Goal: Task Accomplishment & Management: Manage account settings

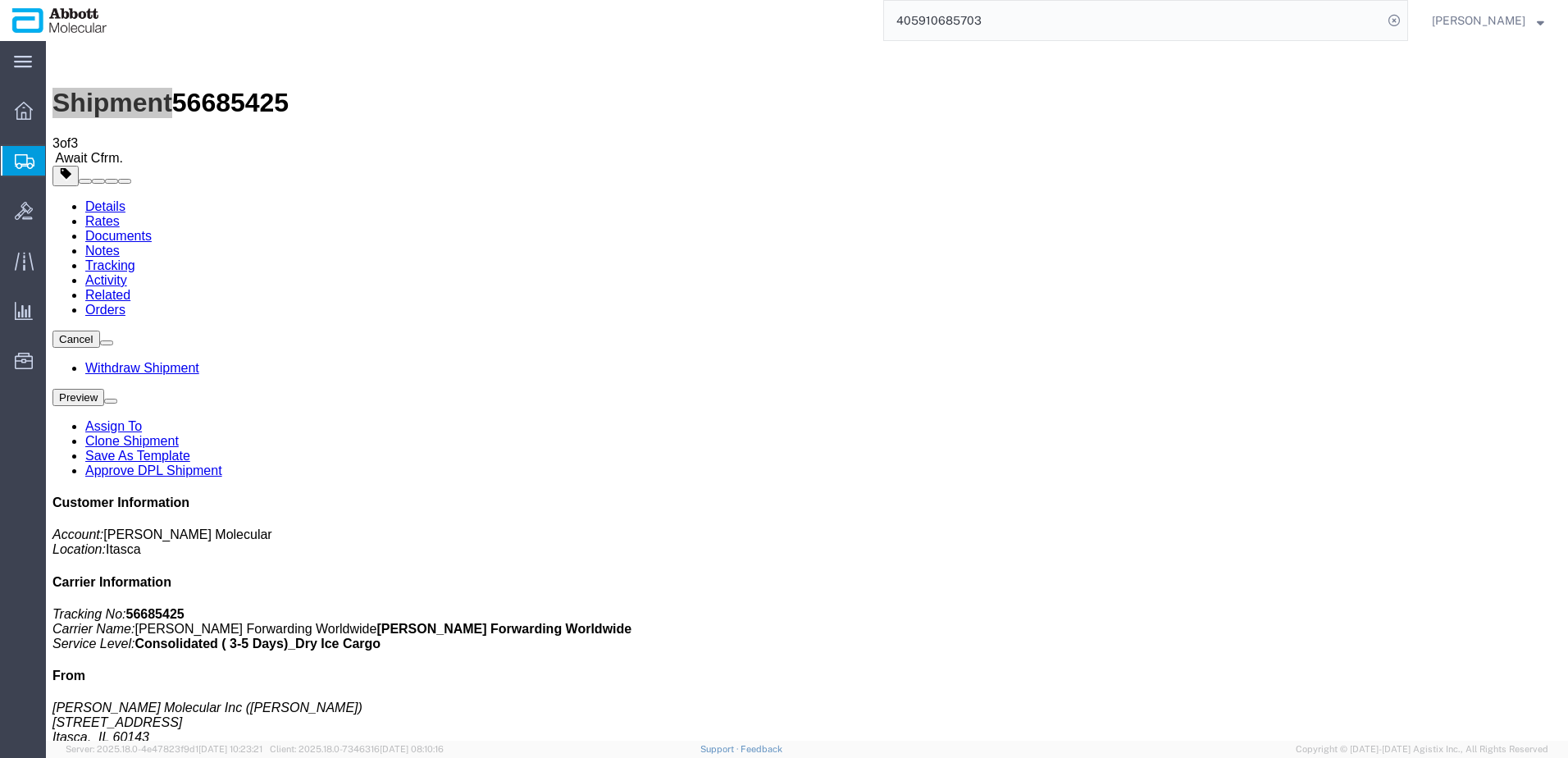
drag, startPoint x: 99, startPoint y: 240, endPoint x: 0, endPoint y: 233, distance: 99.2
click at [0, 0] on span "Create from Template" at bounding box center [0, 0] width 0 height 0
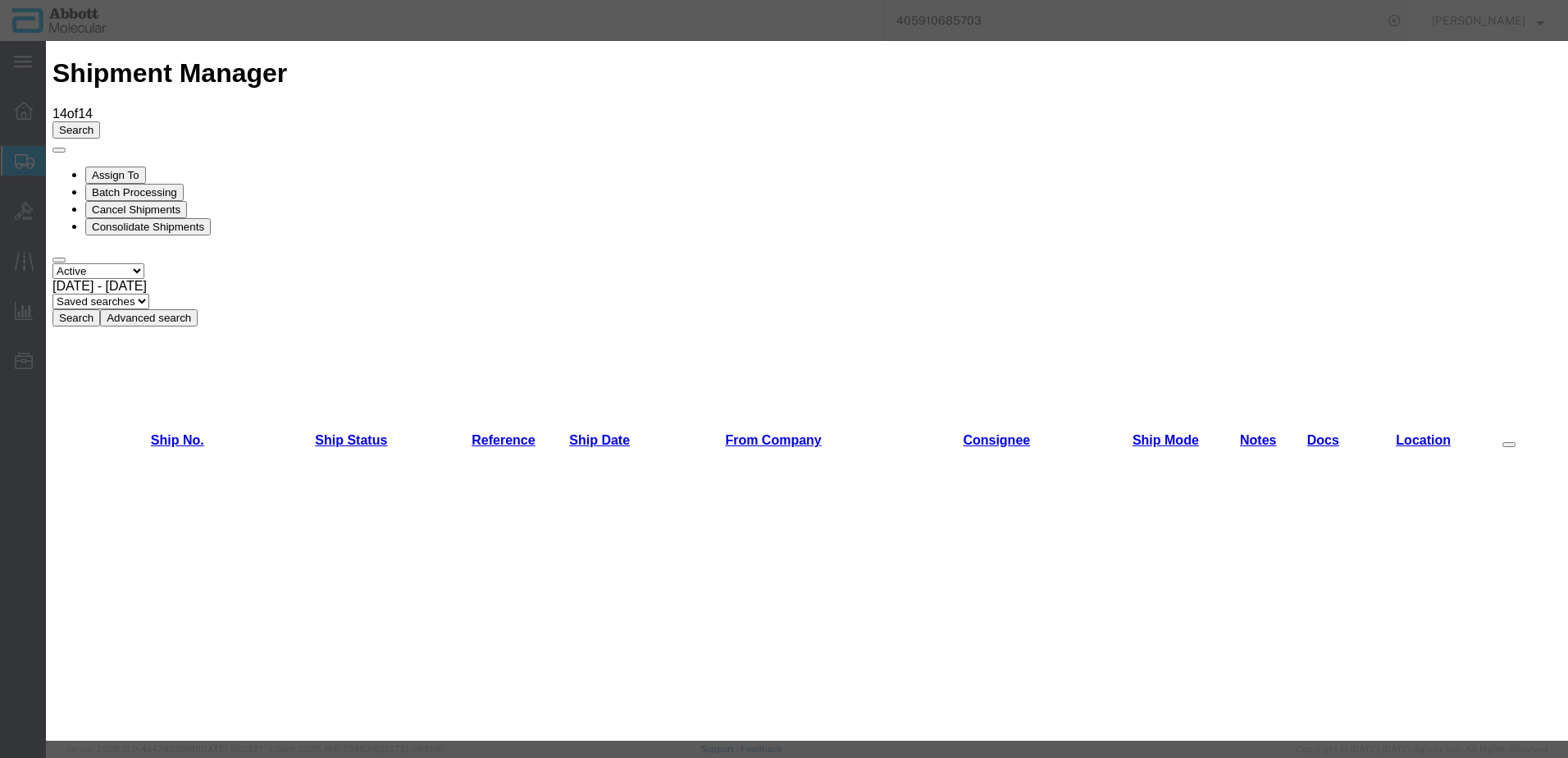
scroll to position [410, 0]
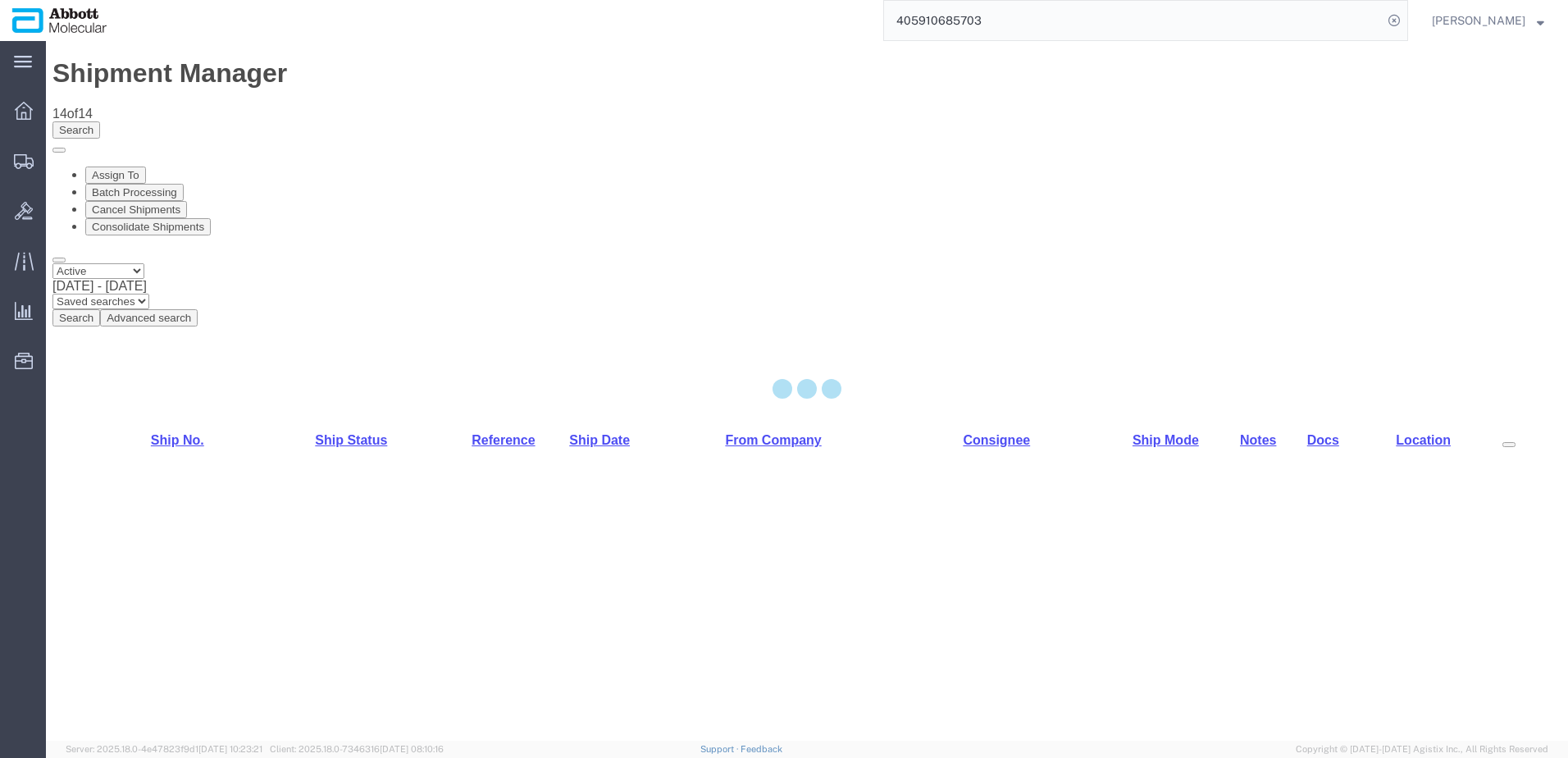
select select "48454"
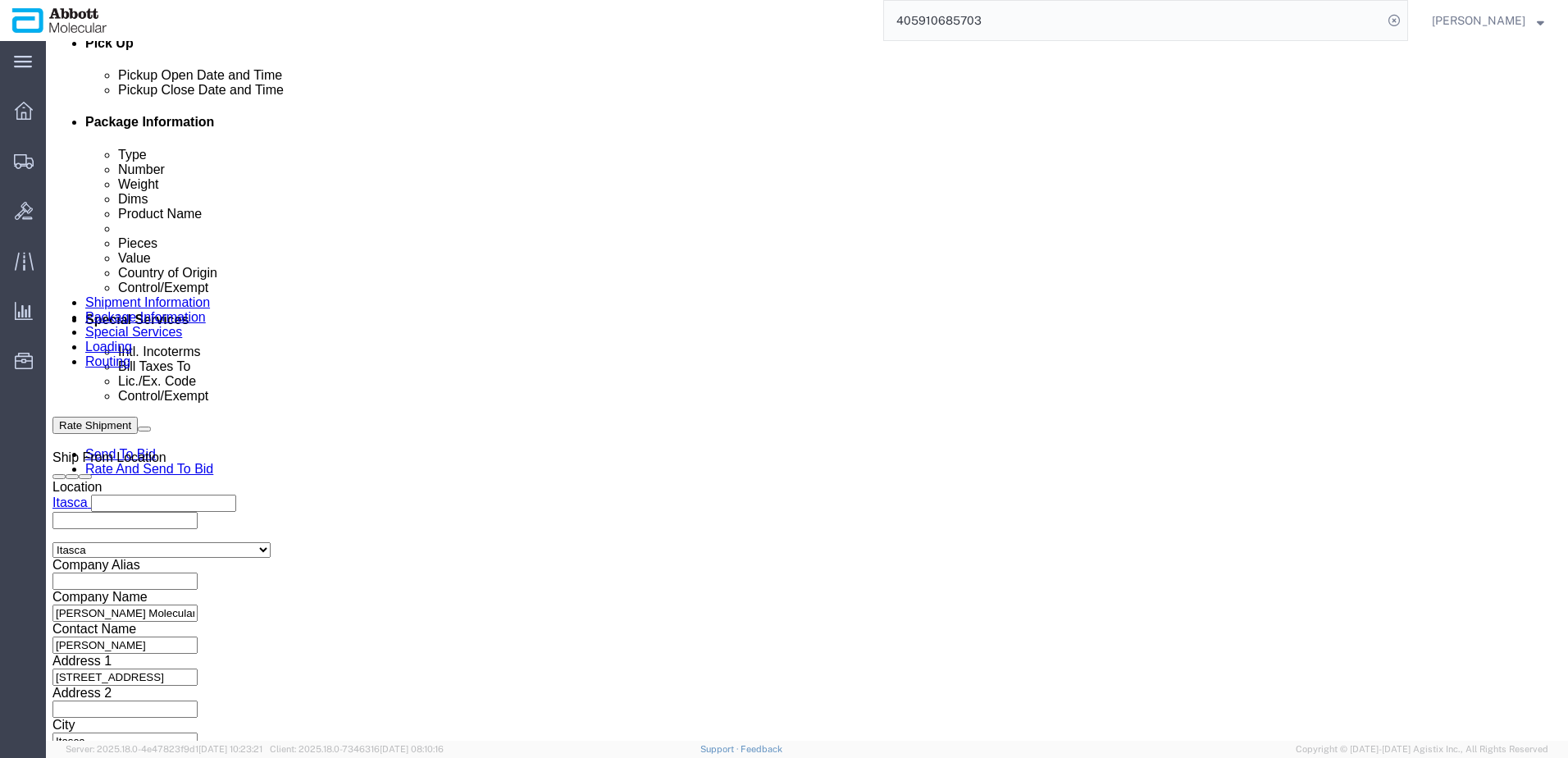
scroll to position [821, 0]
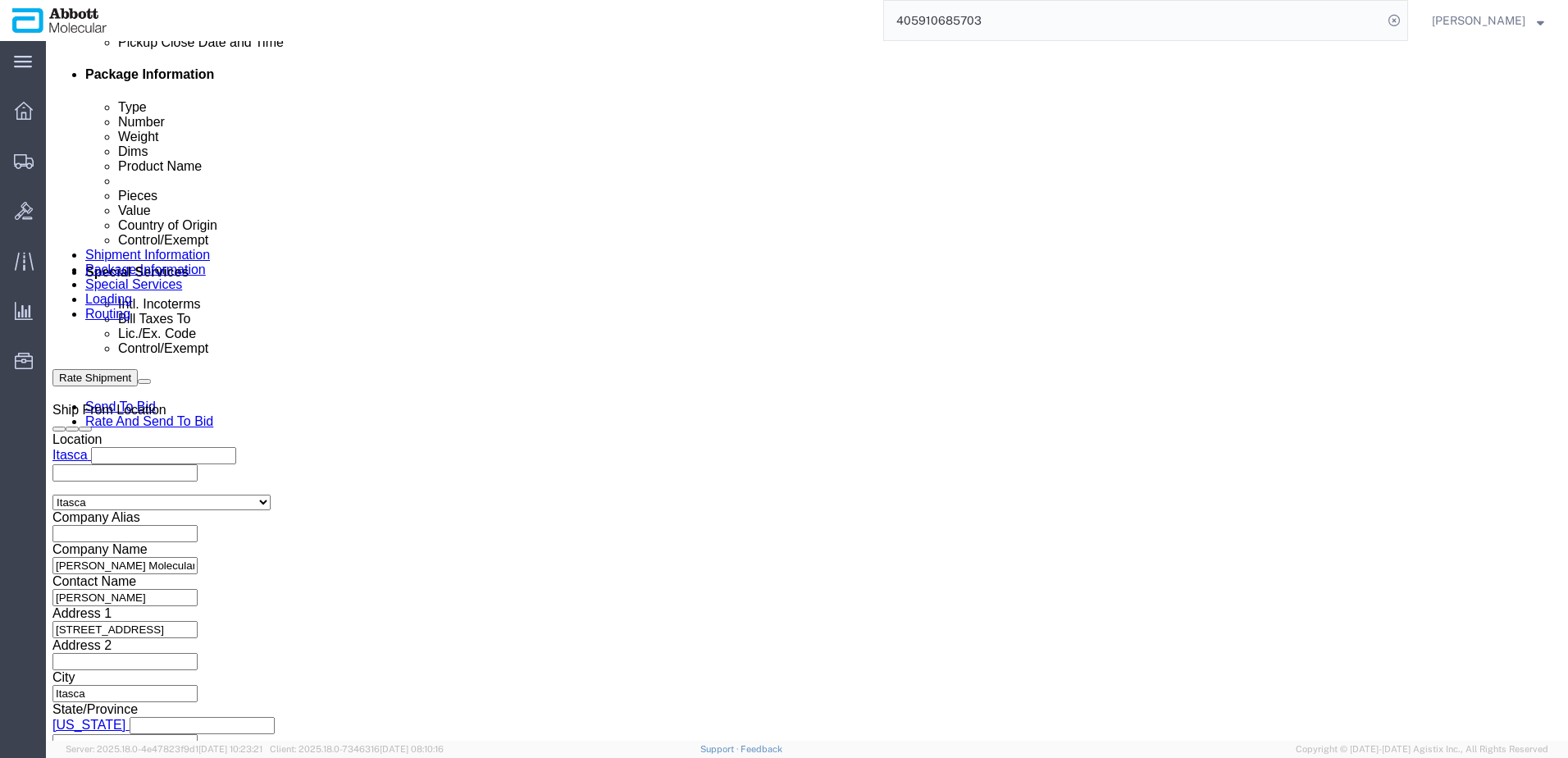
click button "Add reference"
click input "text"
paste input "918014189"
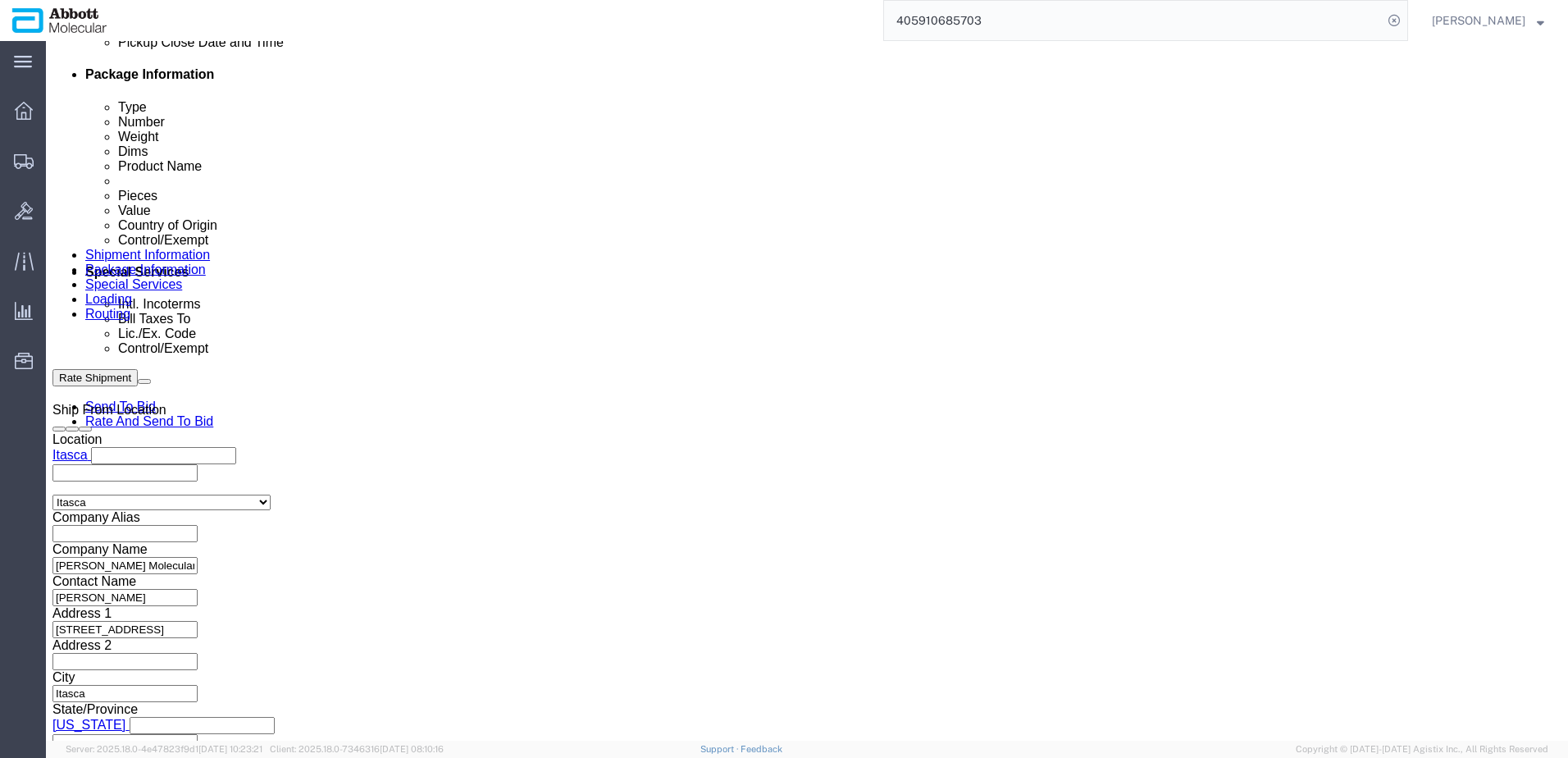
type input "918014189"
select select "INVOICE"
paste input "918014189"
type input "918014190"
select select "INVOICE"
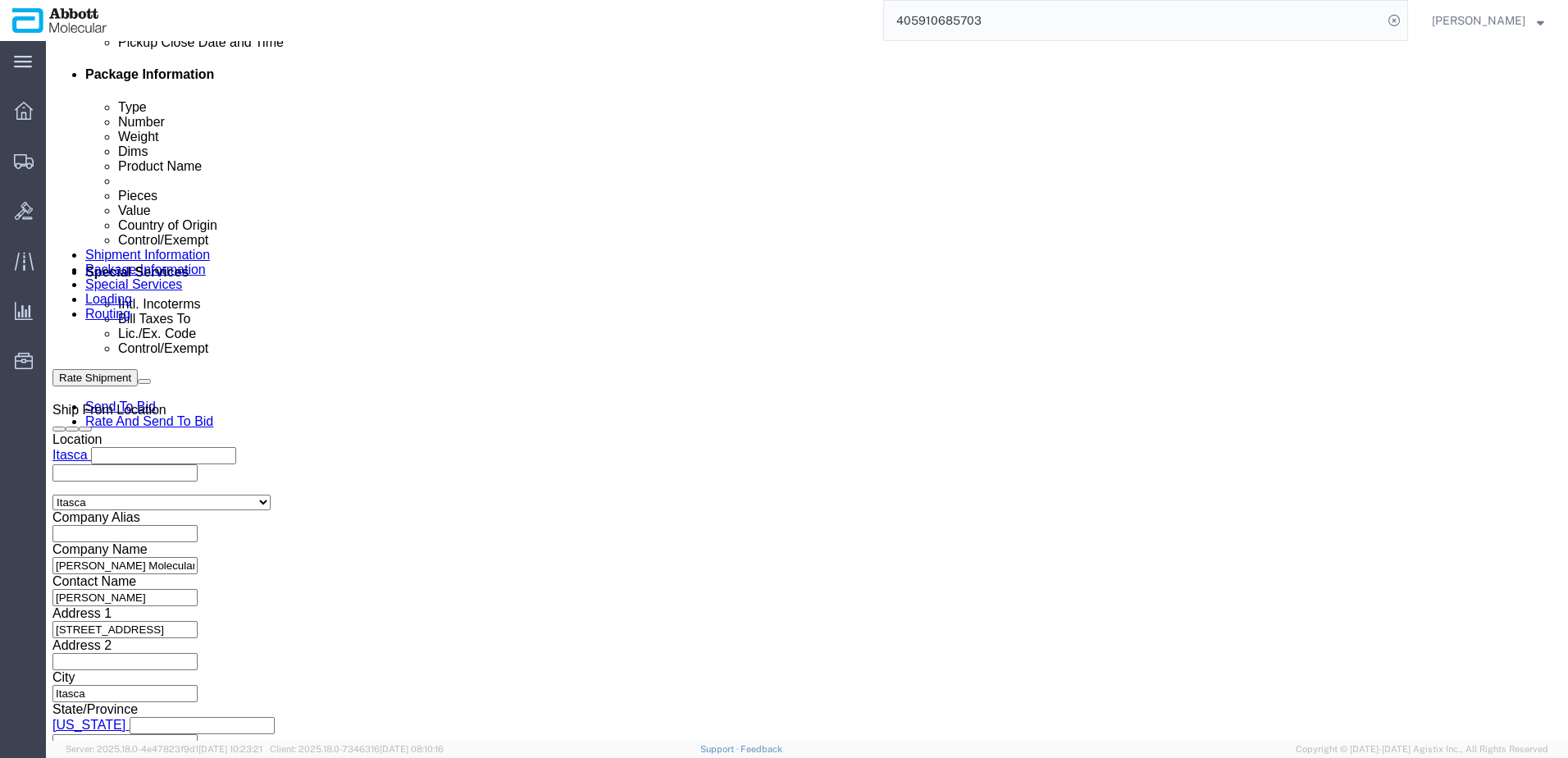
paste input "918014190"
type input "918014191"
select select "INVOICE"
paste input "918014190"
type input "918014192"
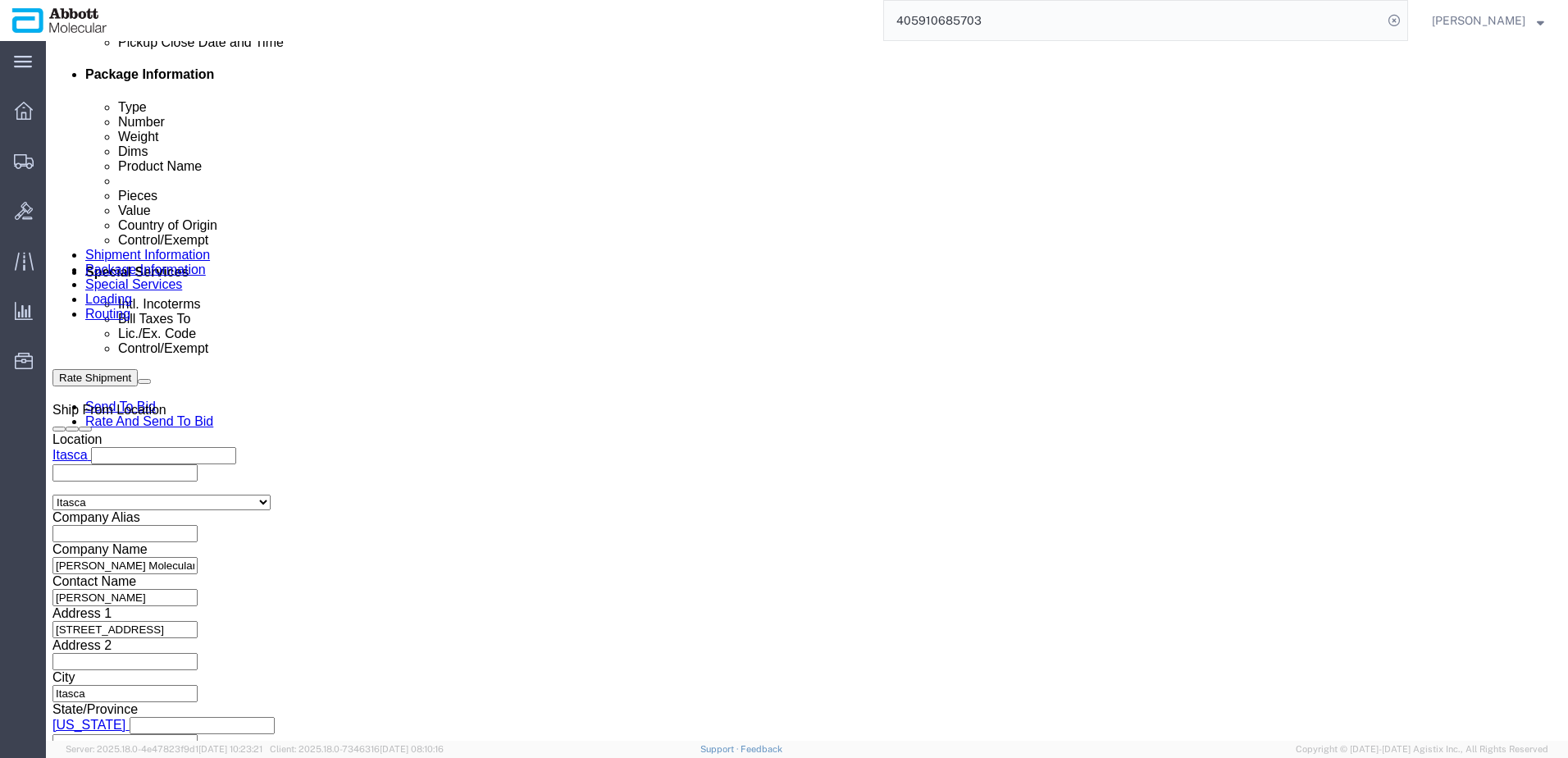
select select "INVOICE"
paste input "918014190"
type input "918014193"
select select "INVOICE"
paste input "918014190"
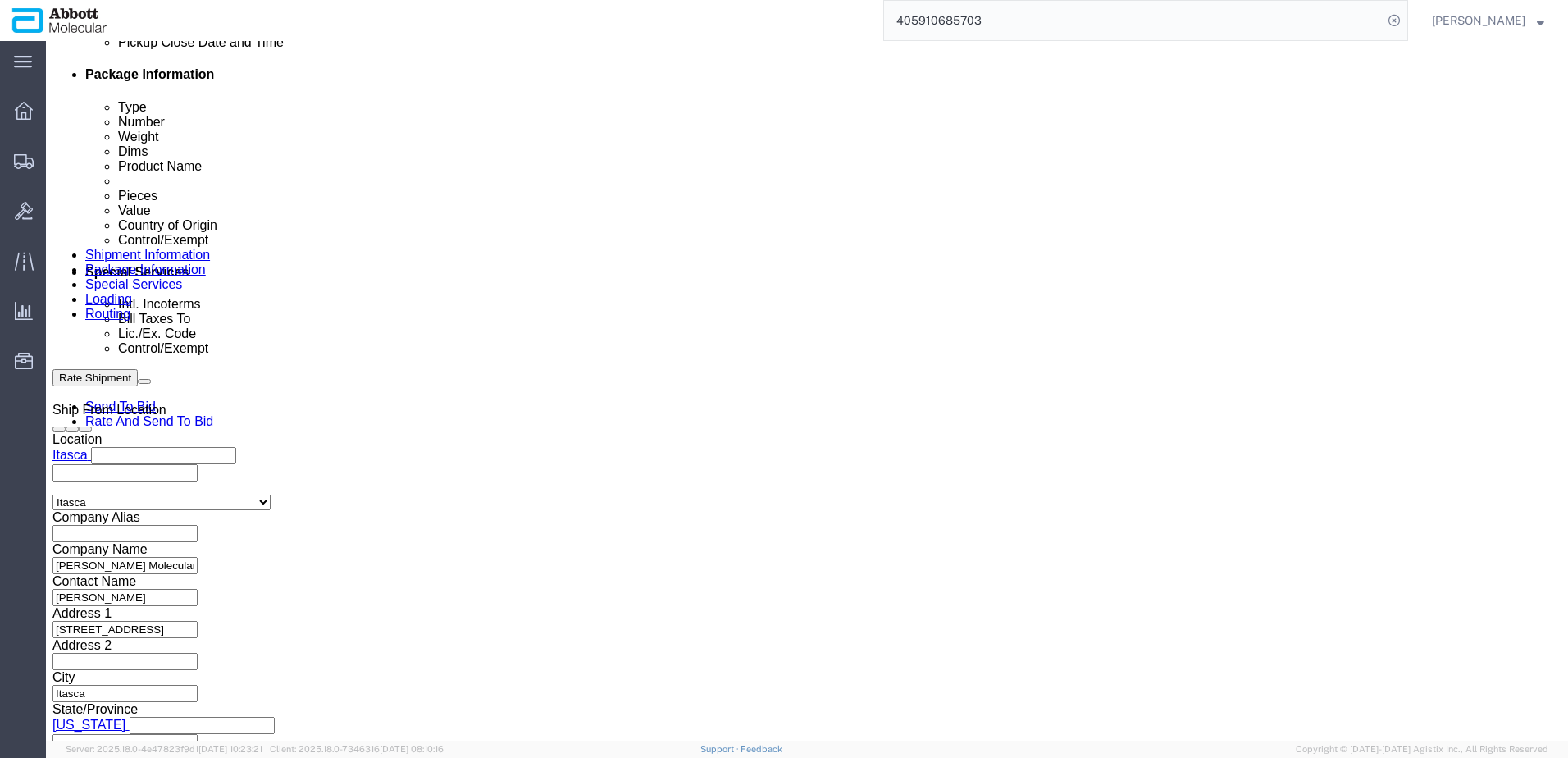
type input "918014194"
drag, startPoint x: 307, startPoint y: 460, endPoint x: -294, endPoint y: 459, distance: 601.0
click html "Shipment 56686910 New Details Rates Documents Notes Tracking Activity Related O…"
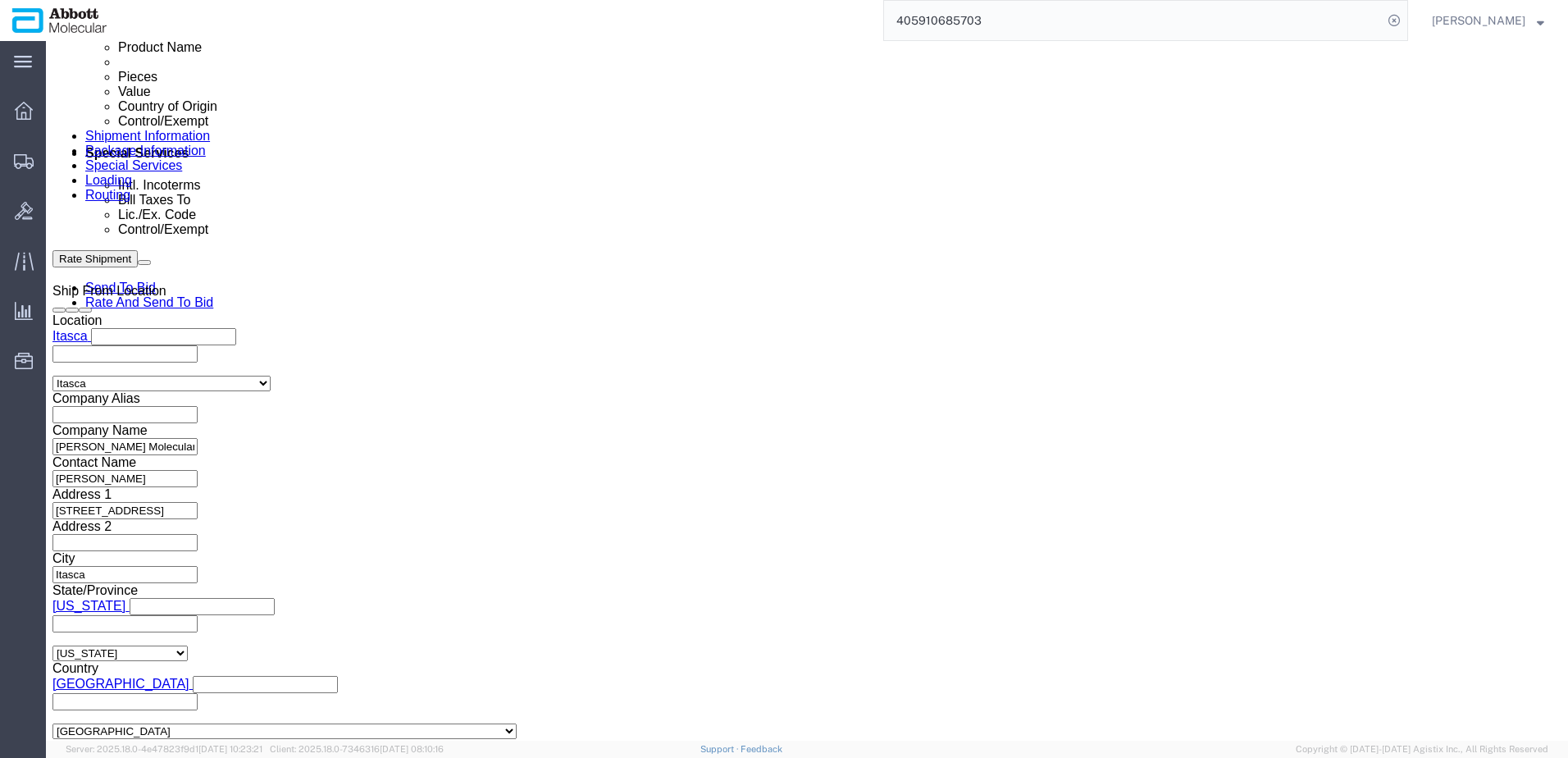
scroll to position [985, 0]
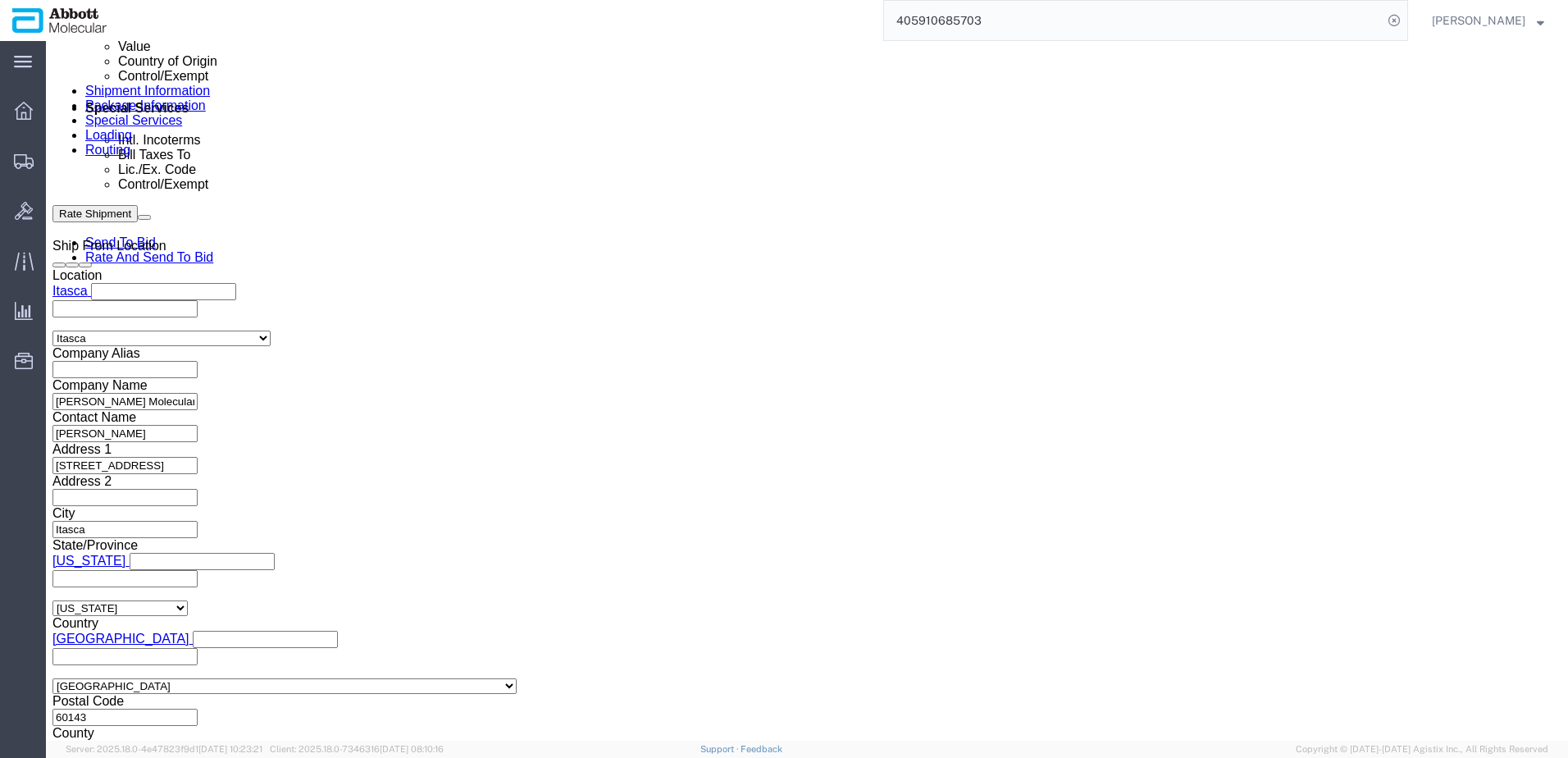
click button "Continue"
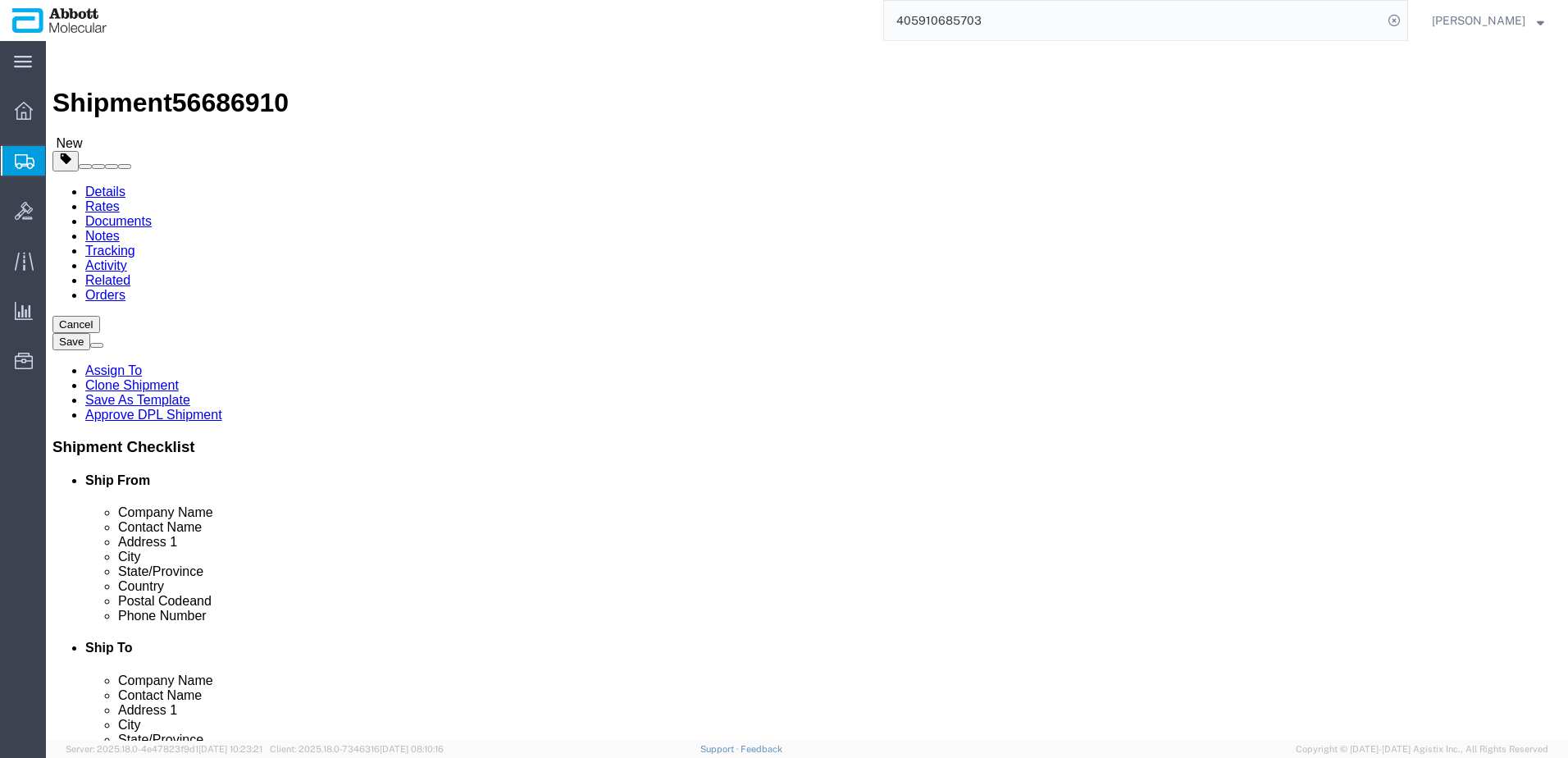
click select "Select Box (B) Box (C) Box (D) Cardboard Box(es) Crate (Instrument) Crate(s) En…"
select select "BOXD"
click select "Select Box (B) Box (C) Box (D) Cardboard Box(es) Crate (Instrument) Crate(s) En…"
type input "28.00"
type input "24.00"
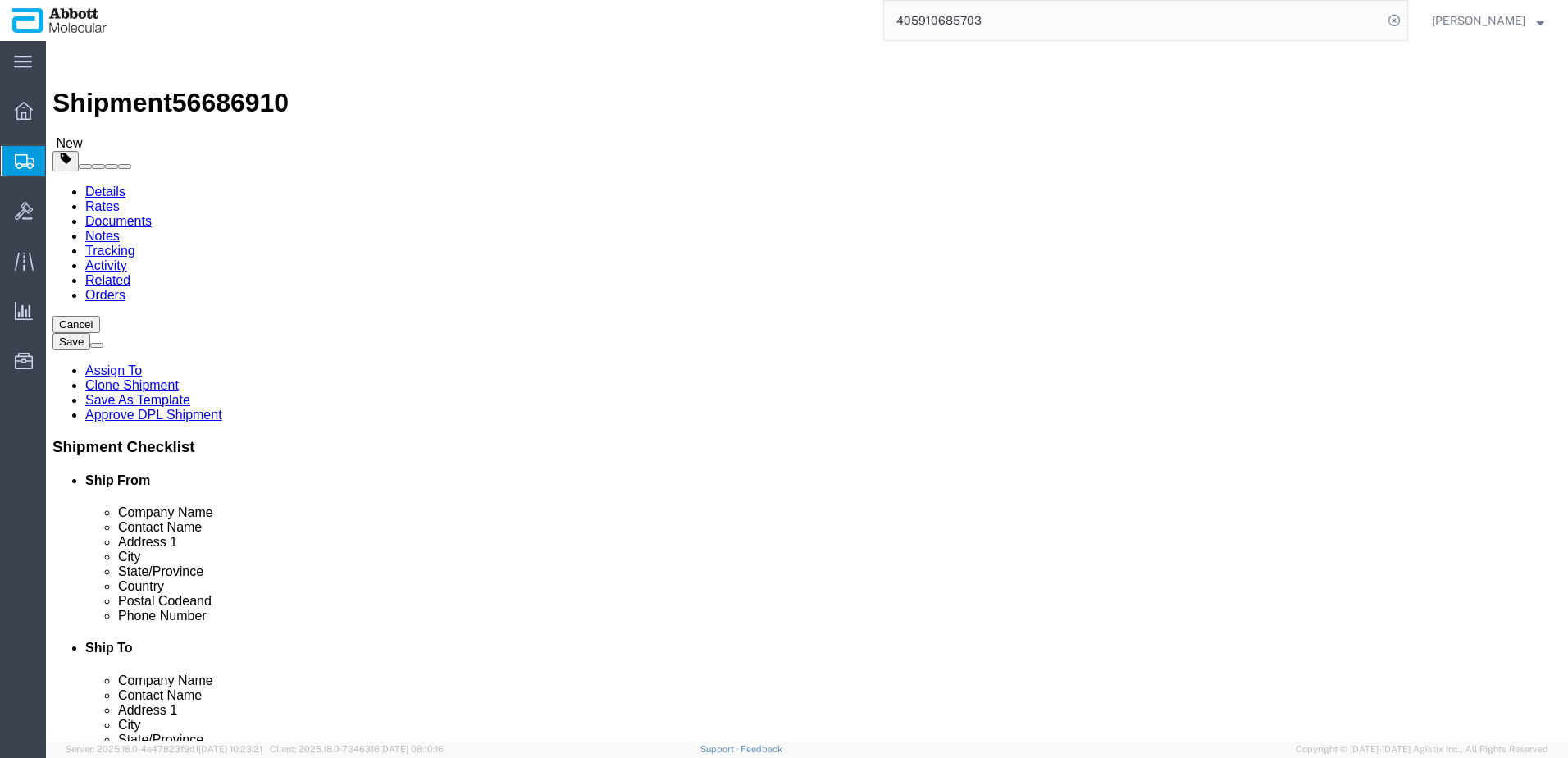
type input "21.00"
drag, startPoint x: 247, startPoint y: 321, endPoint x: 139, endPoint y: 324, distance: 108.0
click div "Number 1"
type input "2"
click label "Weight"
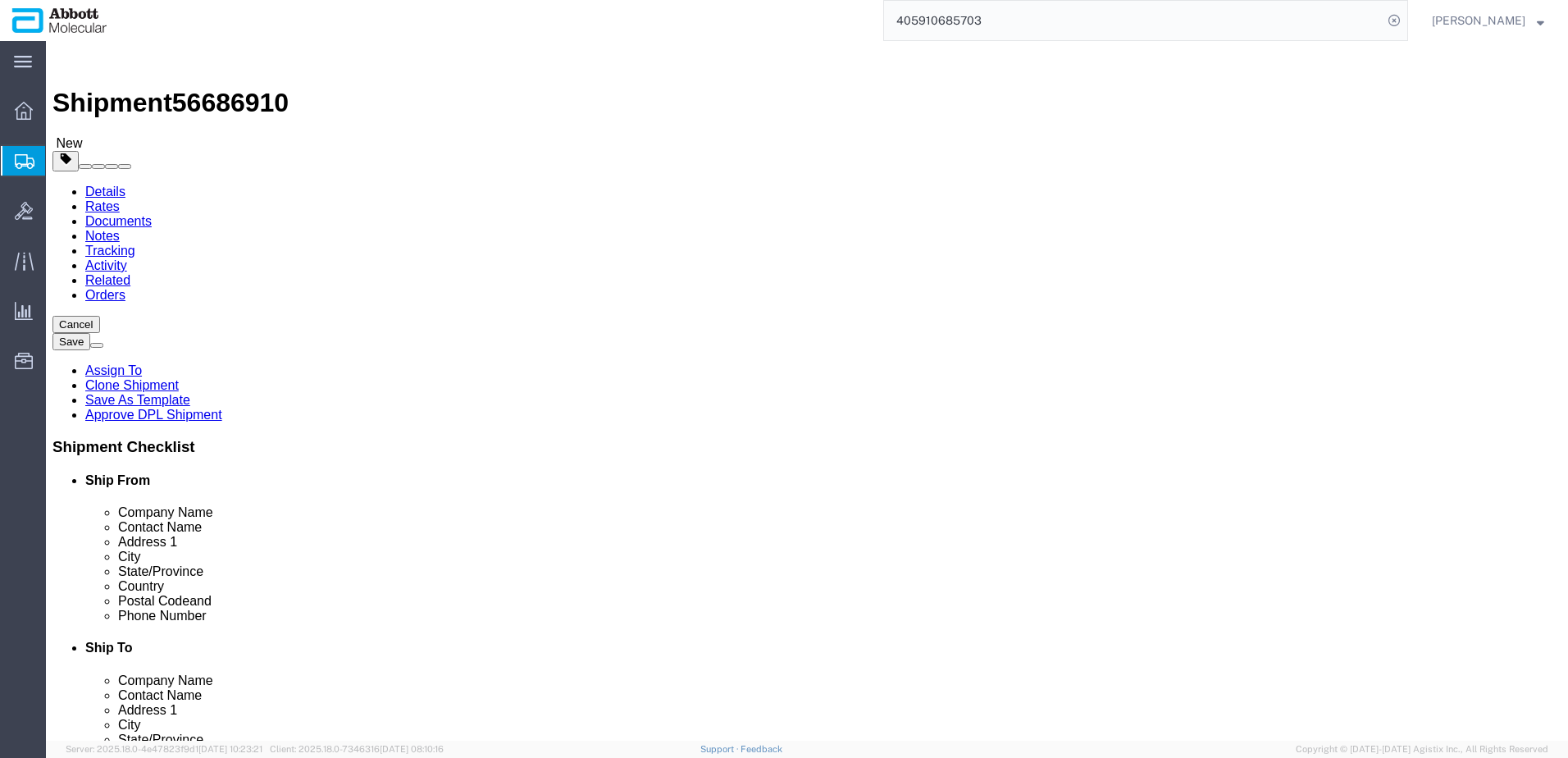
drag, startPoint x: 269, startPoint y: 380, endPoint x: 90, endPoint y: 379, distance: 179.0
click div "Weight 0.00 Select kgs lbs Ship. t°"
type input "60"
click input "checkbox"
checkbox input "true"
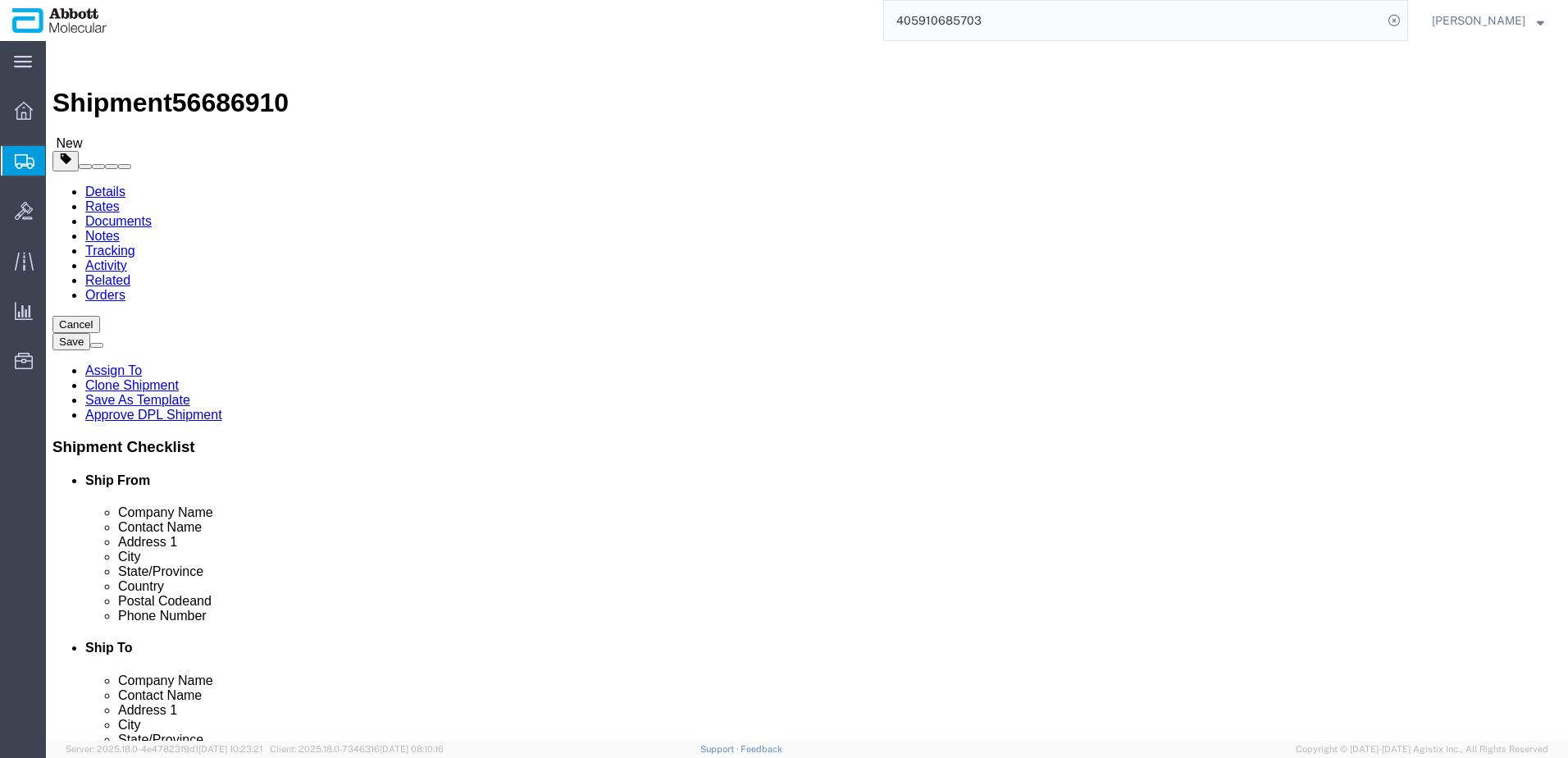
type input "FROZEN"
click link "Add Package"
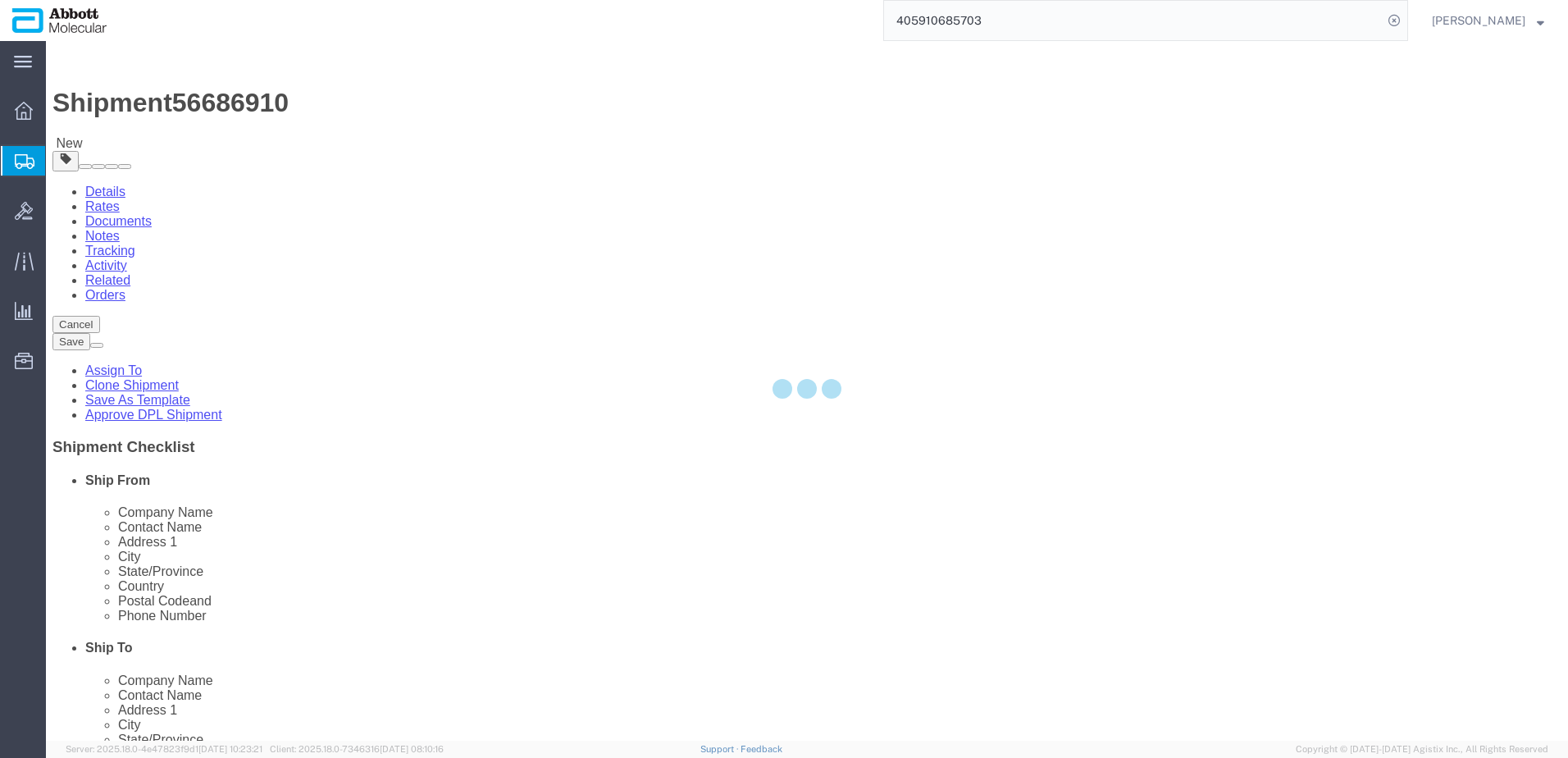
select select "BOXD"
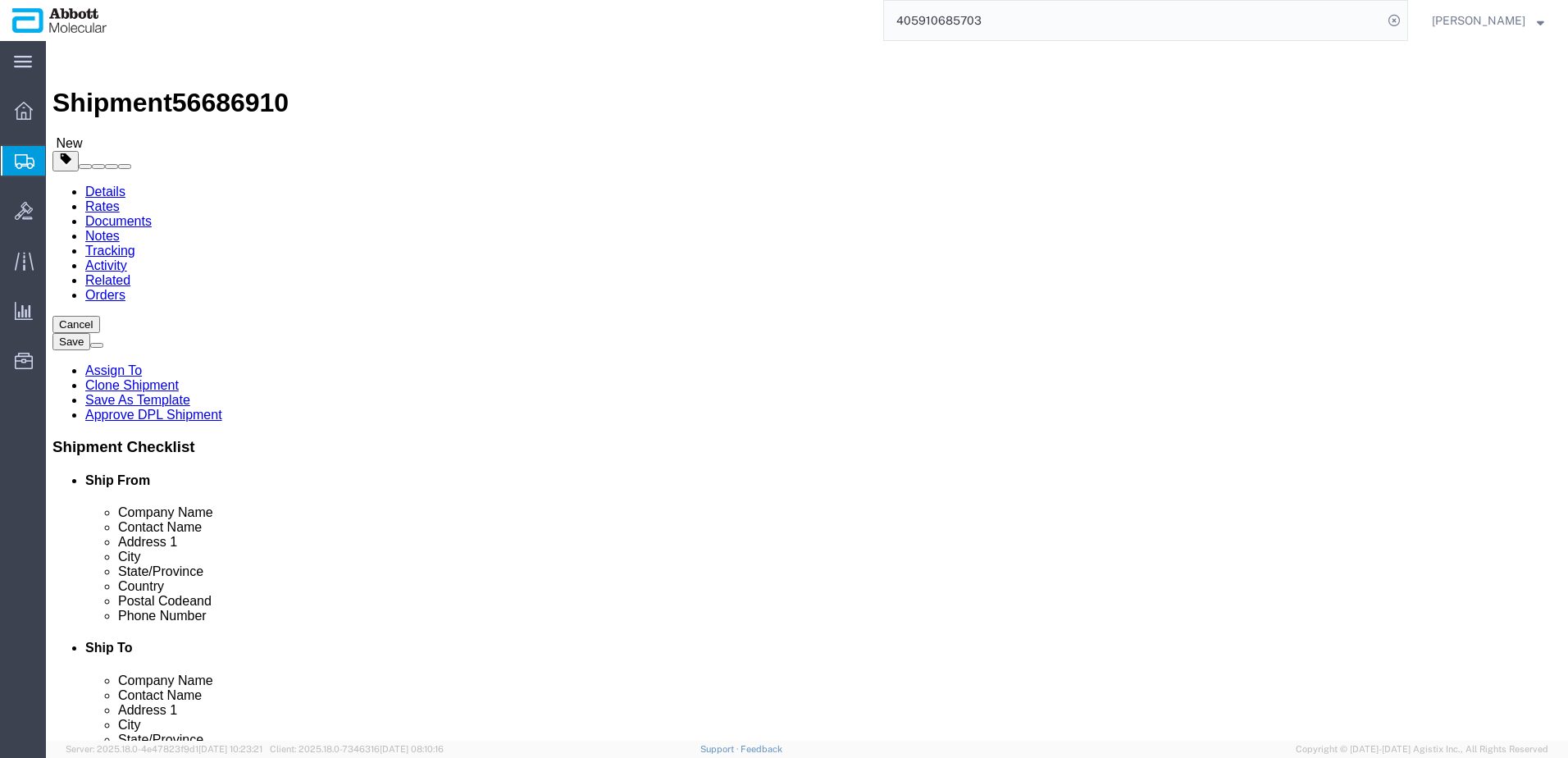
click select "Select Box (B) Box (C) Box (D) Cardboard Box(es) Crate (Instrument) Crate(s) En…"
select select "BOXD"
click select "Select Box (B) Box (C) Box (D) Cardboard Box(es) Crate (Instrument) Crate(s) En…"
type input "28.00"
type input "24.00"
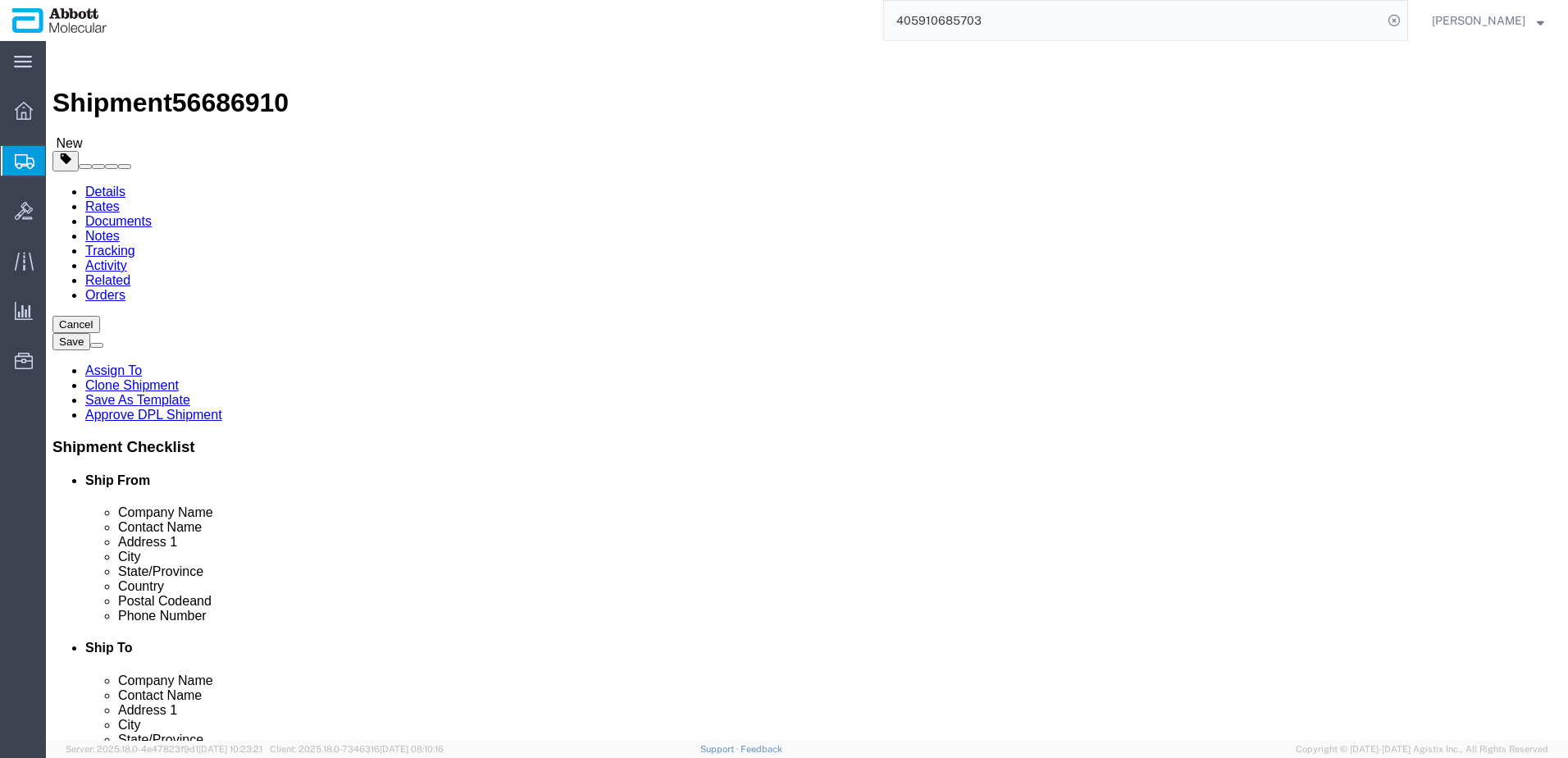
type input "21.00"
drag, startPoint x: 847, startPoint y: 321, endPoint x: 764, endPoint y: 327, distance: 83.2
click div "Number 1"
type input "2"
drag, startPoint x: 848, startPoint y: 380, endPoint x: 657, endPoint y: 385, distance: 191.1
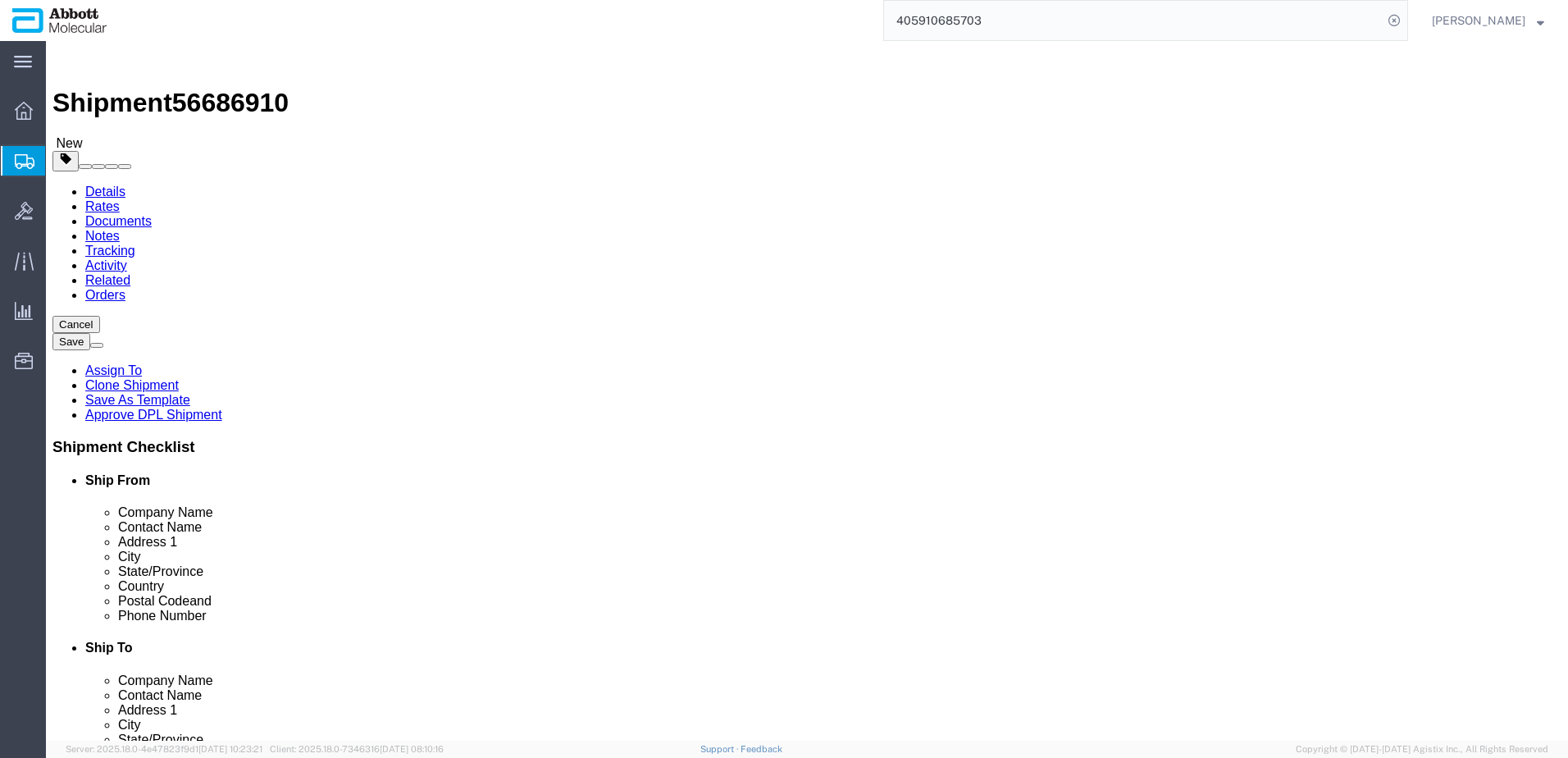
click div "Weight 0.00 Select kgs lbs Ship. t°"
type input "60"
click input "checkbox"
checkbox input "true"
type input "FROM_2_TO_8"
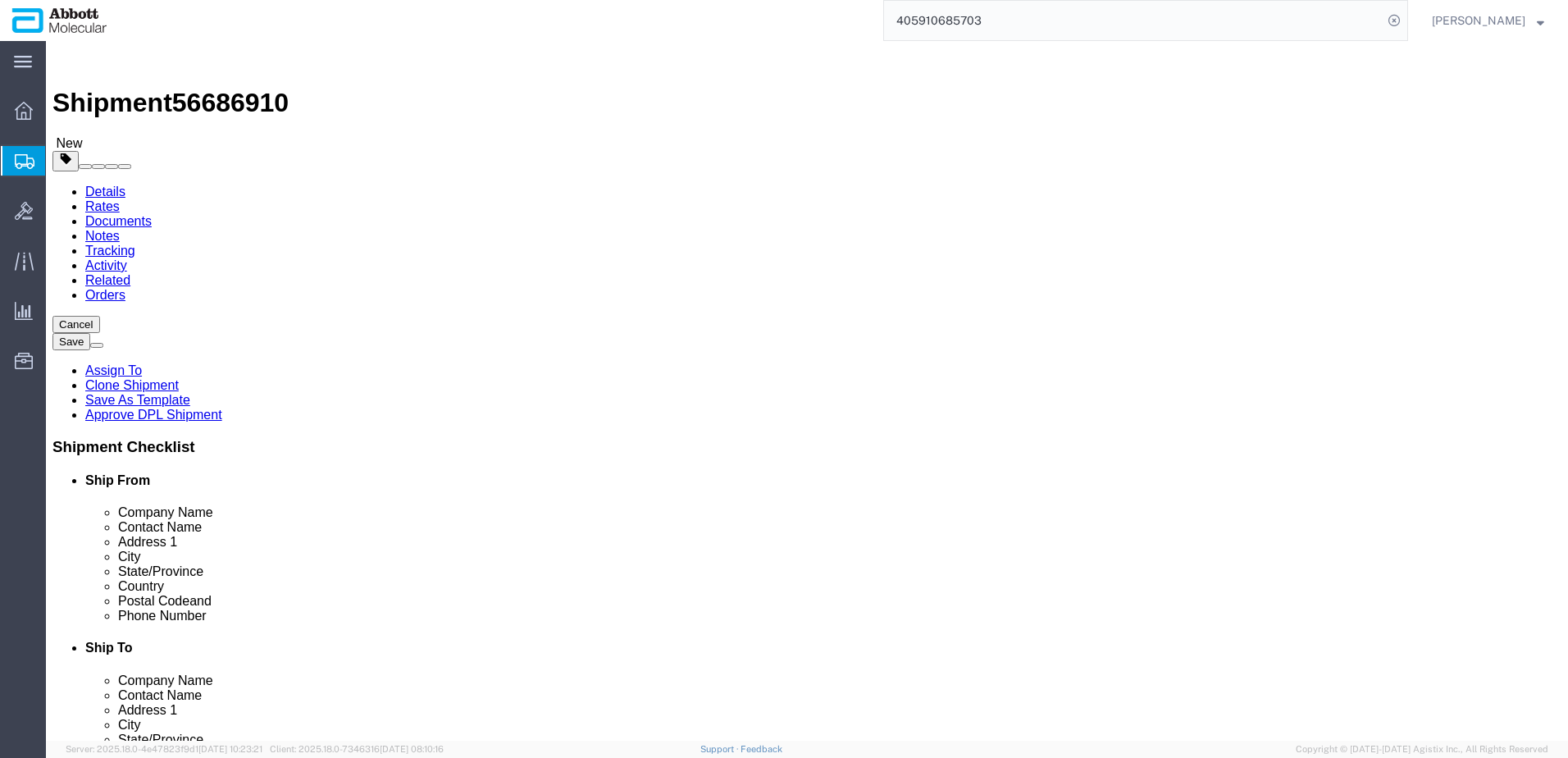
drag, startPoint x: 195, startPoint y: 556, endPoint x: 210, endPoint y: 551, distance: 15.8
click div "2 x Box (D) Package Type Select Box (B) Box (C) Box (D) Cardboard Box(es) Crate…"
click link "Add Content"
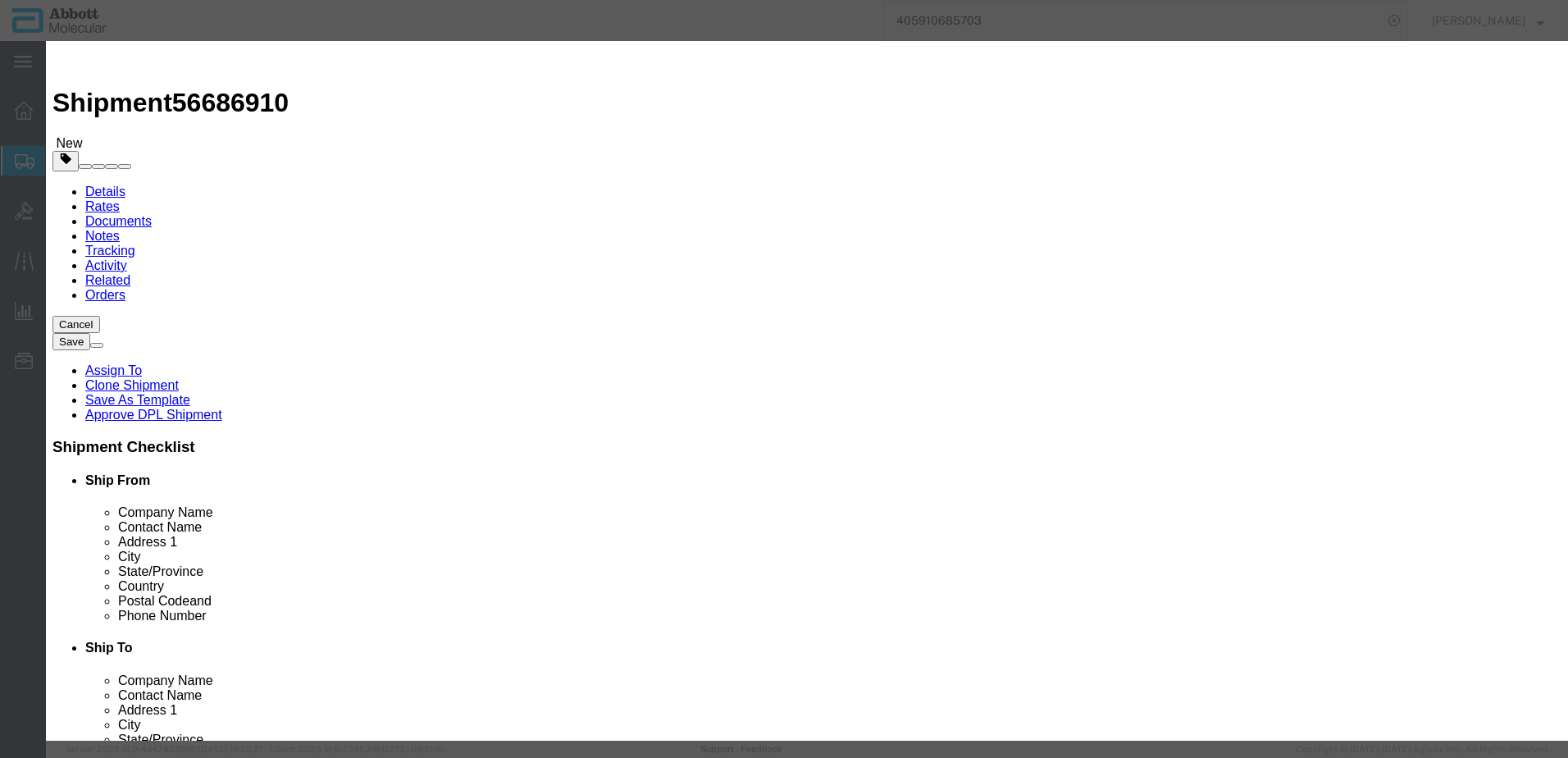
click input "text"
type input "09N1801"
click strong "09N1801"
select select
checkbox input "false"
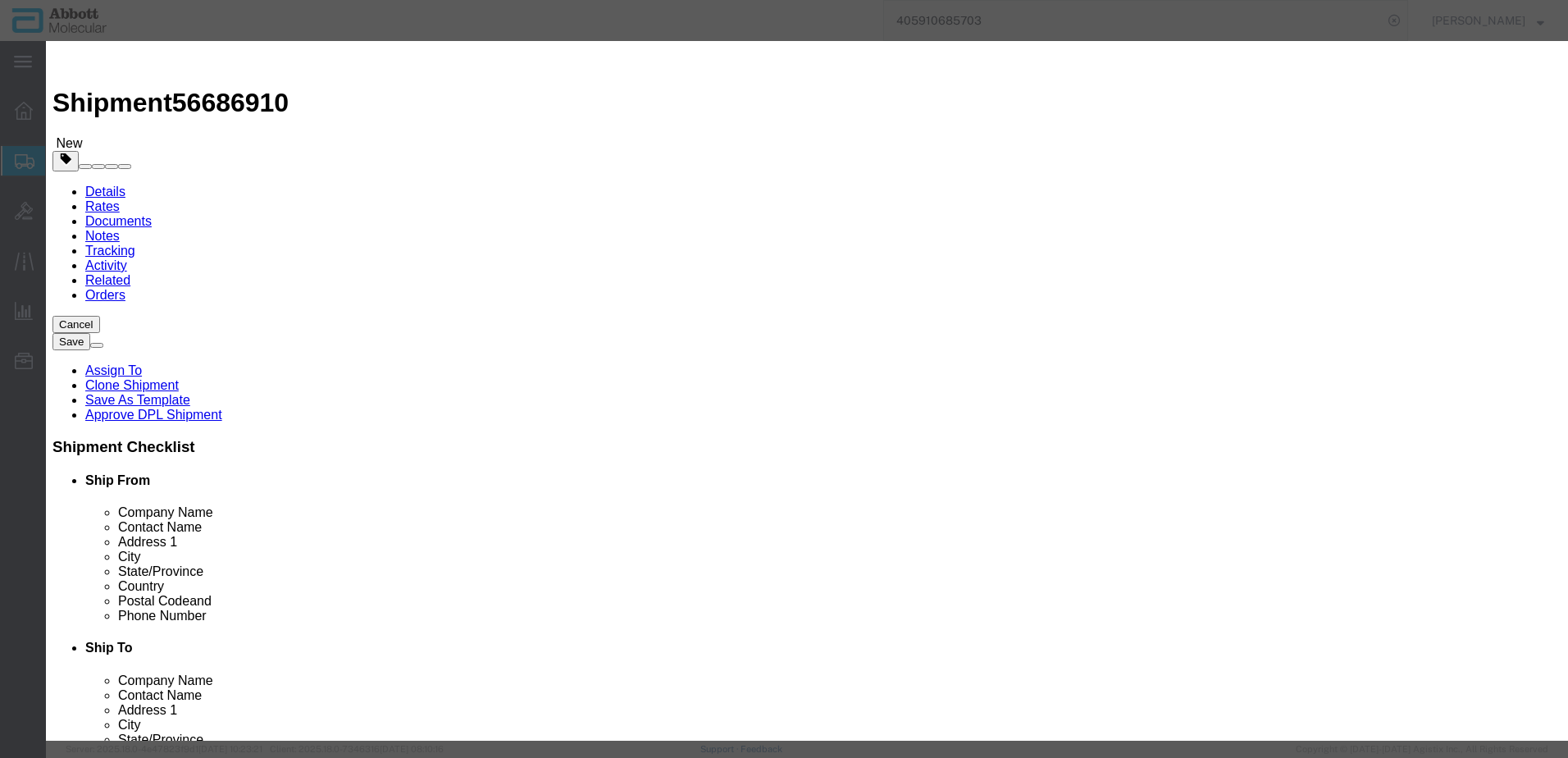
select select "US"
type input "AMBIENT"
type input "3822190080"
select select "BIS"
checkbox input "false"
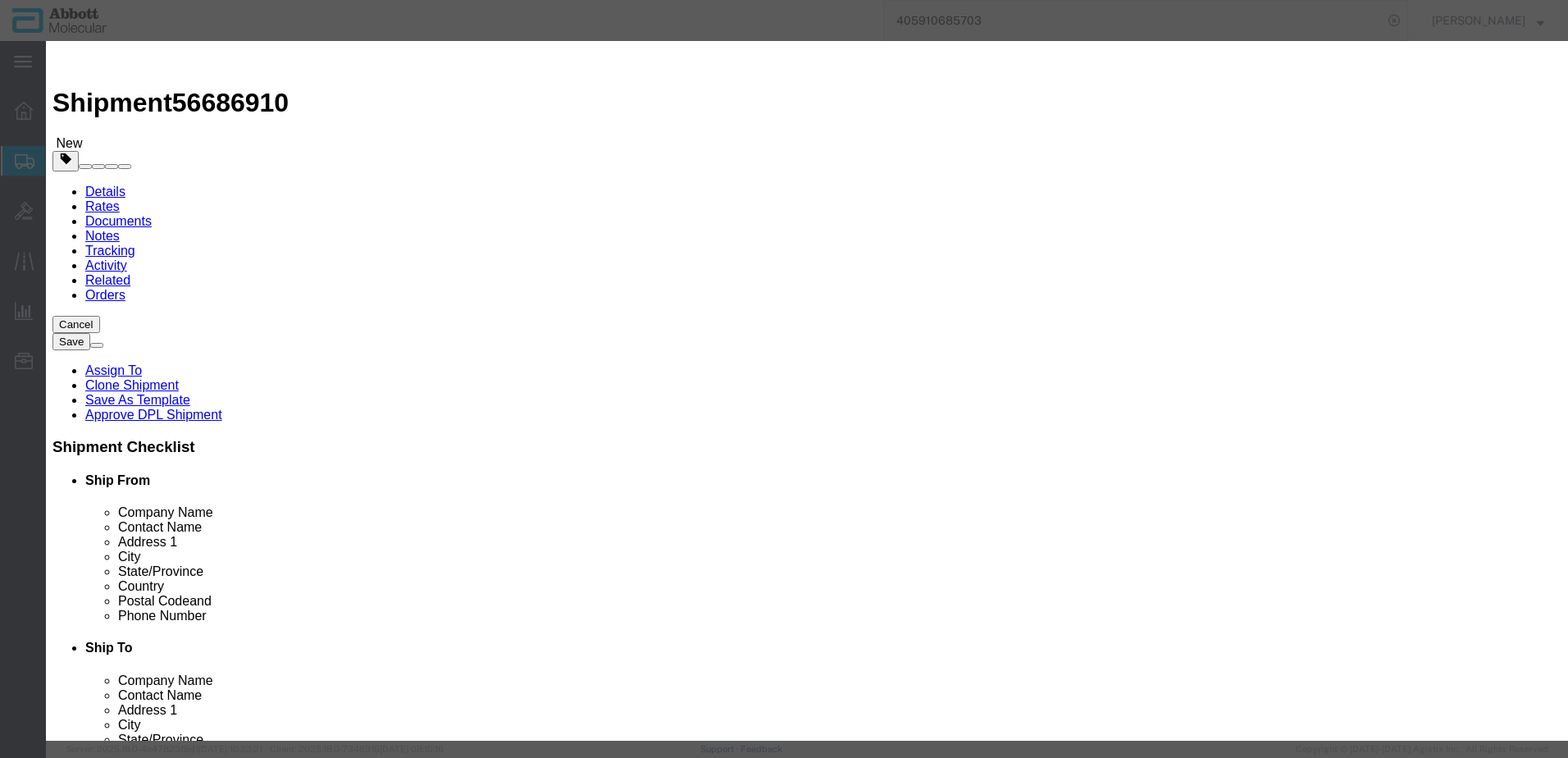
checkbox input "false"
type input "09N1801"
type textarea "Alinity m Sample Prep Kit 1"
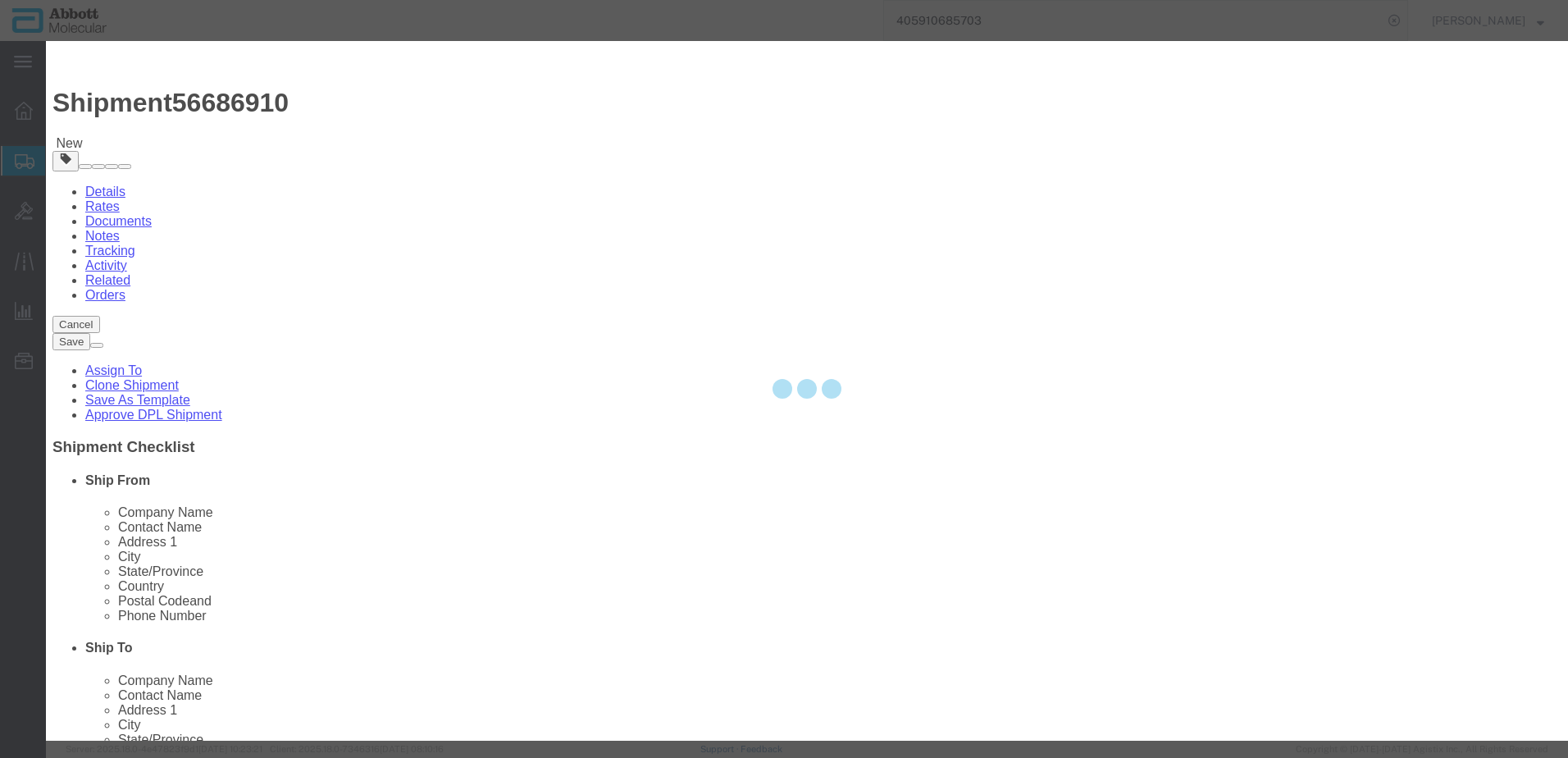
select select "NLR"
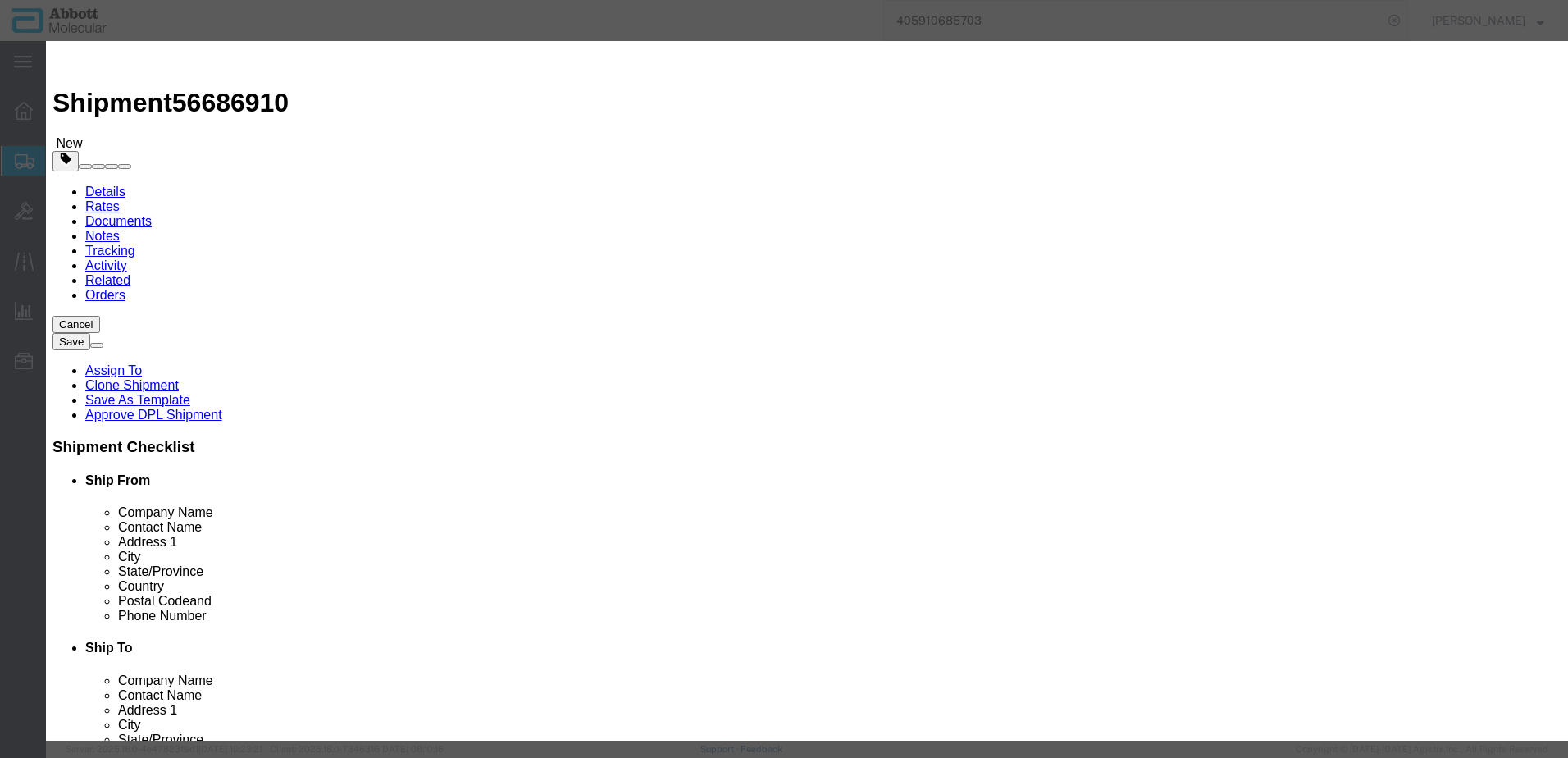
type input "09N1801"
type input "30"
type input "1"
select select "70"
click div "GL Reference Select Account Type Activity ID Airline Appointment Number ASN Bat…"
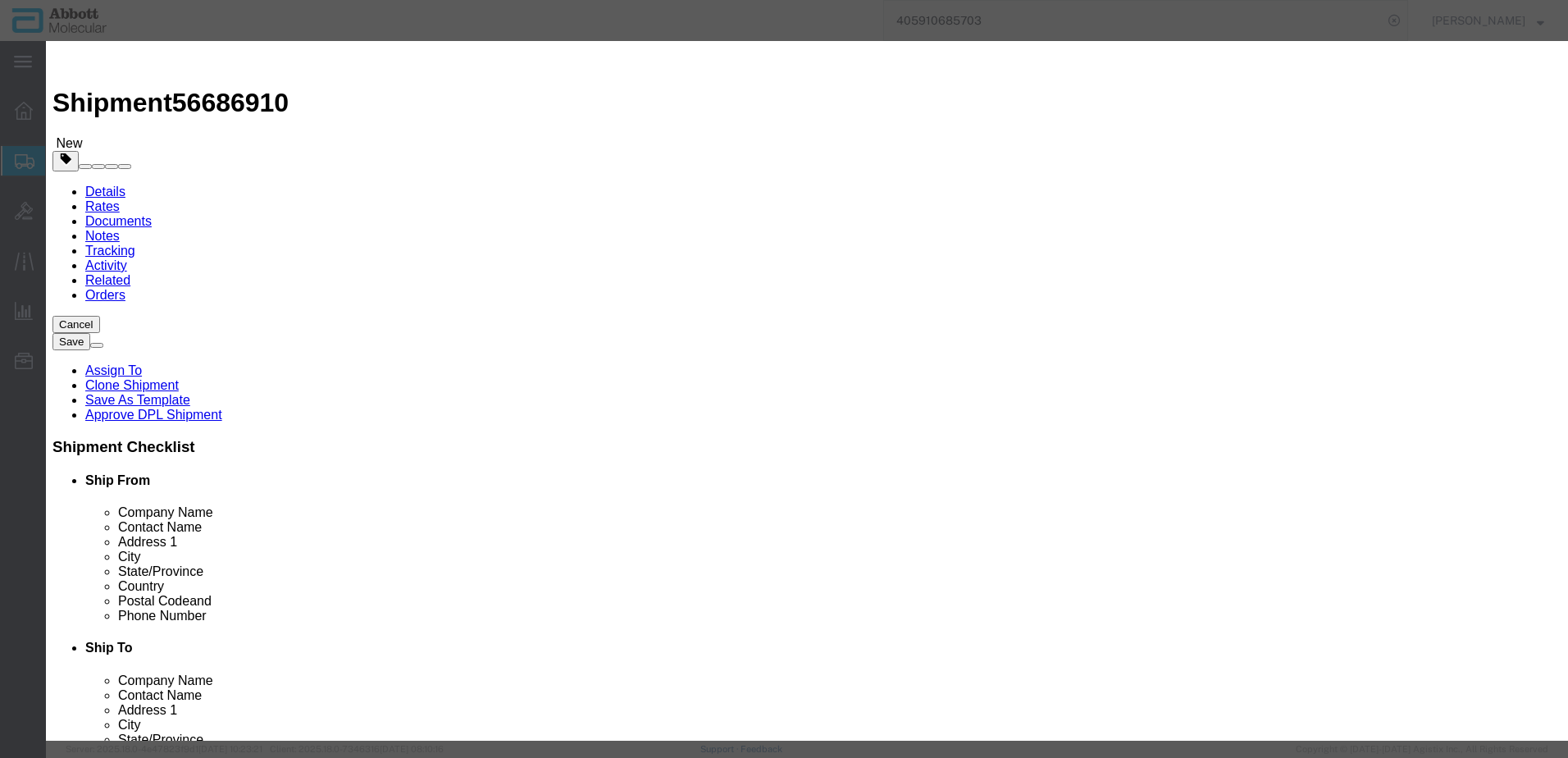
click select "Select Account Type Activity ID Airline Appointment Number ASN Batch Number Bil…"
select select "BATCH_NUMBER"
click select "Select Account Type Activity ID Airline Appointment Number ASN Batch Number Bil…"
type input "417439"
select select "BATCH_NUMBER"
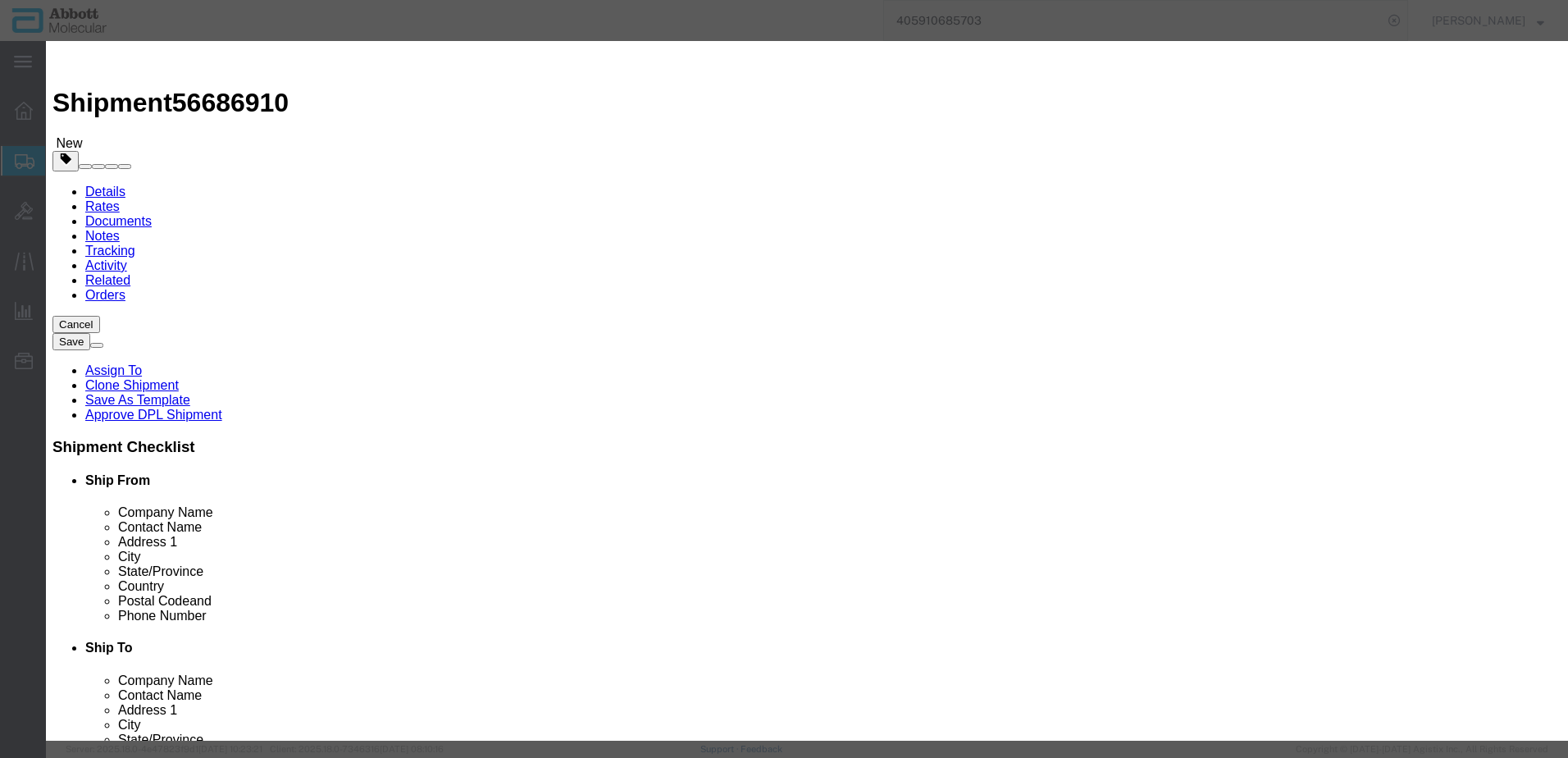
type input "418507"
click button "Save & Add Another"
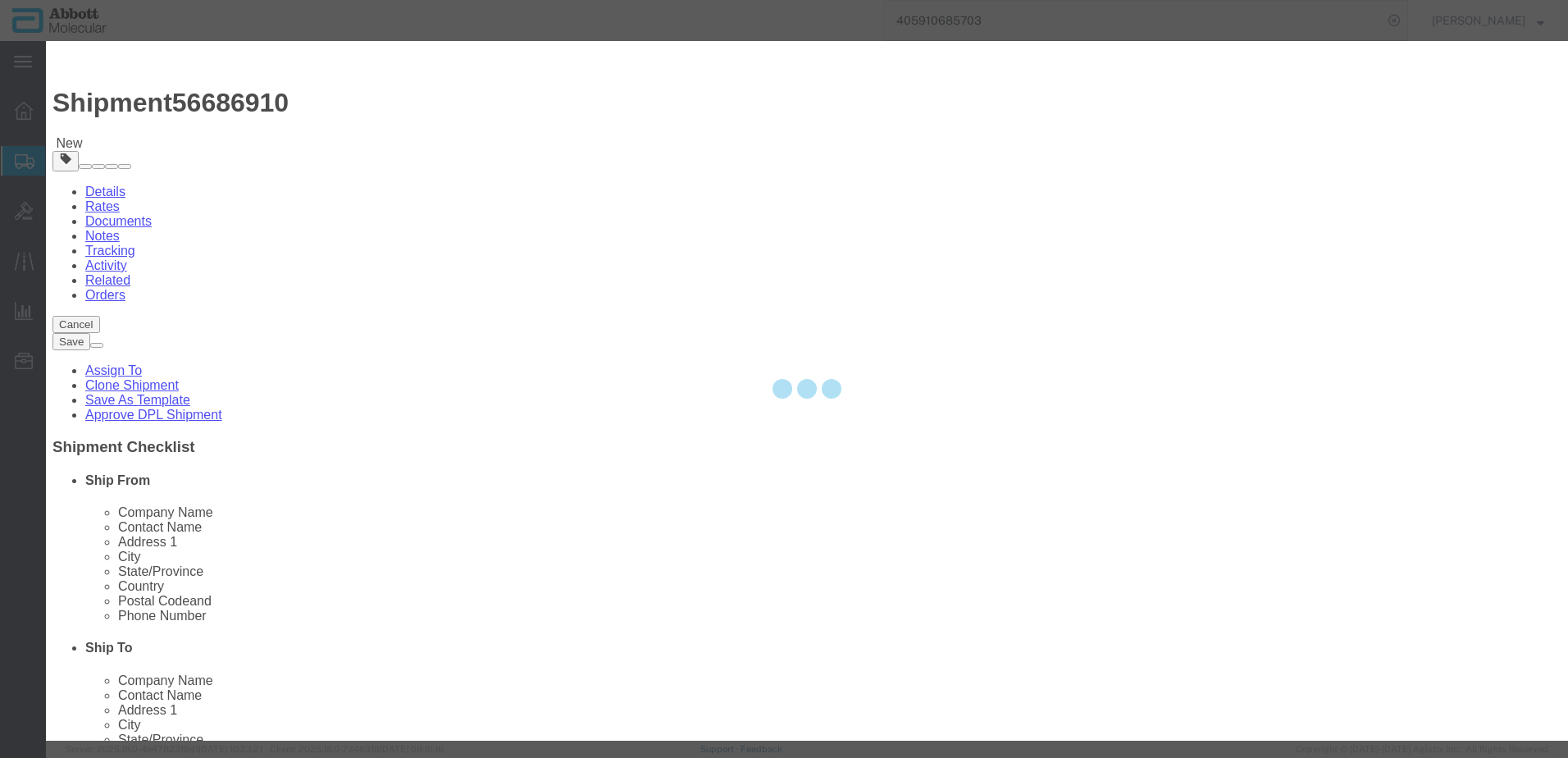
select select "EA"
select select
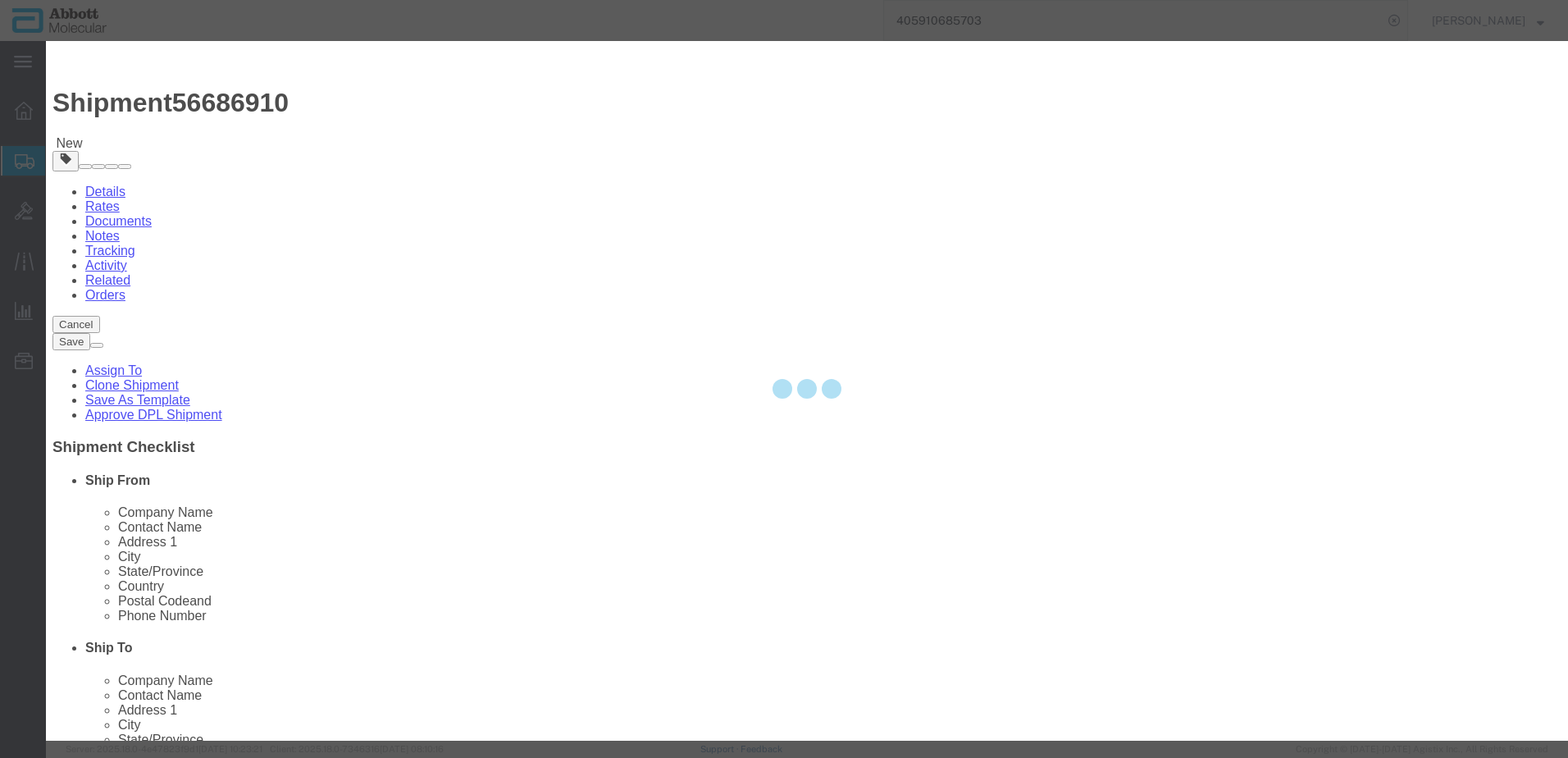
select select
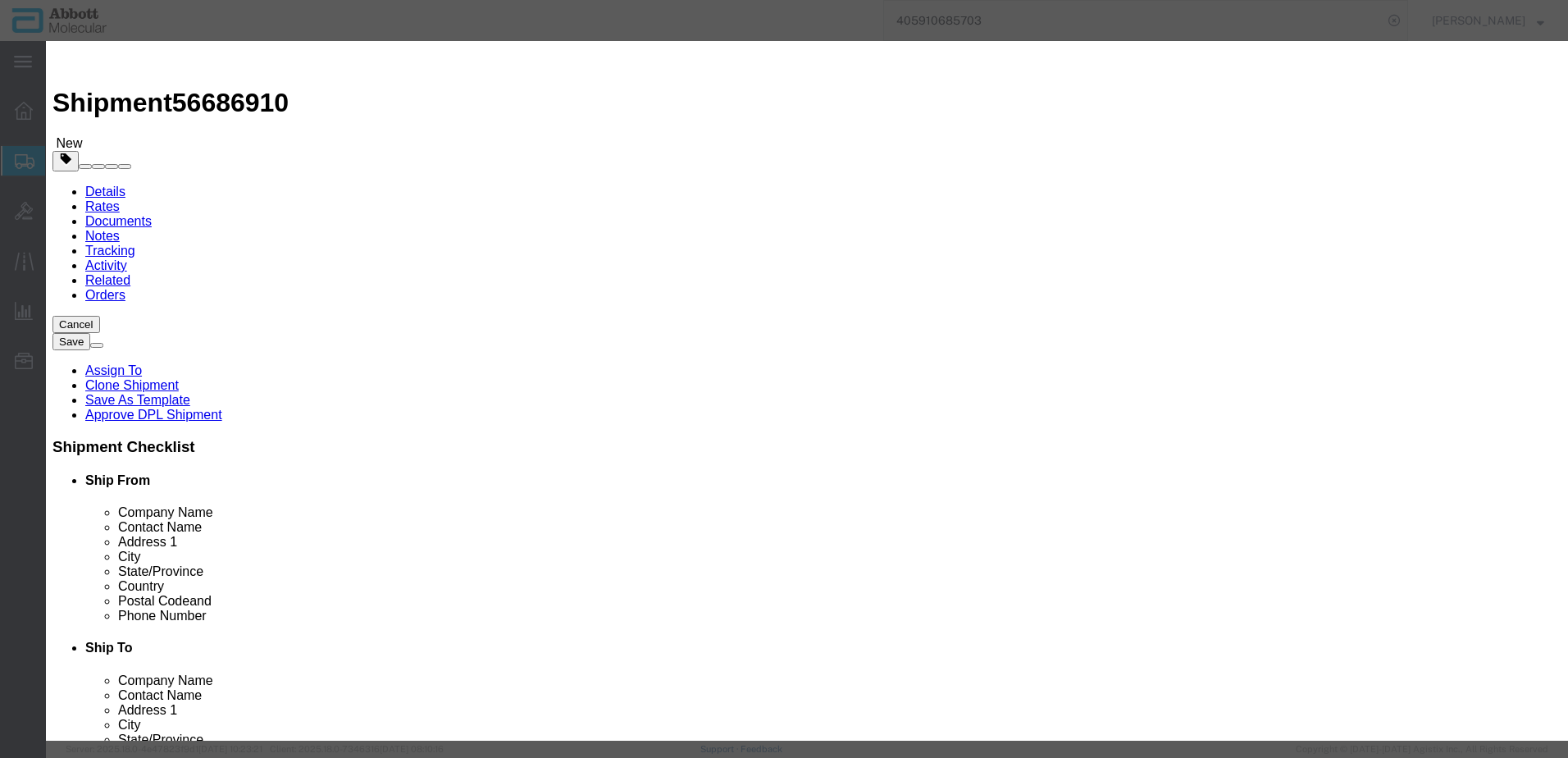
click input "text"
type input "03L7860"
click div "Name: 03L7860 Sku: 03L7860 Model: 03L7860 Description: PROTEINASE K(4 PACK)"
select select
checkbox input "false"
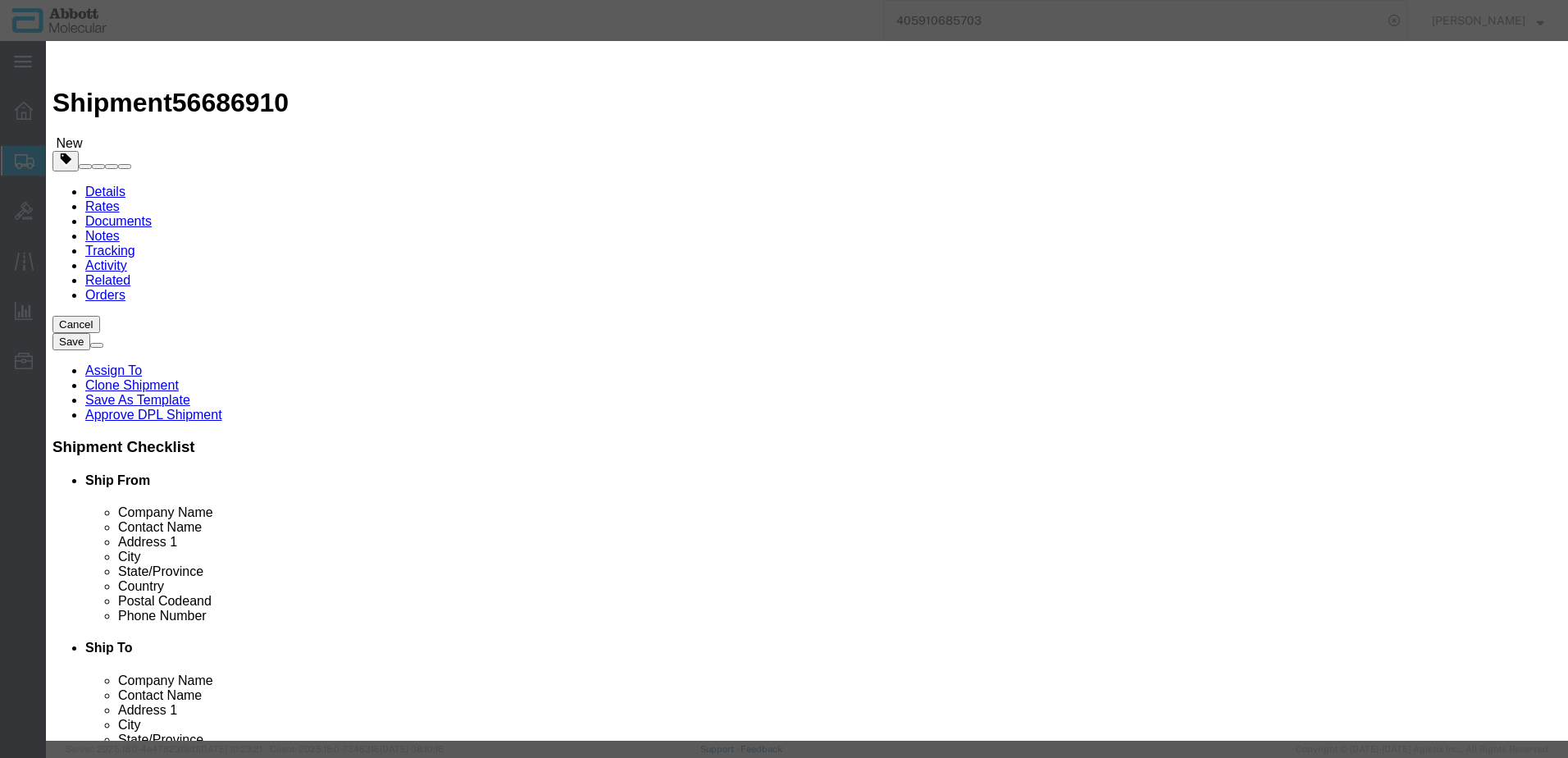
select select "DE"
type input "3507907000"
select select "BIS"
checkbox input "false"
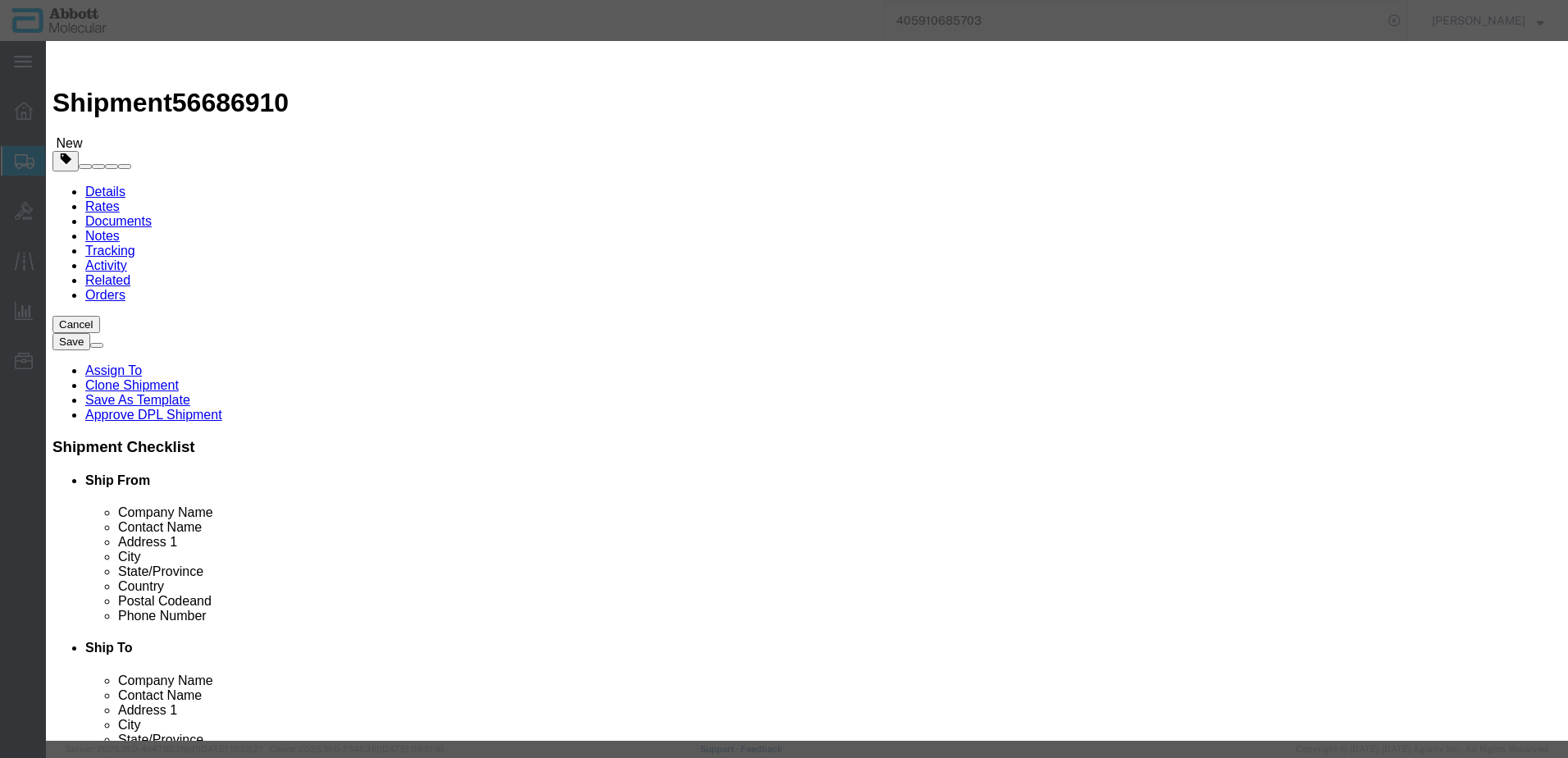
type input "03L7860"
type textarea "PROTEINASE K(4 PACK)"
select select "NLR"
type input "03L7860"
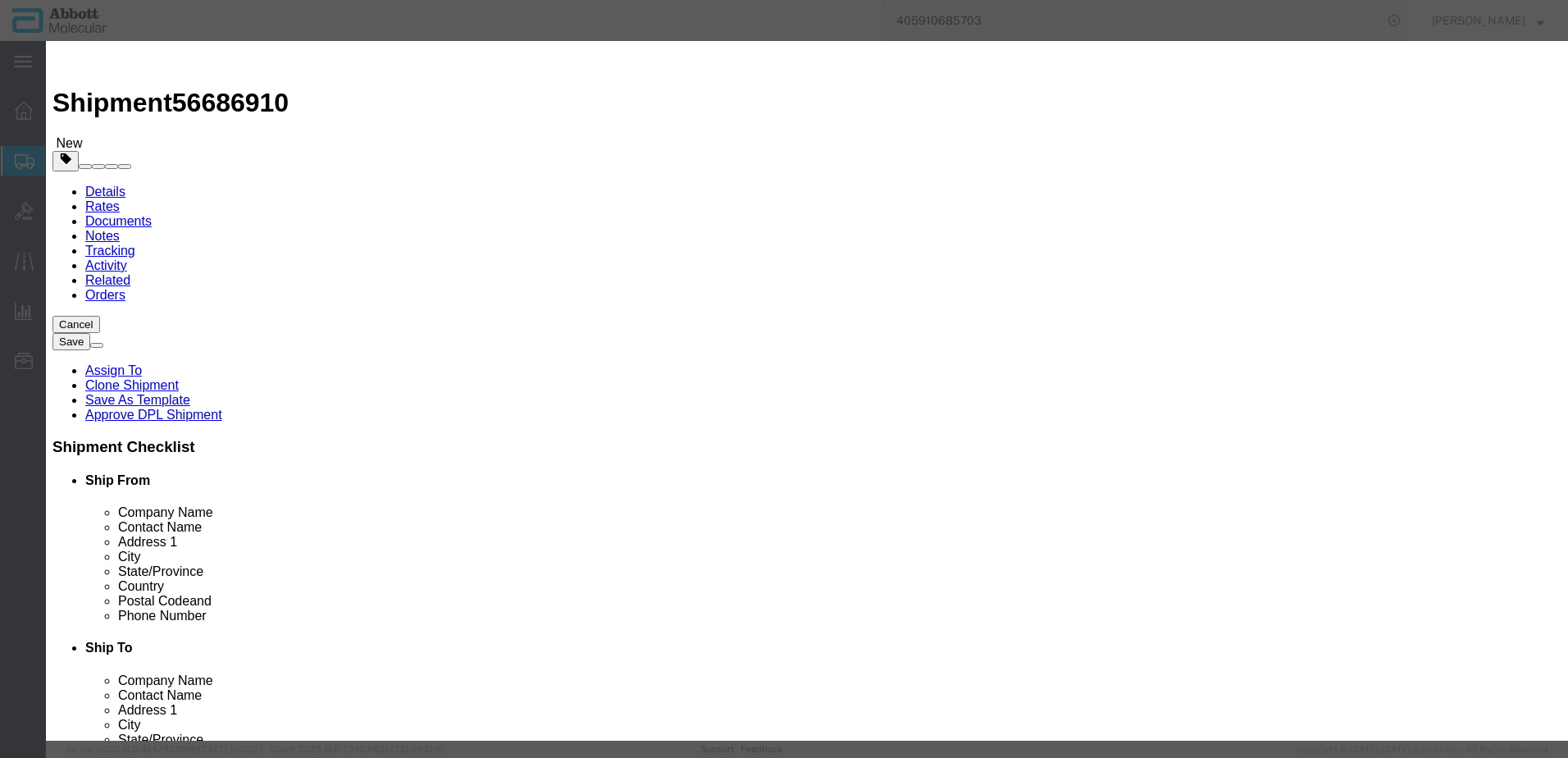
type input "10"
type input "1"
select select "70"
click select "Select Account Type Activity ID Airline Appointment Number ASN Batch Number Bil…"
select select "BATCH_NUMBER"
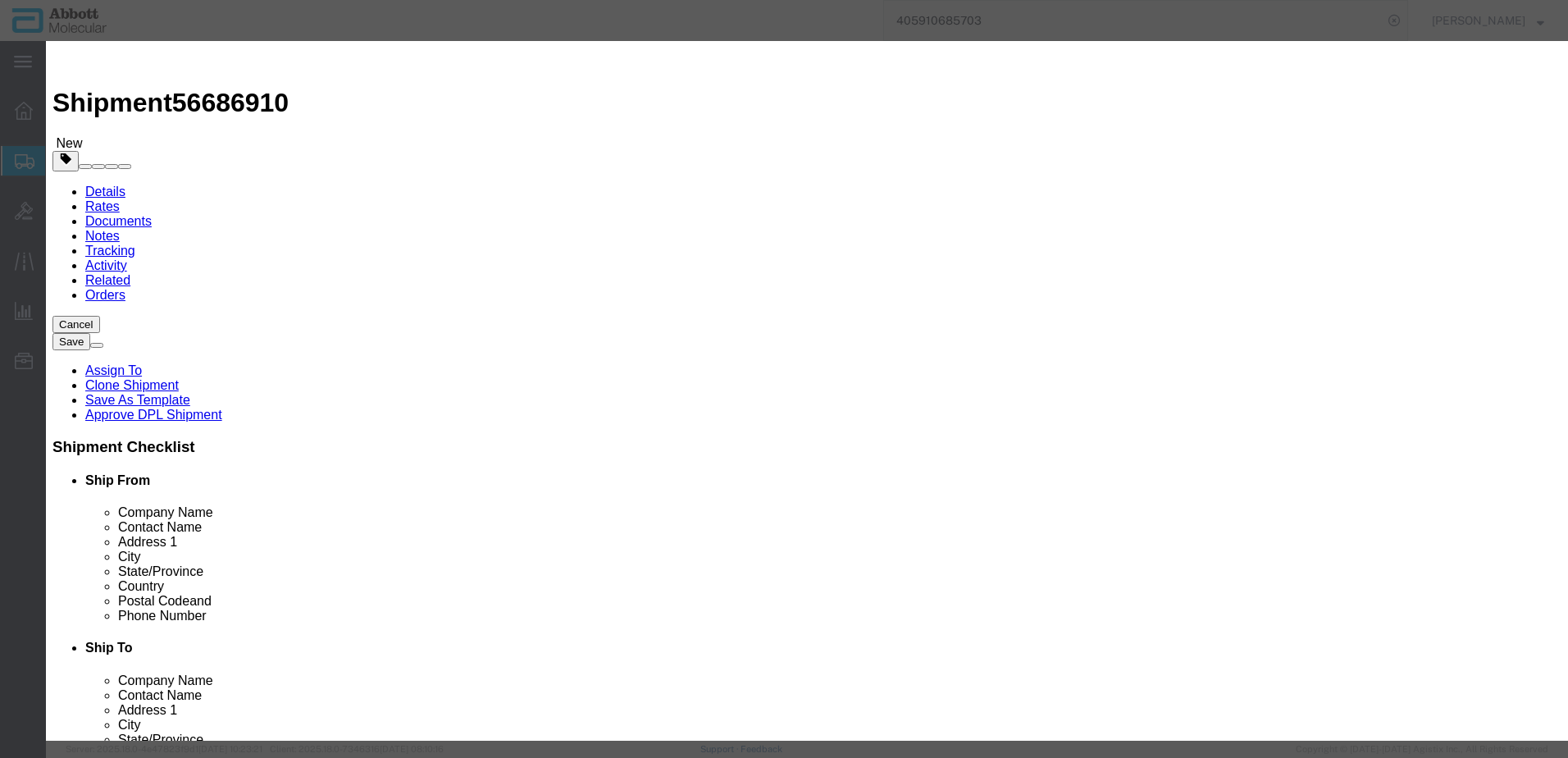
click select "Select Account Type Activity ID Airline Appointment Number ASN Batch Number Bil…"
type input "413361"
click button "Save & Add Another"
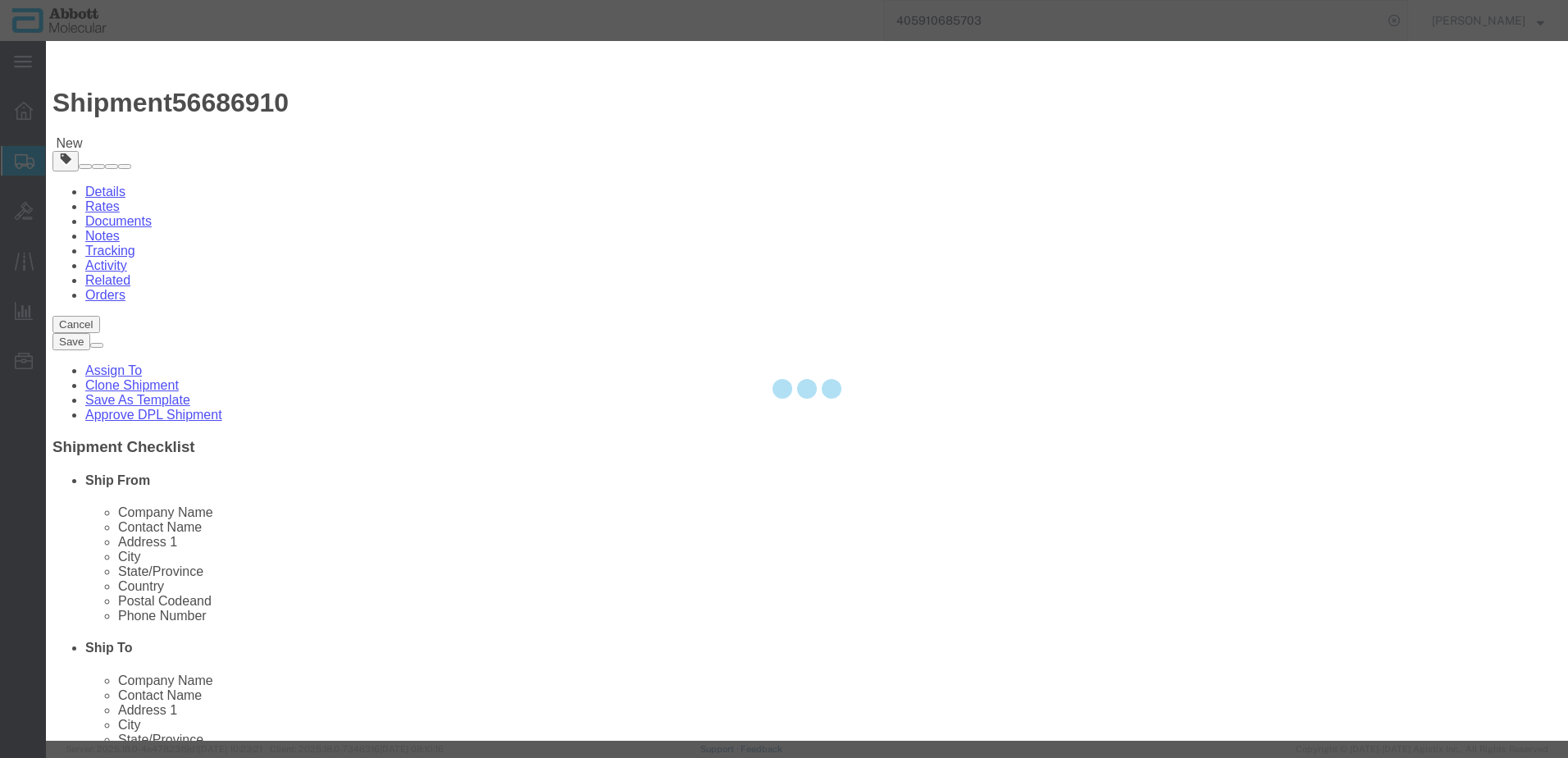
select select "EA"
select select
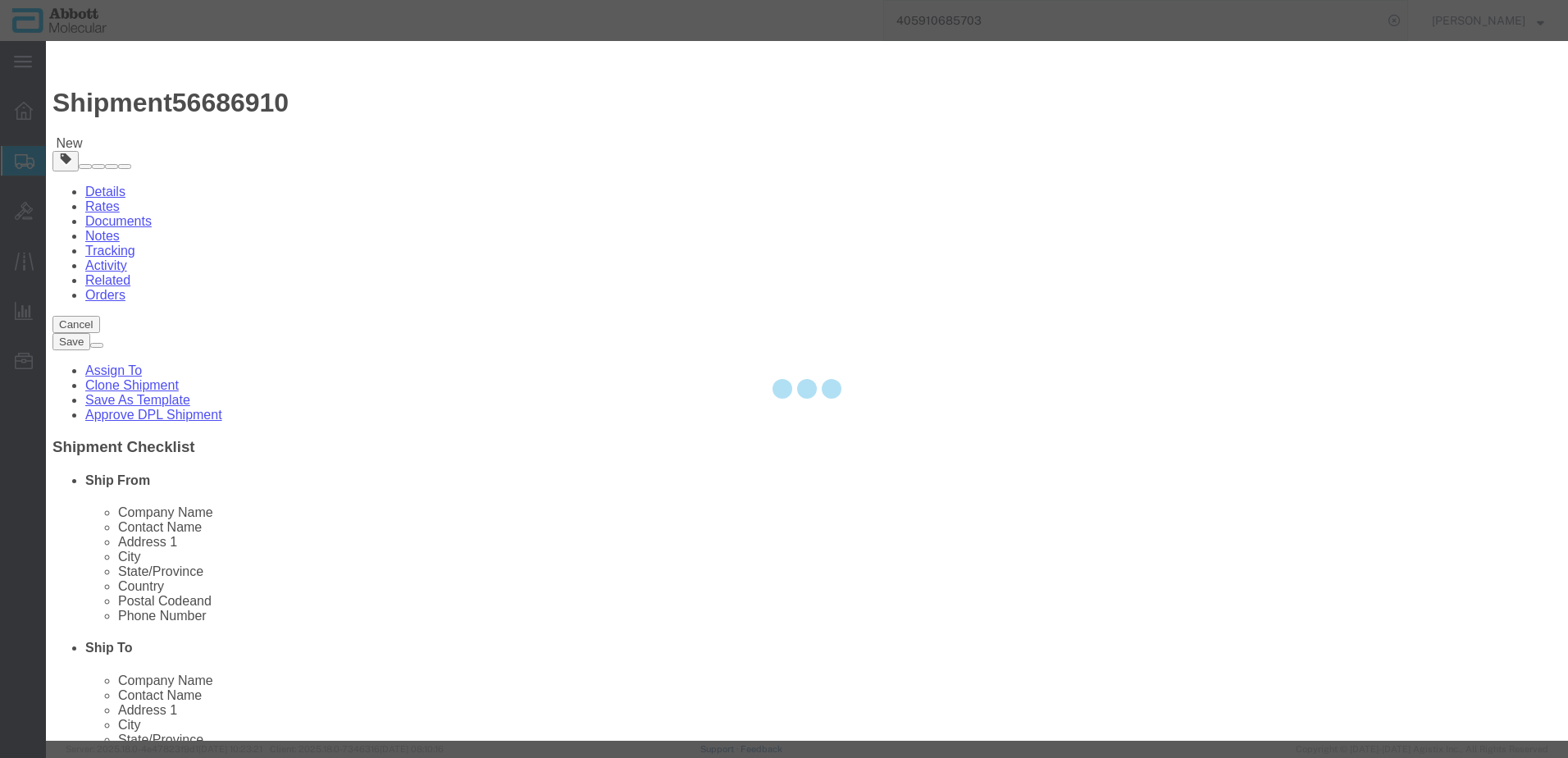
select select
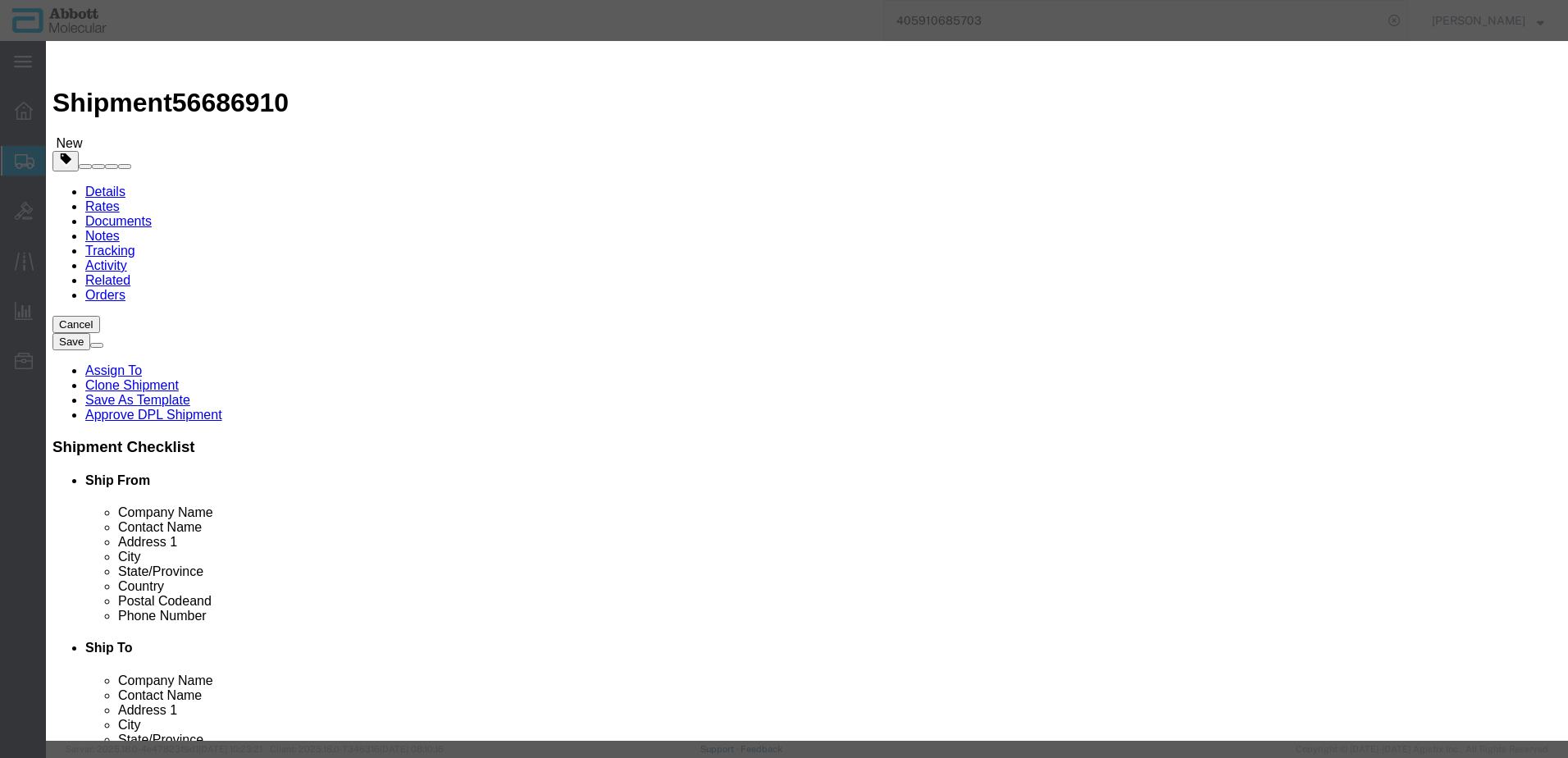
click input "text"
type input "09N1780"
click strong "09N1780"
select select
checkbox input "false"
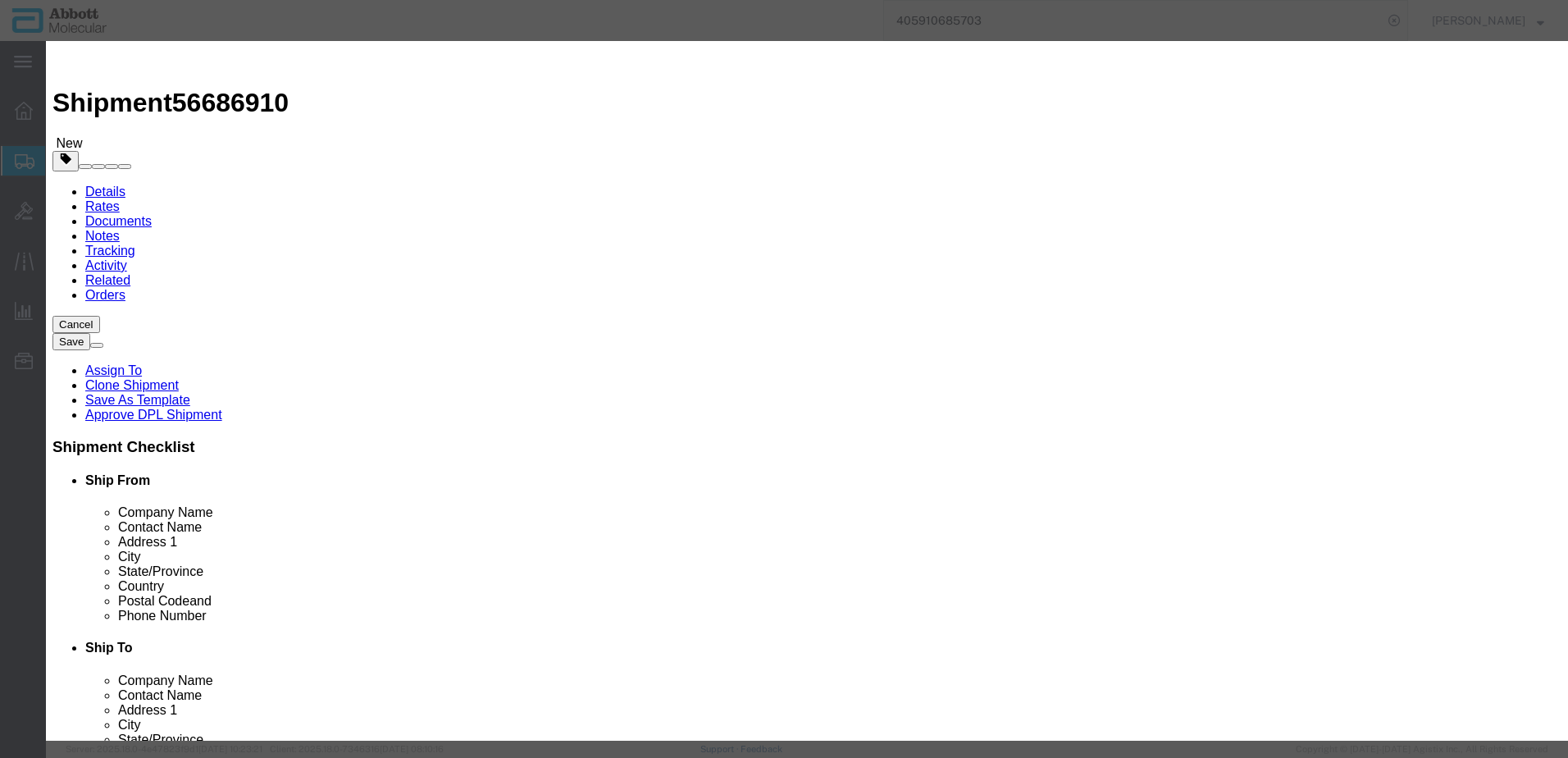
select select "US"
type input "FROZEN"
type input "3822190080"
select select "BIS"
checkbox input "false"
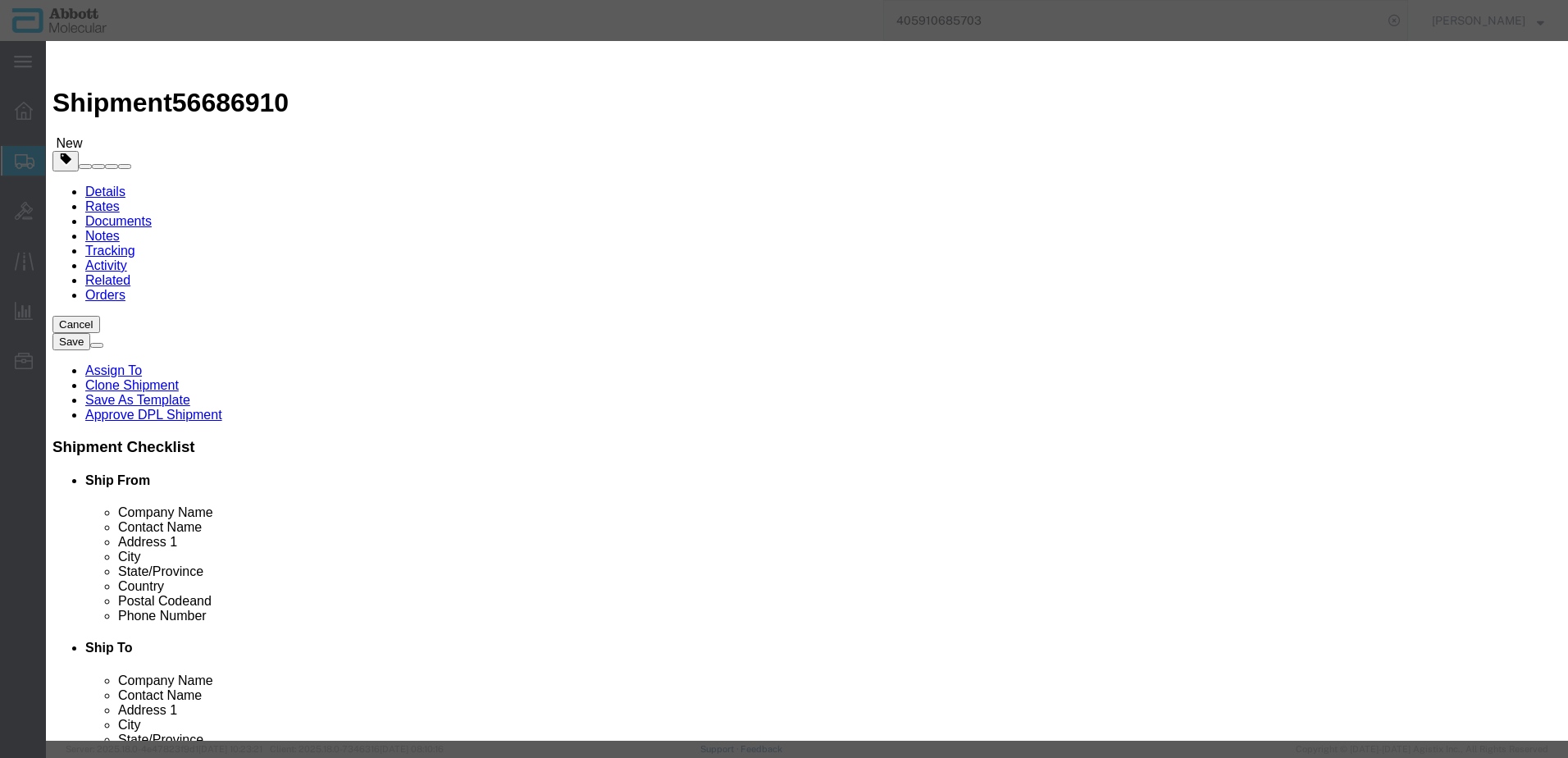
checkbox input "false"
type input "09N1780"
type textarea "Alinity m STI CTRL Kit"
select select "NLR"
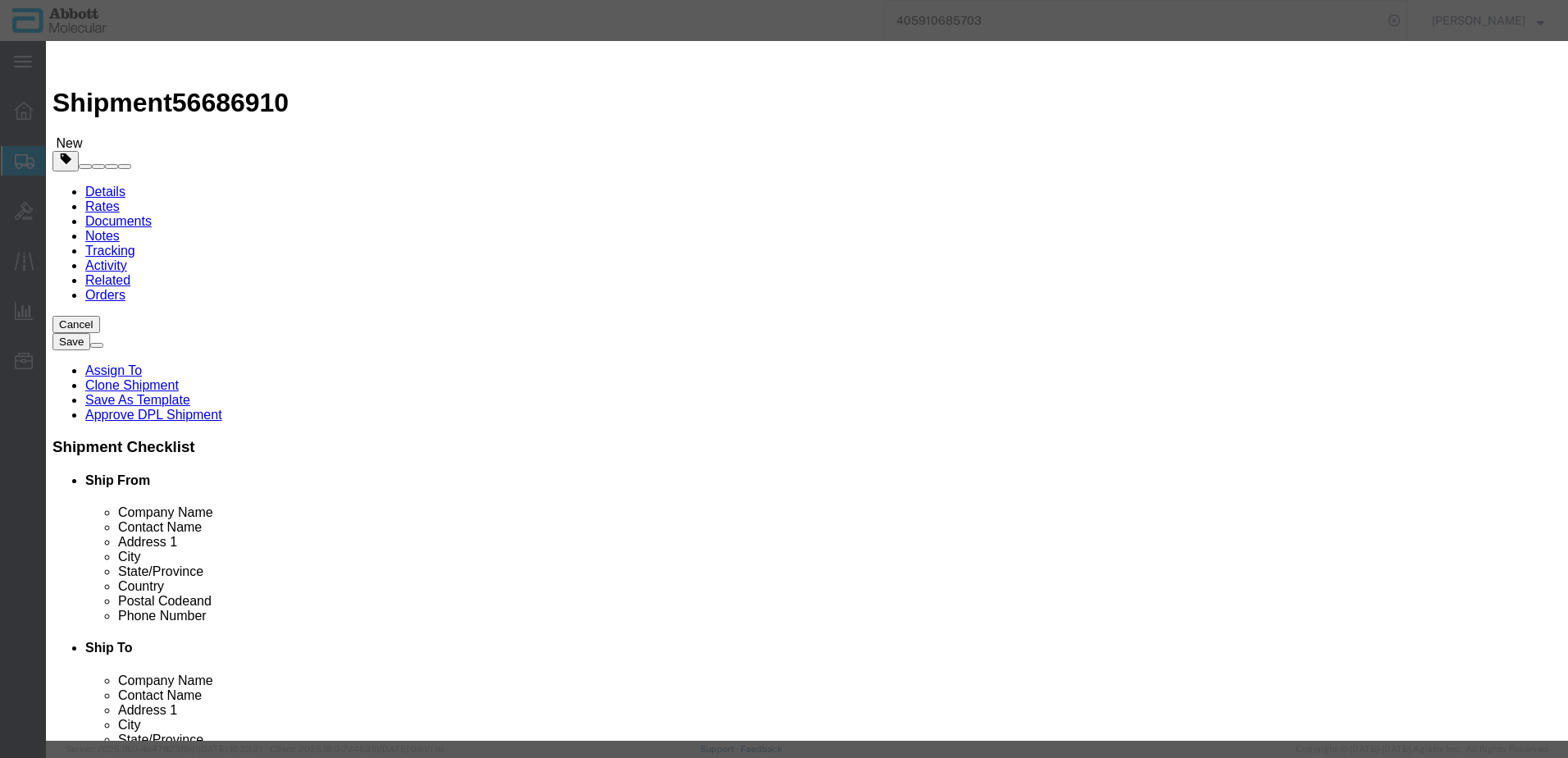
type input "09N1780"
type input "10"
type input "1"
select select "70"
click select "Select Account Type Activity ID Airline Appointment Number ASN Batch Number Bil…"
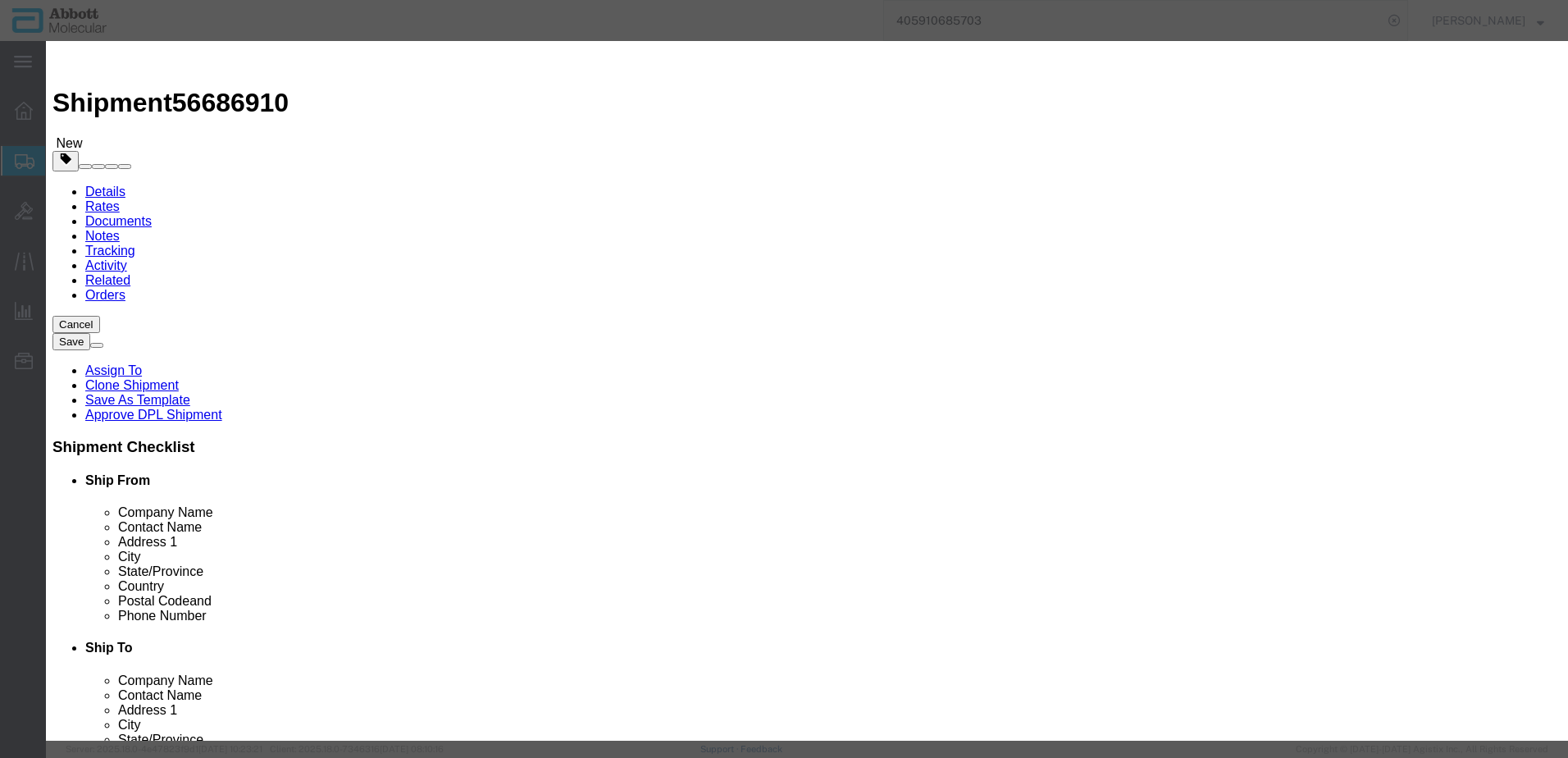
select select "BATCH_NUMBER"
click select "Select Account Type Activity ID Airline Appointment Number ASN Batch Number Bil…"
type input "417215"
click button "Save & Add Another"
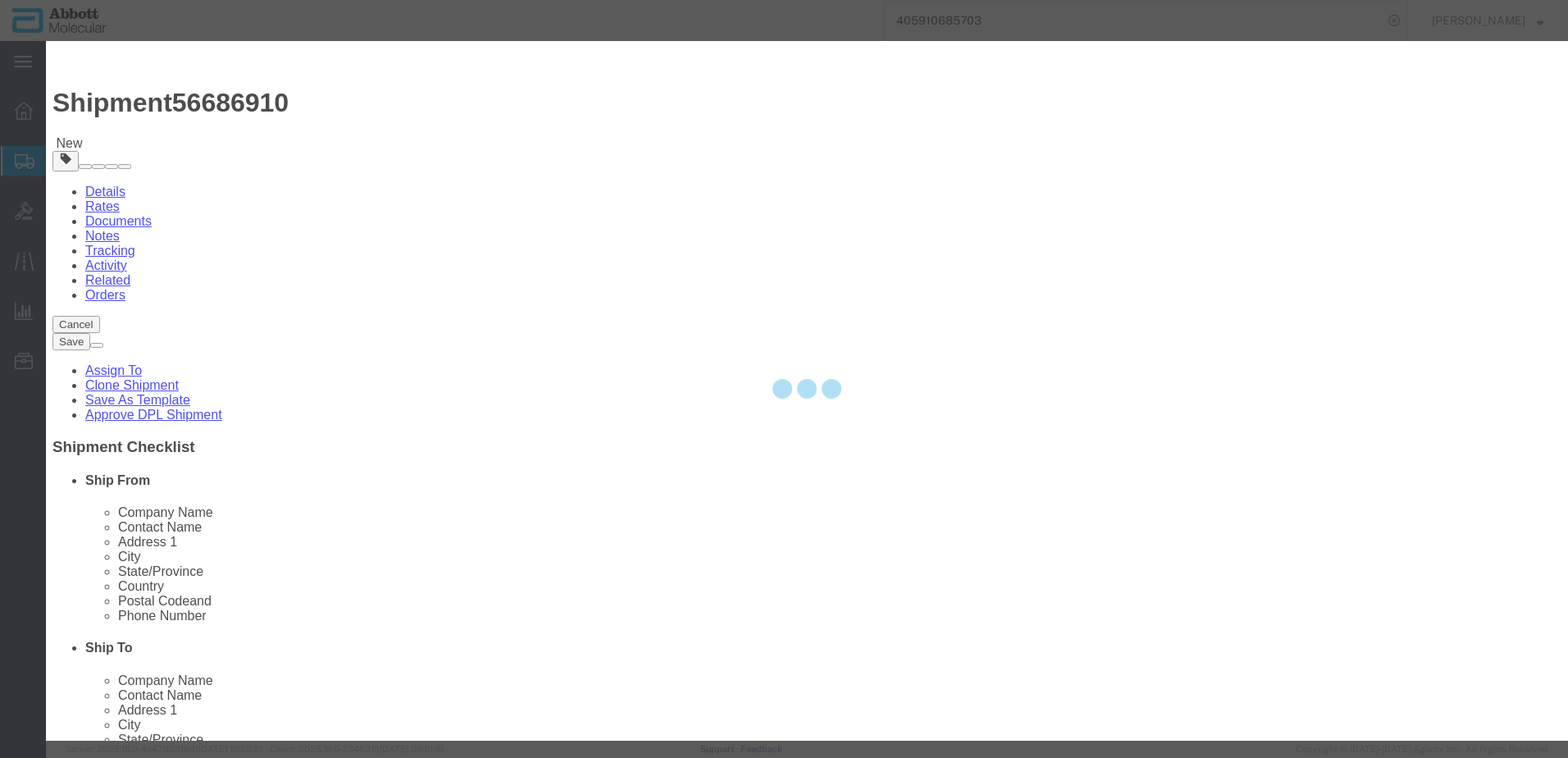
select select "EA"
select select
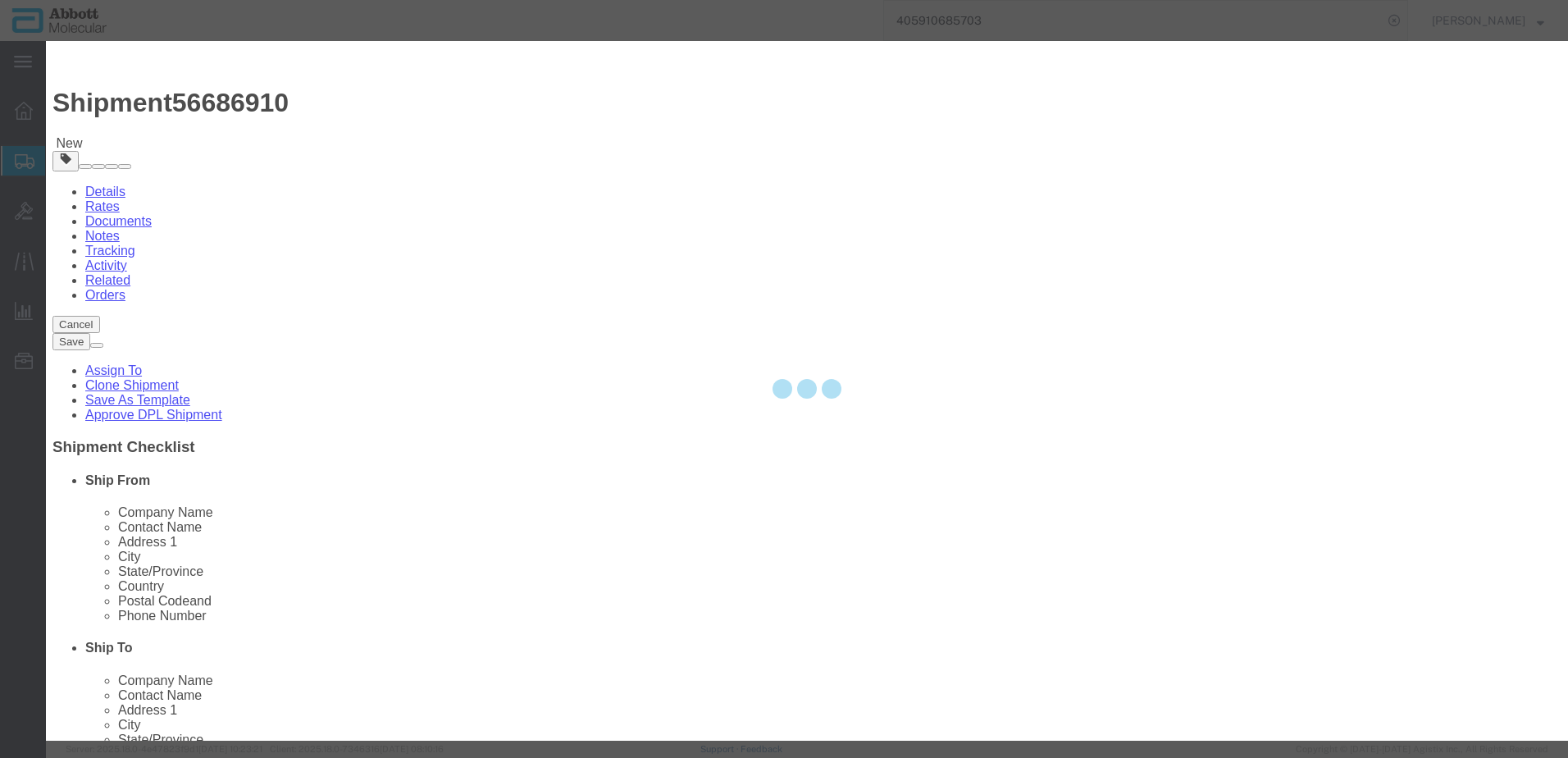
select select
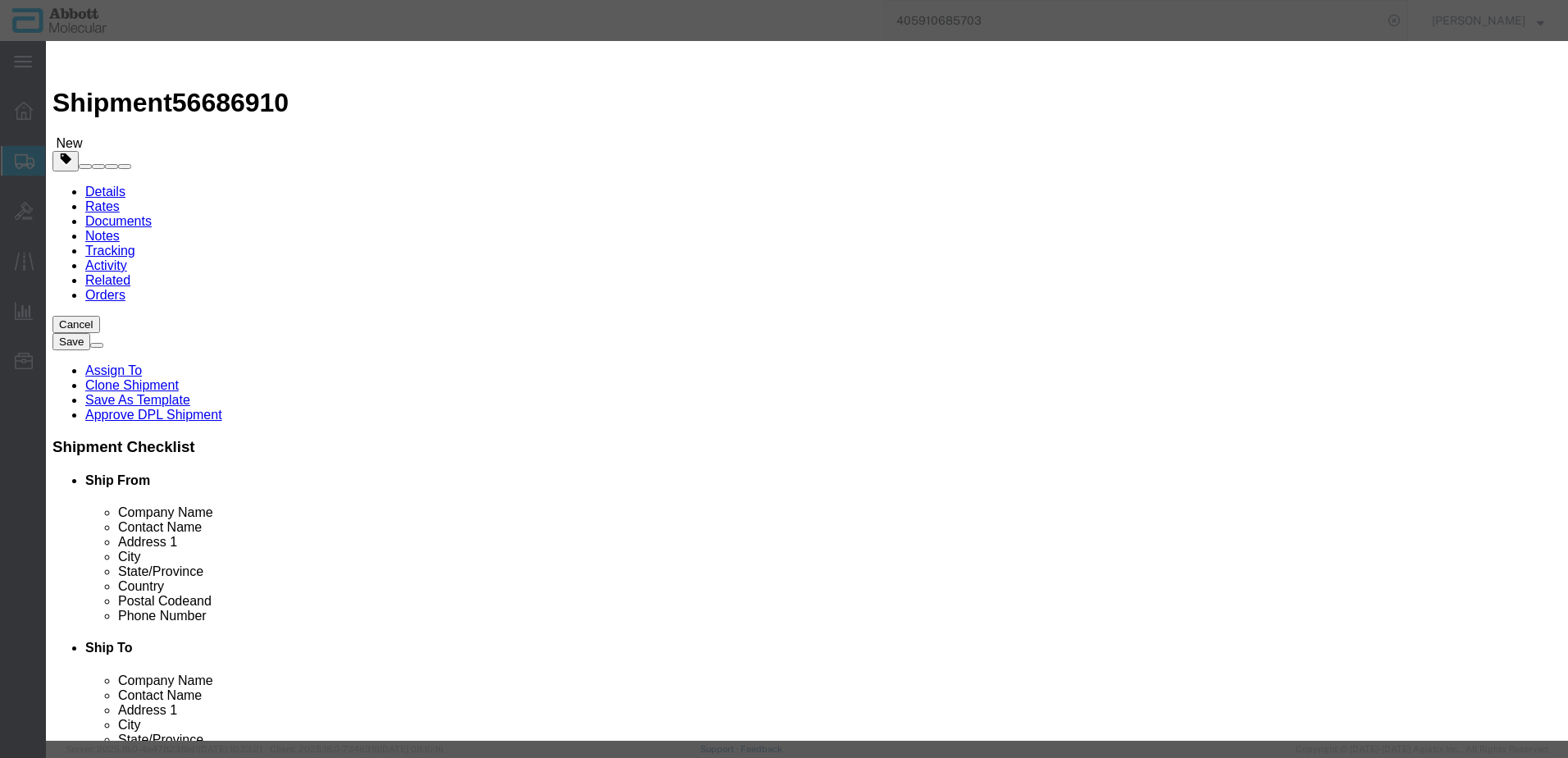
click input "text"
type input "02G3190"
click strong "02G3190"
select select
checkbox input "false"
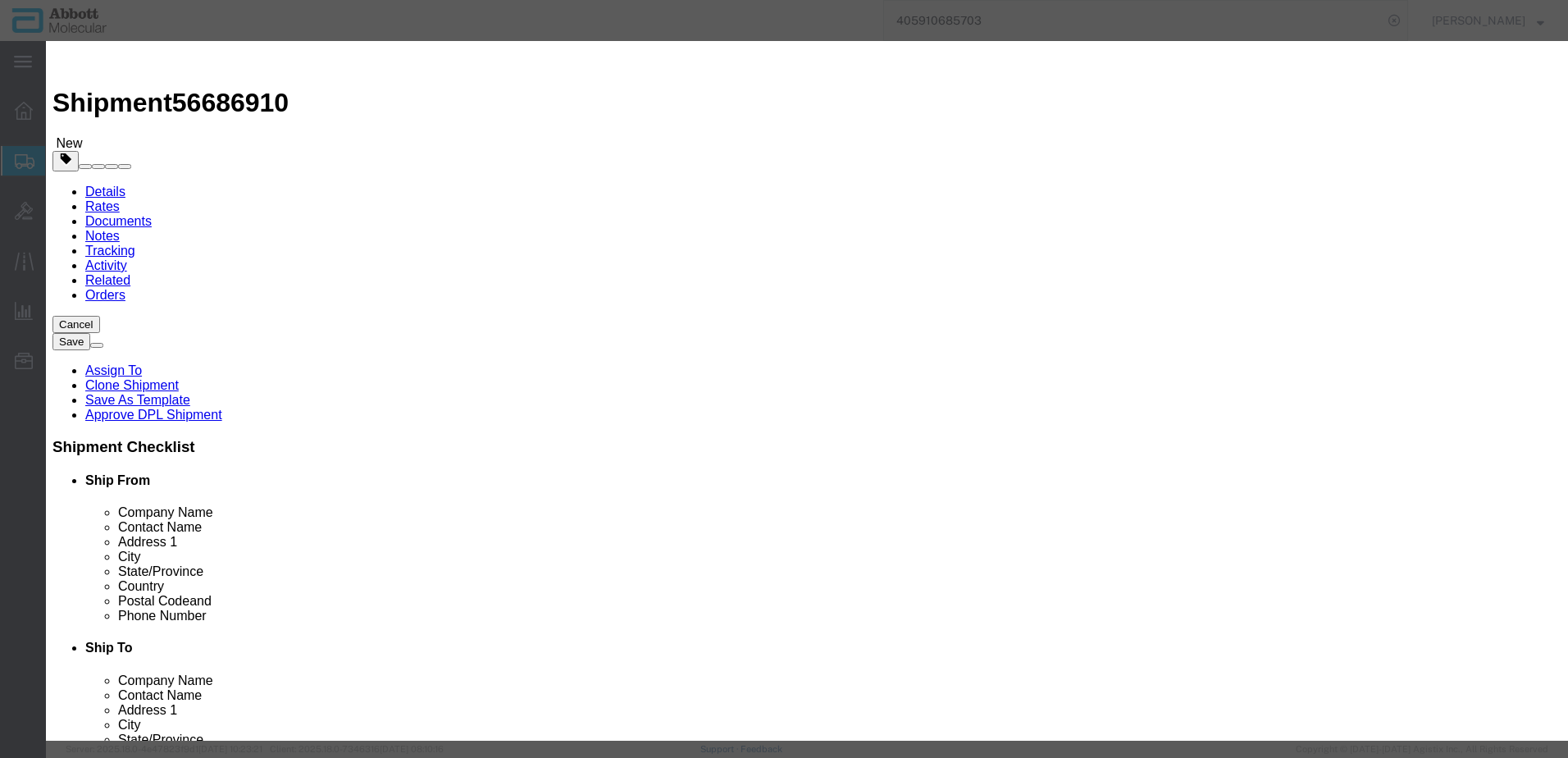
select select "US"
type input "3822190080"
select select "BIS"
checkbox input "false"
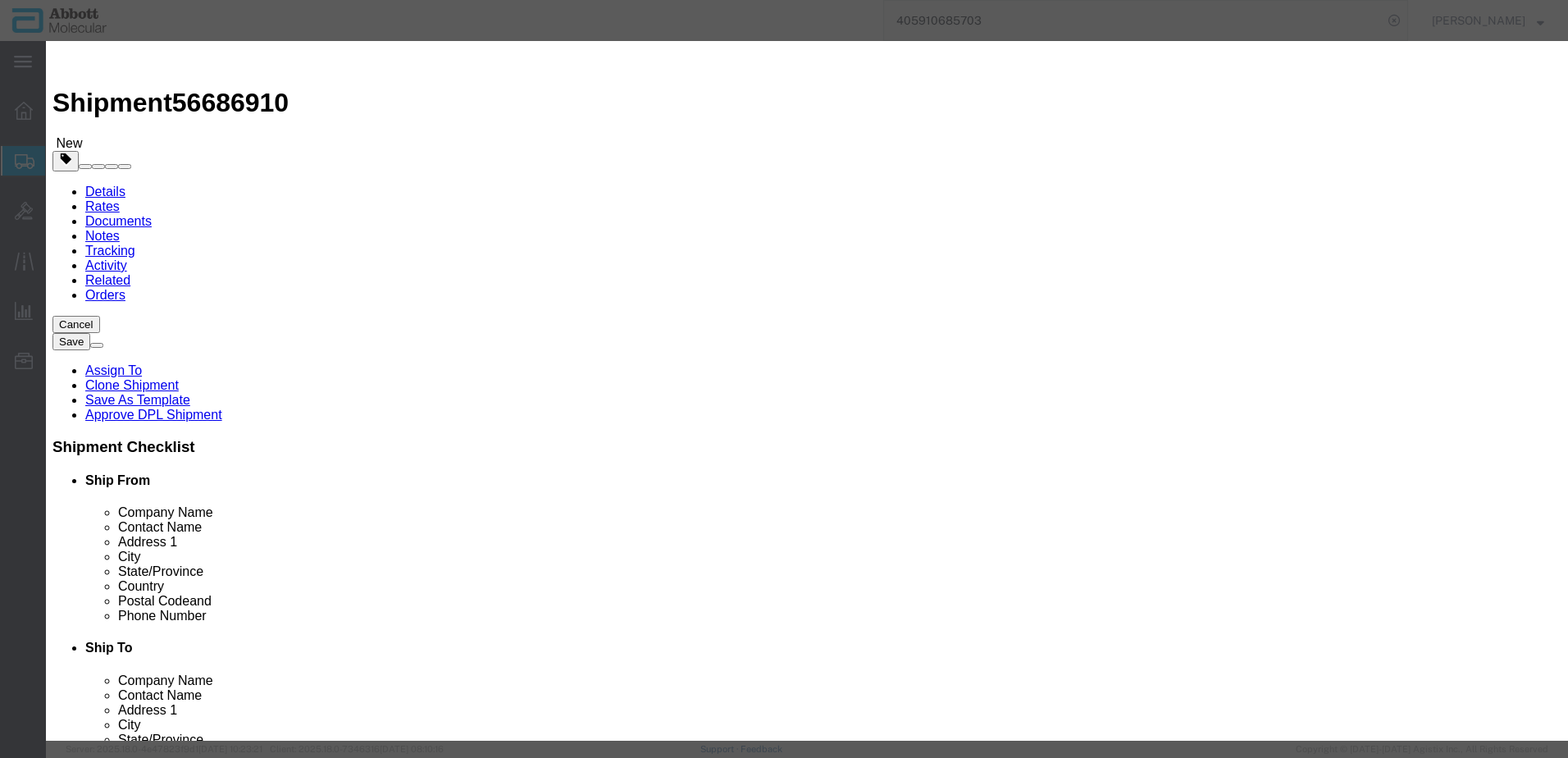
type input "02G3190"
type textarea "RT HIV-1 AMP(4X24T)"
select select "NLR"
type input "02G3190"
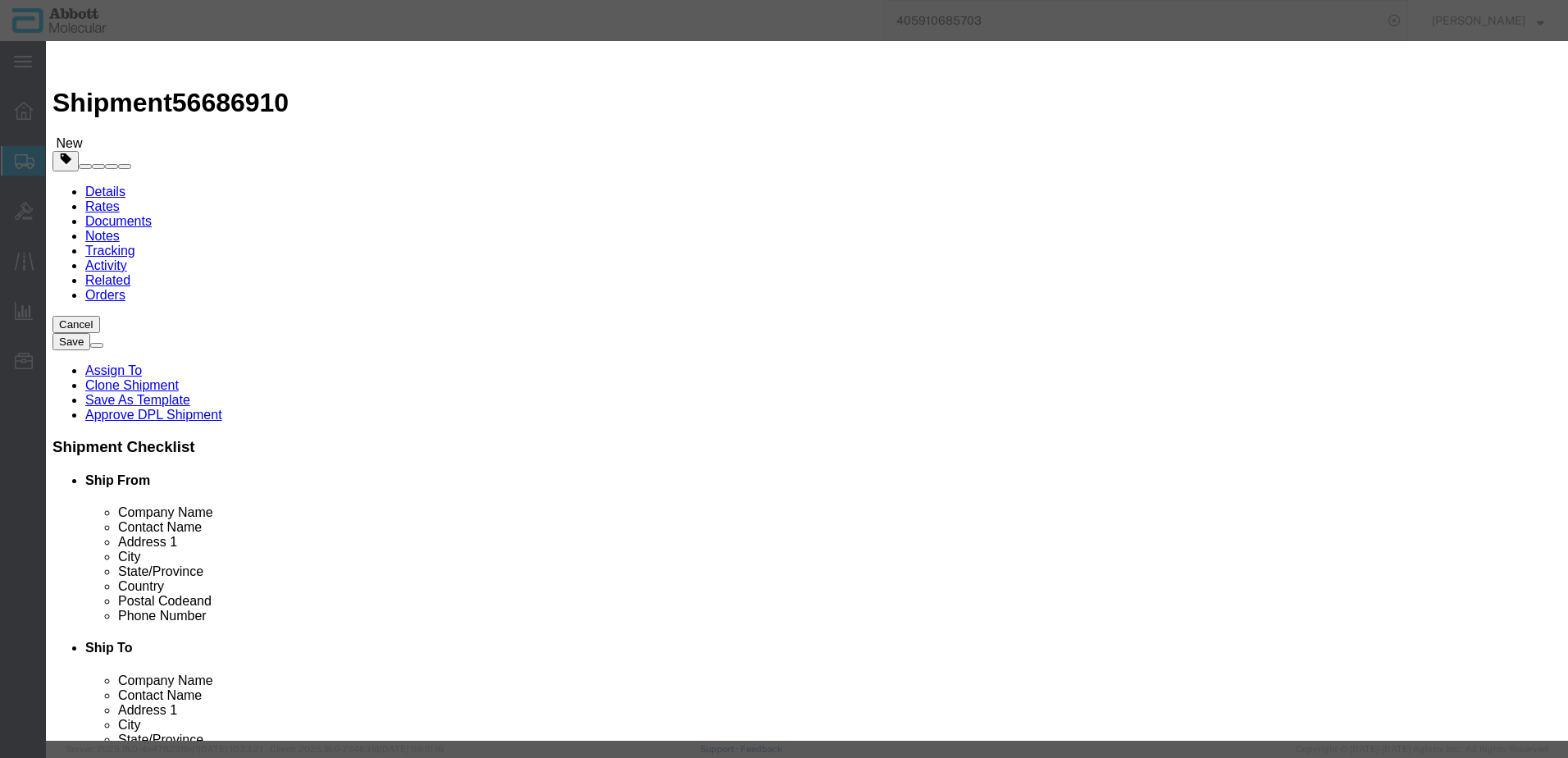
type input "15"
type input "1"
select select "70"
click select "Select Account Type Activity ID Airline Appointment Number ASN Batch Number Bil…"
select select "BATCH_NUMBER"
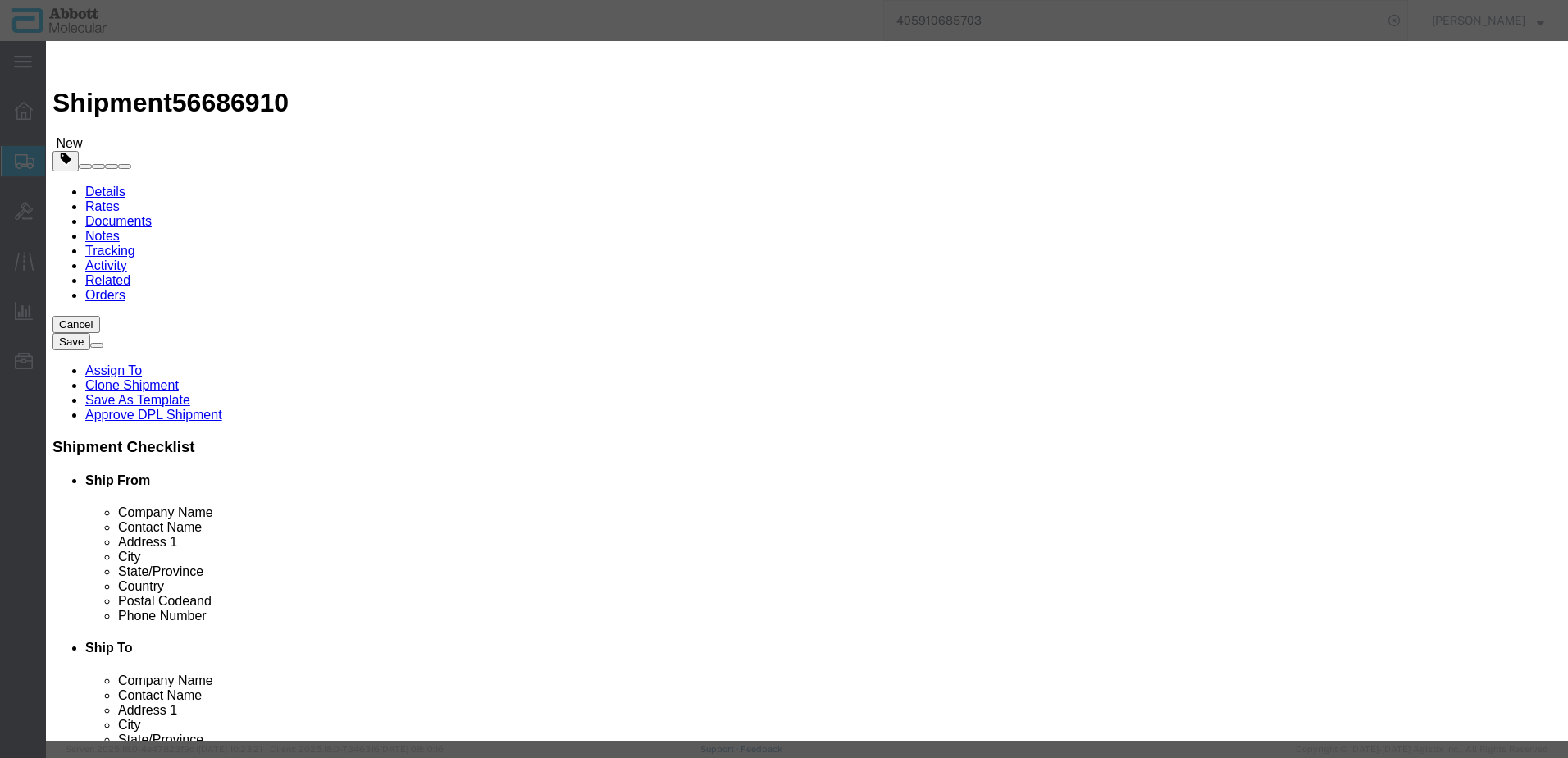
click select "Select Account Type Activity ID Airline Appointment Number ASN Batch Number Bil…"
click input "text"
type input "417632"
click button "Save & Add Another"
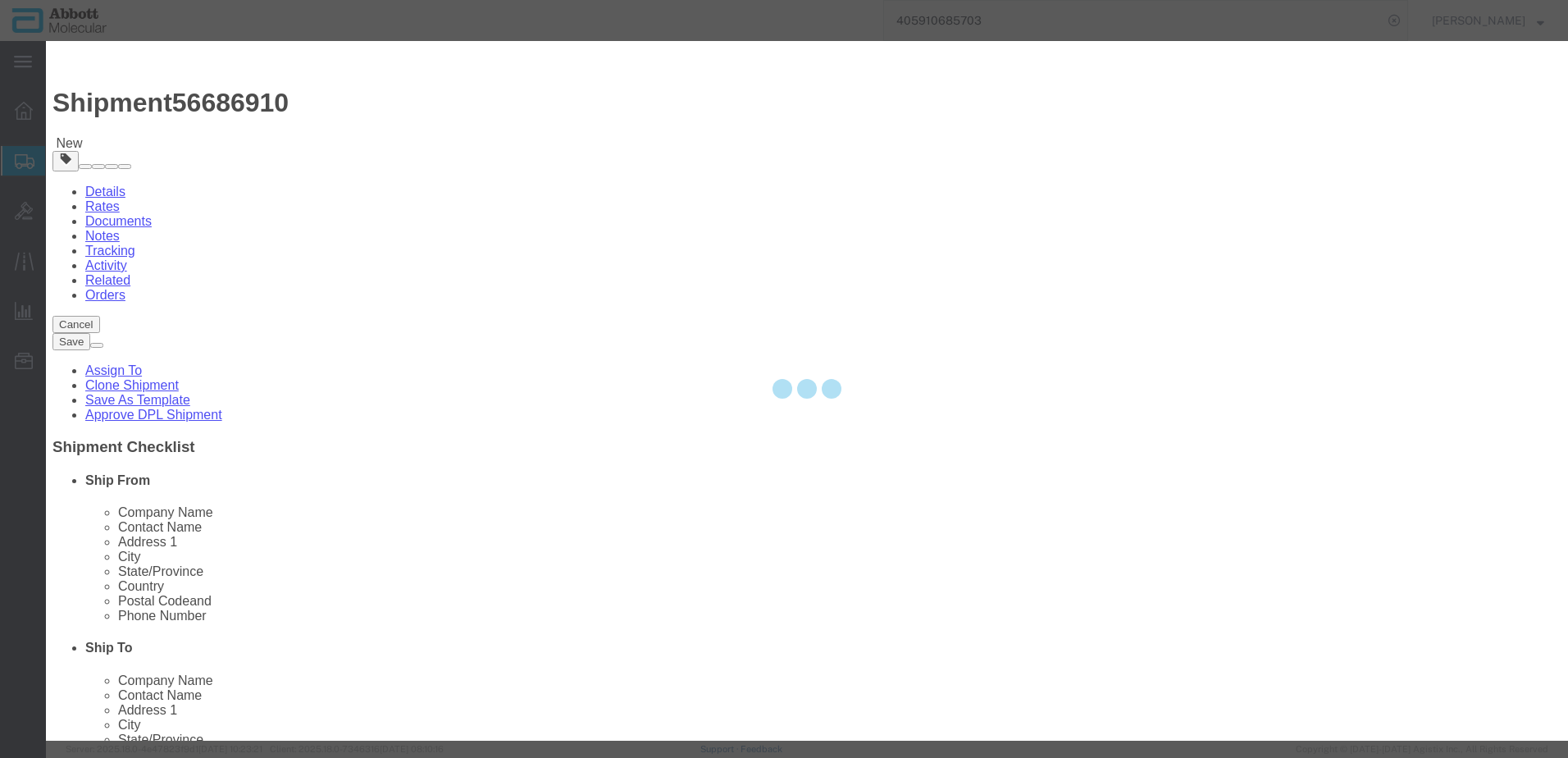
select select "EA"
select select
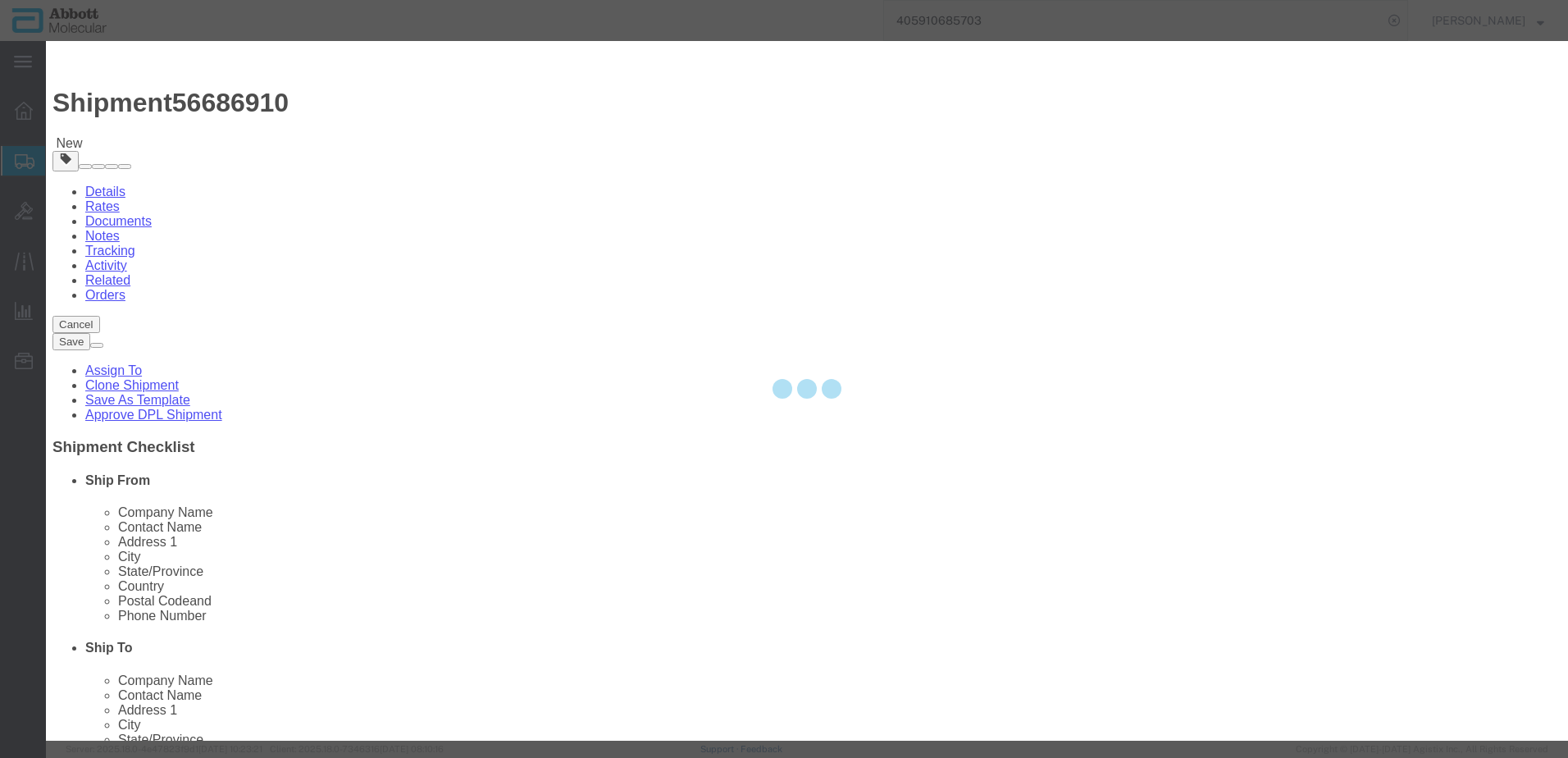
select select
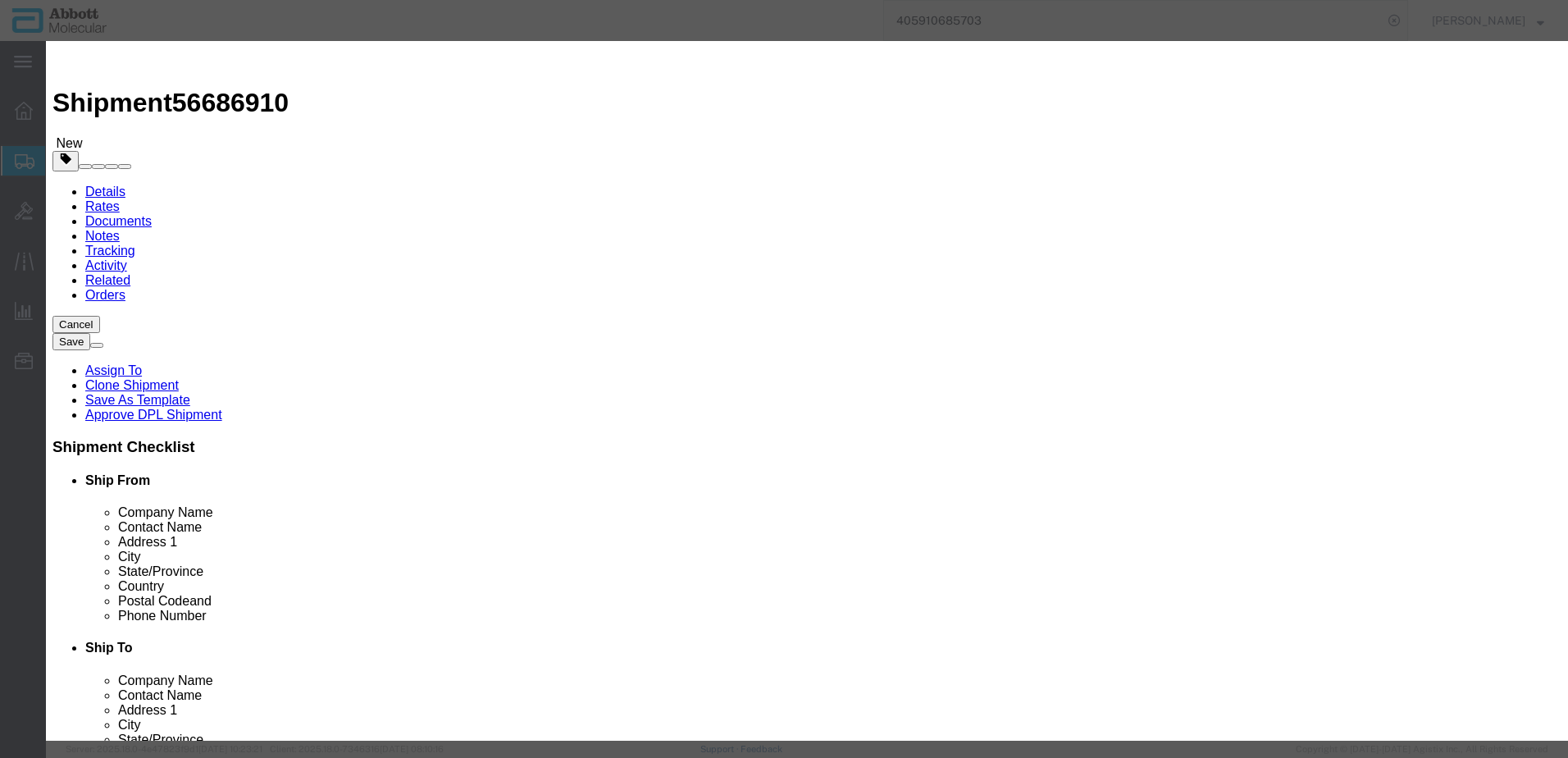
click input "text"
type input "02G3480"
click td "Model: 02G3480"
select select
checkbox input "false"
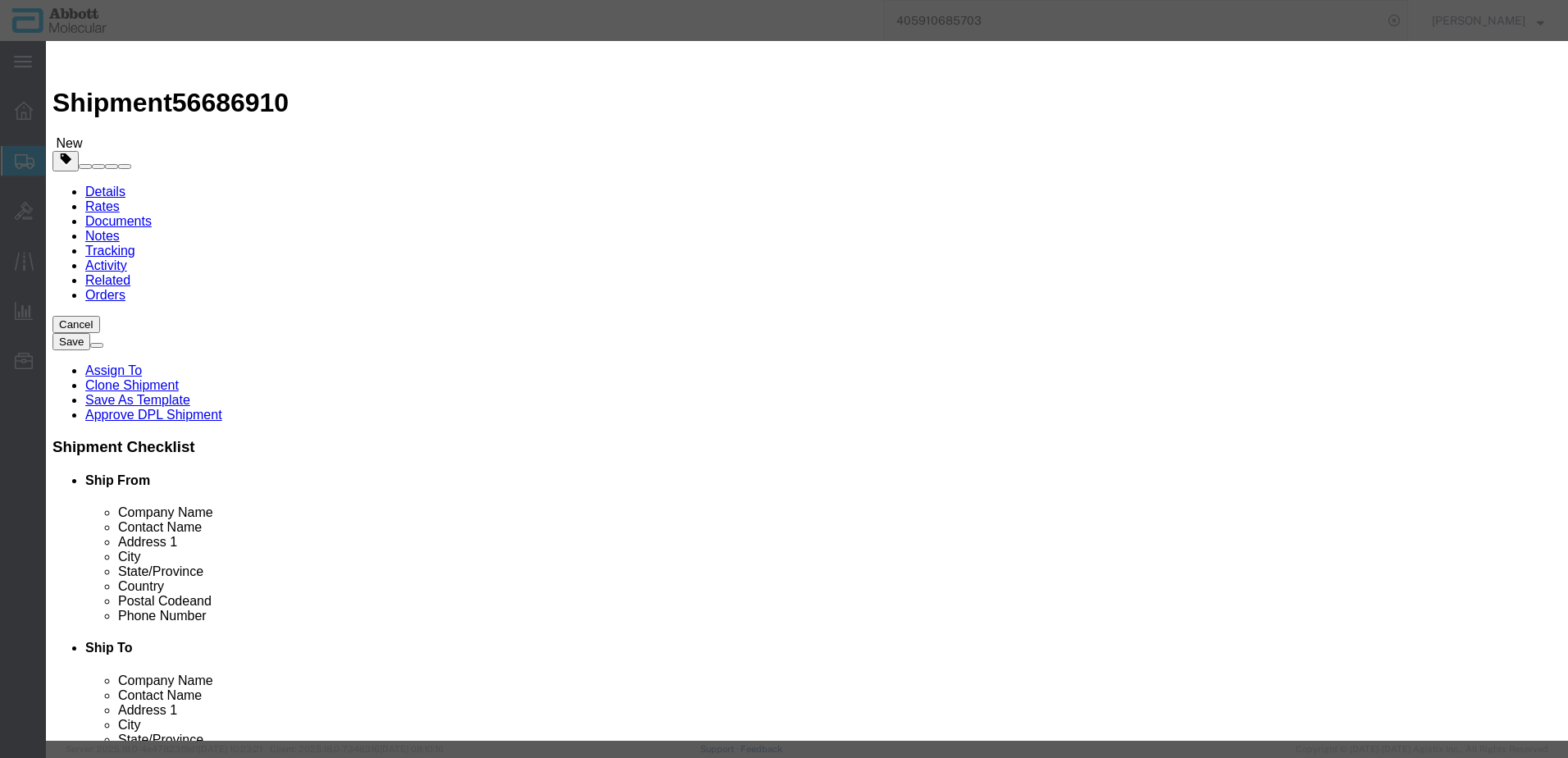
select select "US"
type input "3822190080"
select select "BIS"
checkbox input "false"
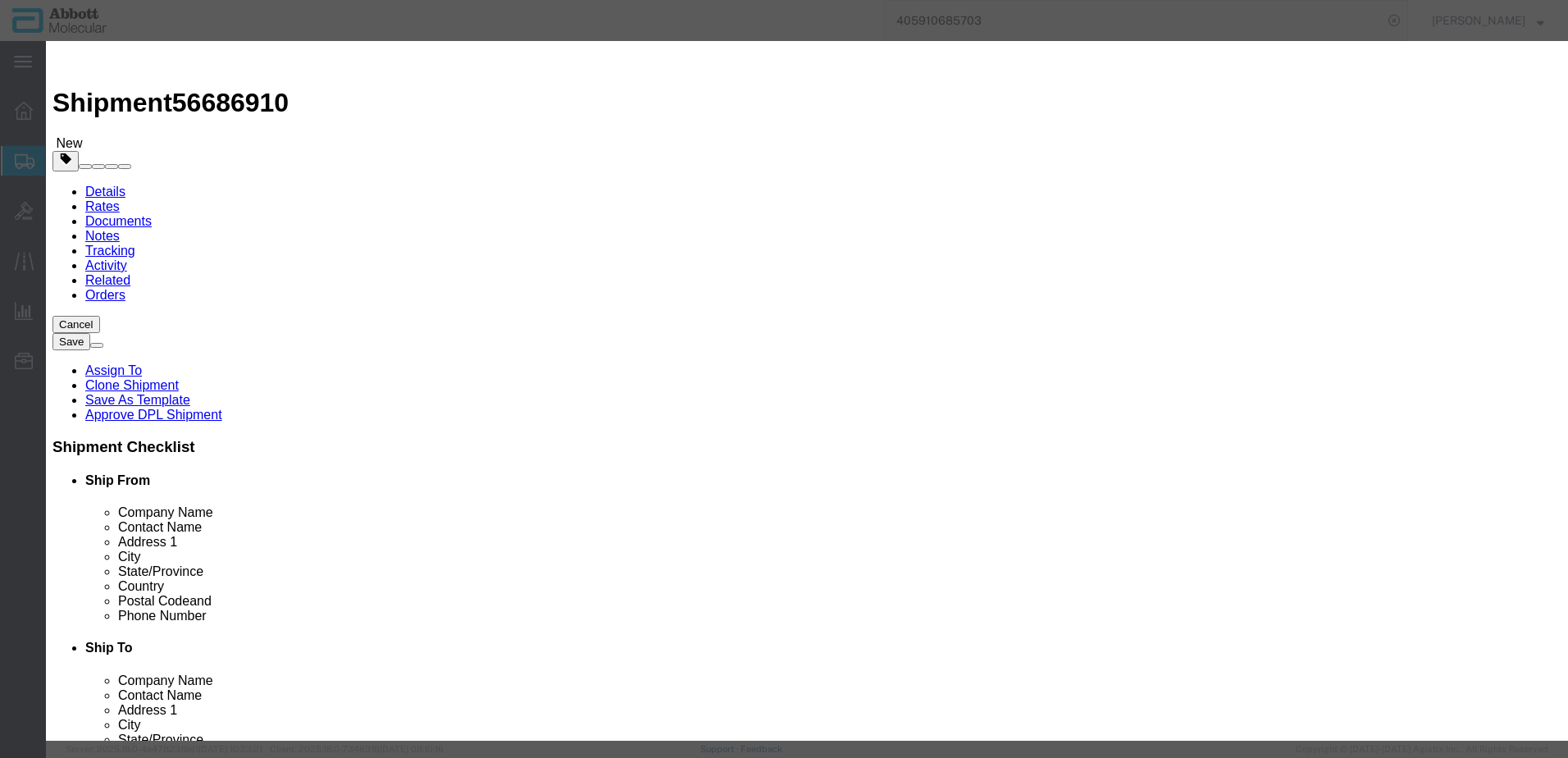
type input "02G3480"
type textarea "RT HBV CONTROLS(1 KIT)"
select select "NLR"
type input "02G3480"
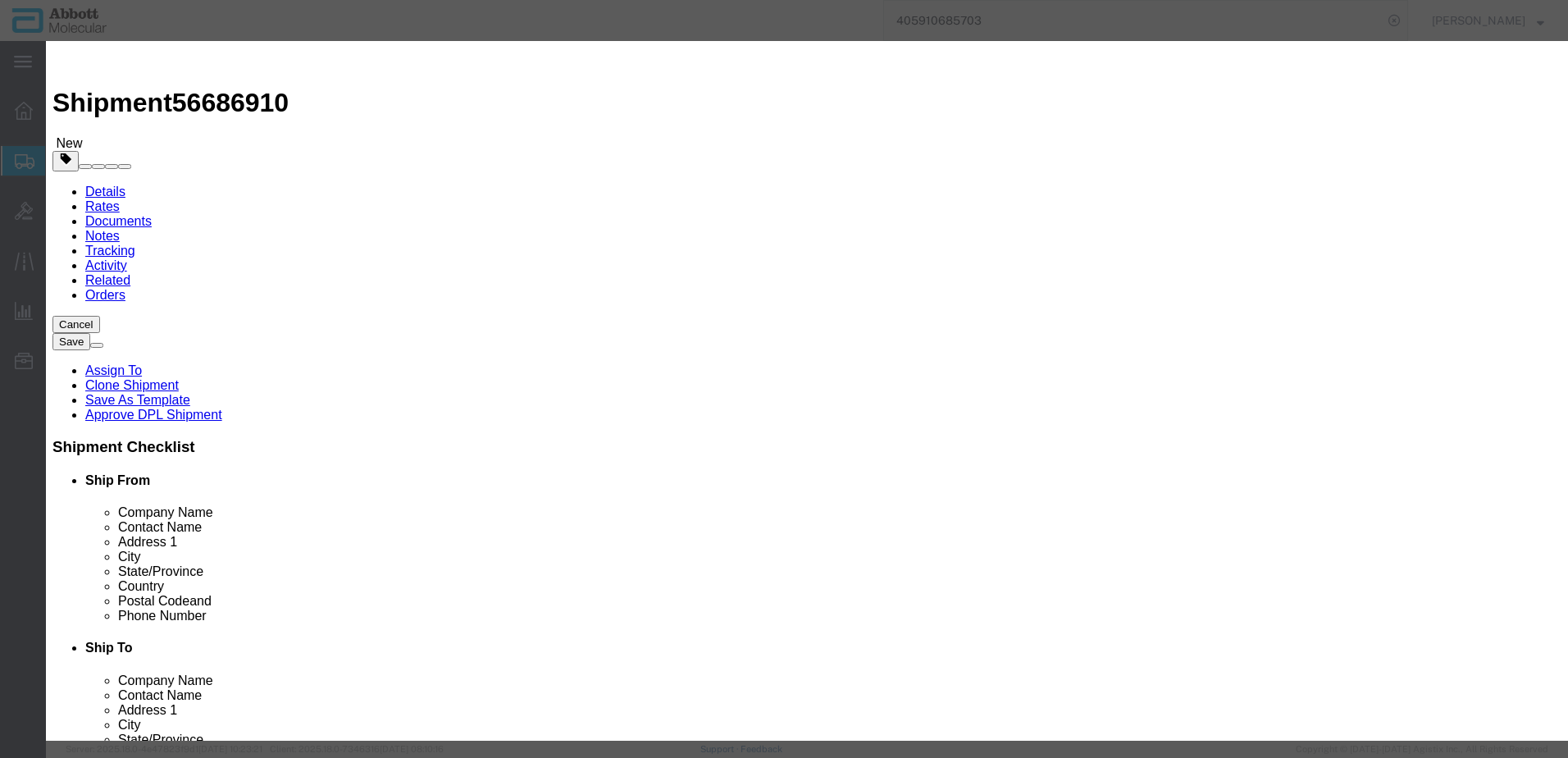
type input "6"
type input "1"
select select "70"
click select "Select Account Type Activity ID Airline Appointment Number ASN Batch Number Bil…"
select select "BATCH_NUMBER"
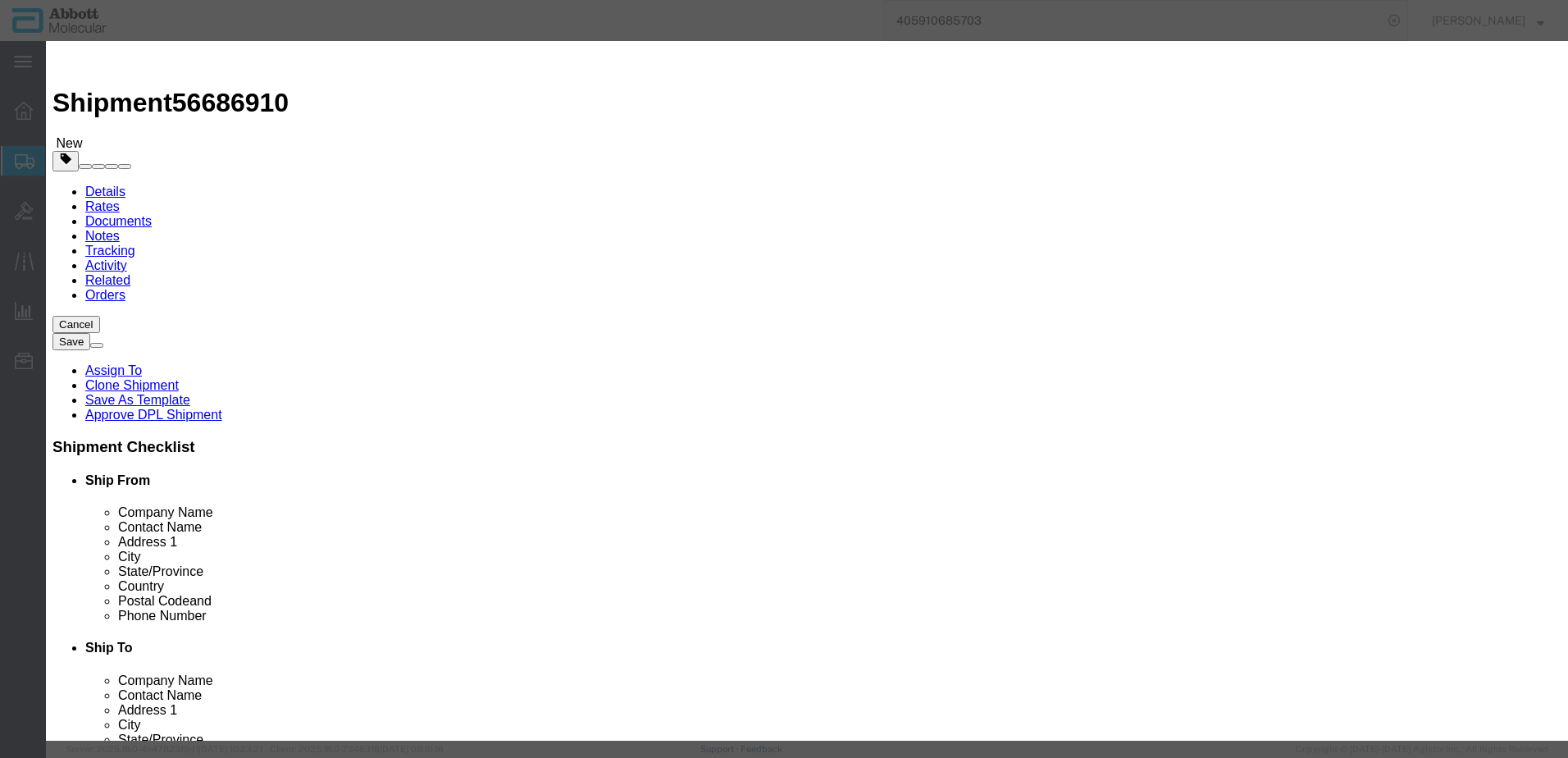
click select "Select Account Type Activity ID Airline Appointment Number ASN Batch Number Bil…"
click input "text"
type input "410997"
drag, startPoint x: 404, startPoint y: 603, endPoint x: 192, endPoint y: 553, distance: 217.8
click button "Save & Add Another"
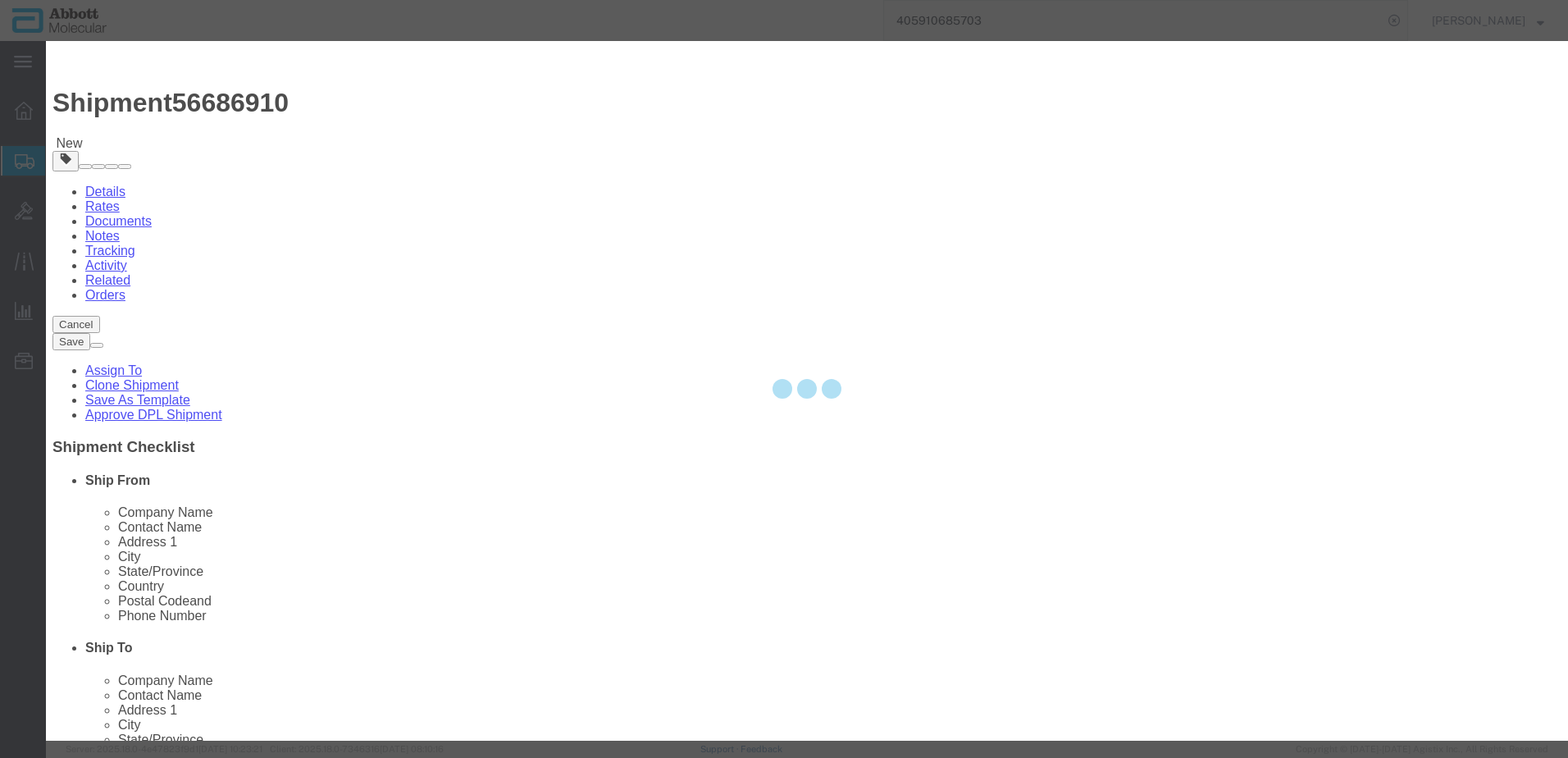
select select "EA"
select select
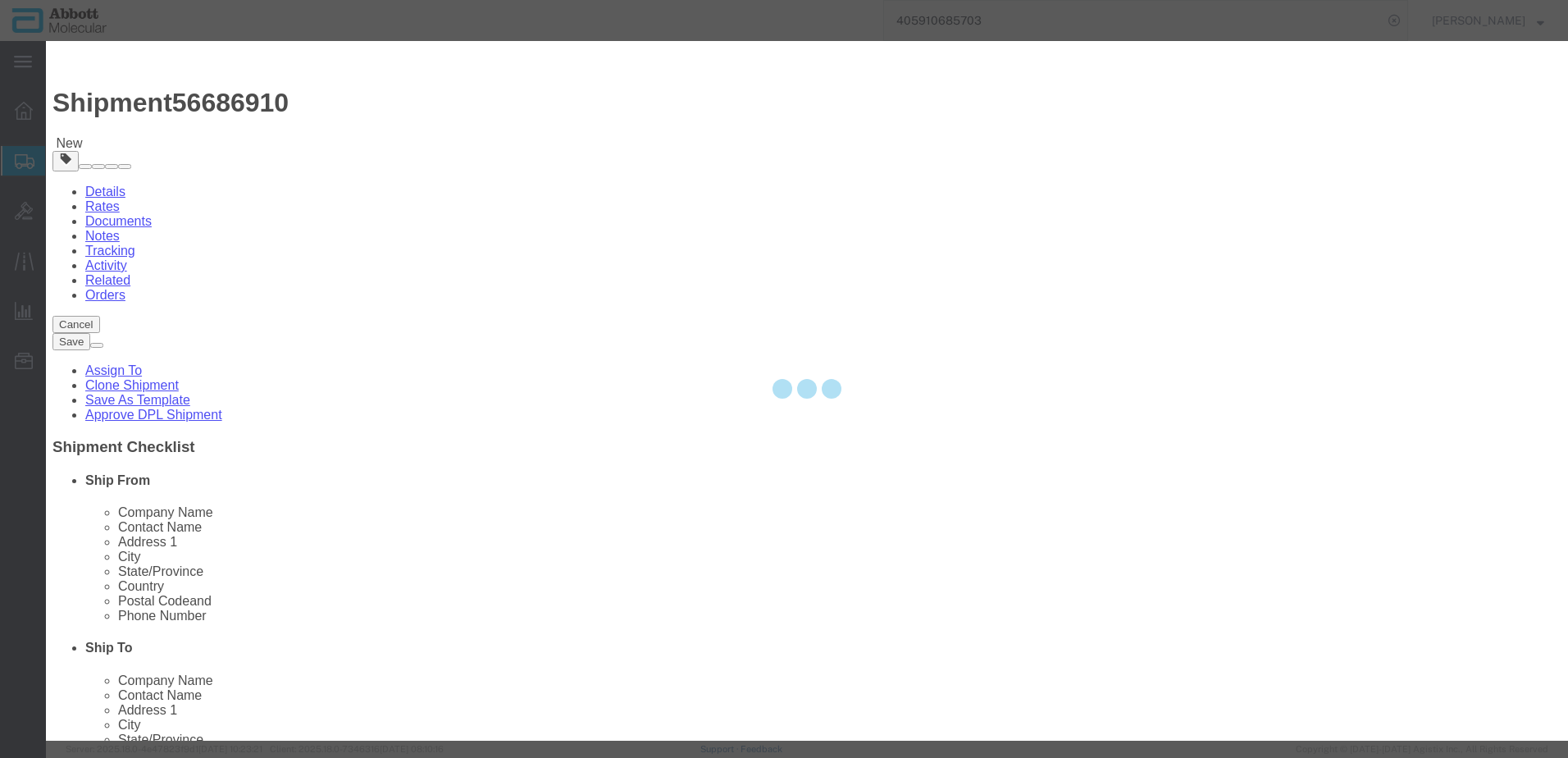
select select
click at [562, 168] on div at bounding box center [808, 391] width 1523 height 700
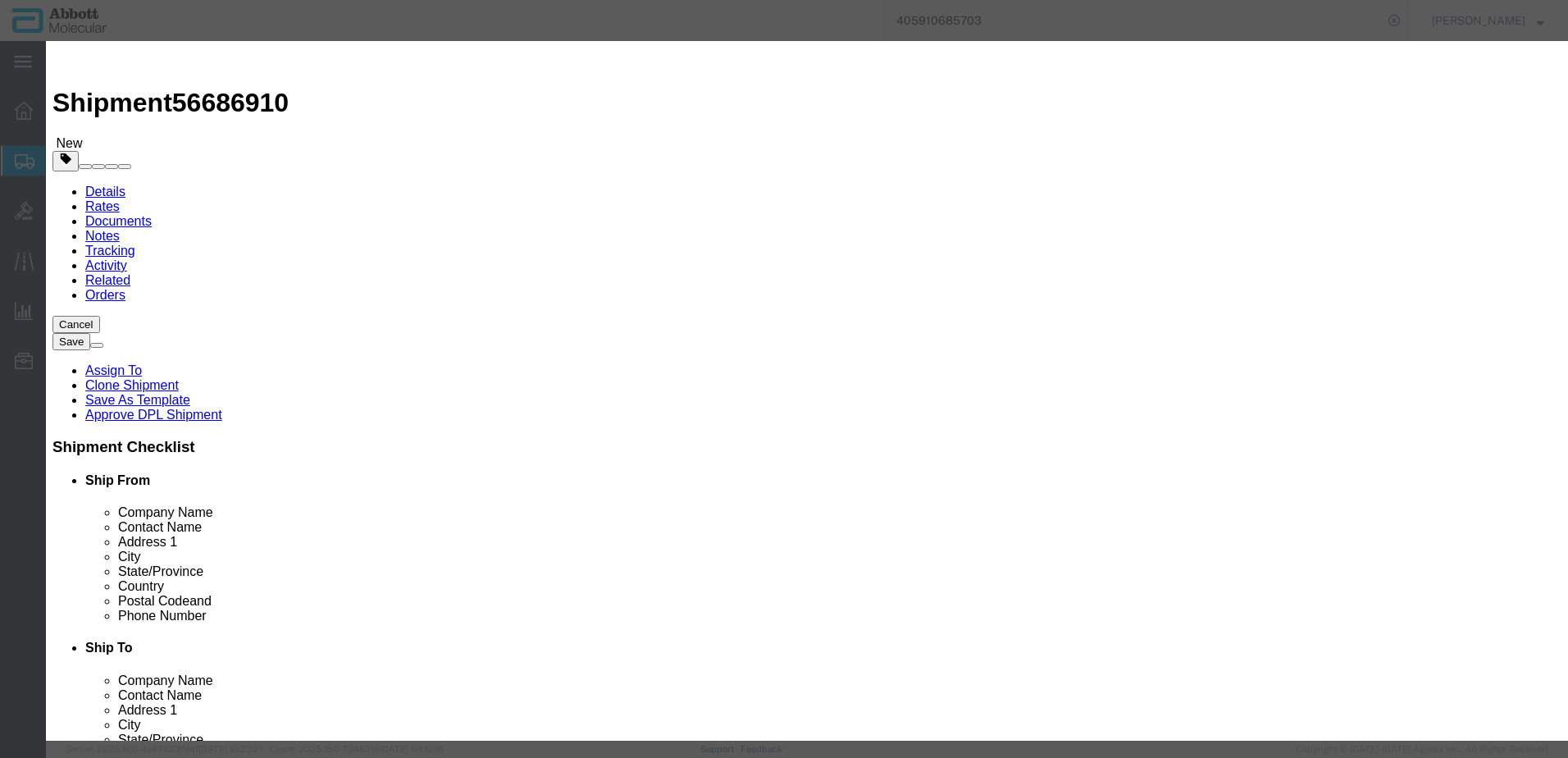
click input "text"
click span "Name:"
click input "15"
click select "Select Account Type Activity ID Airline Appointment Number ASN Batch Number Bil…"
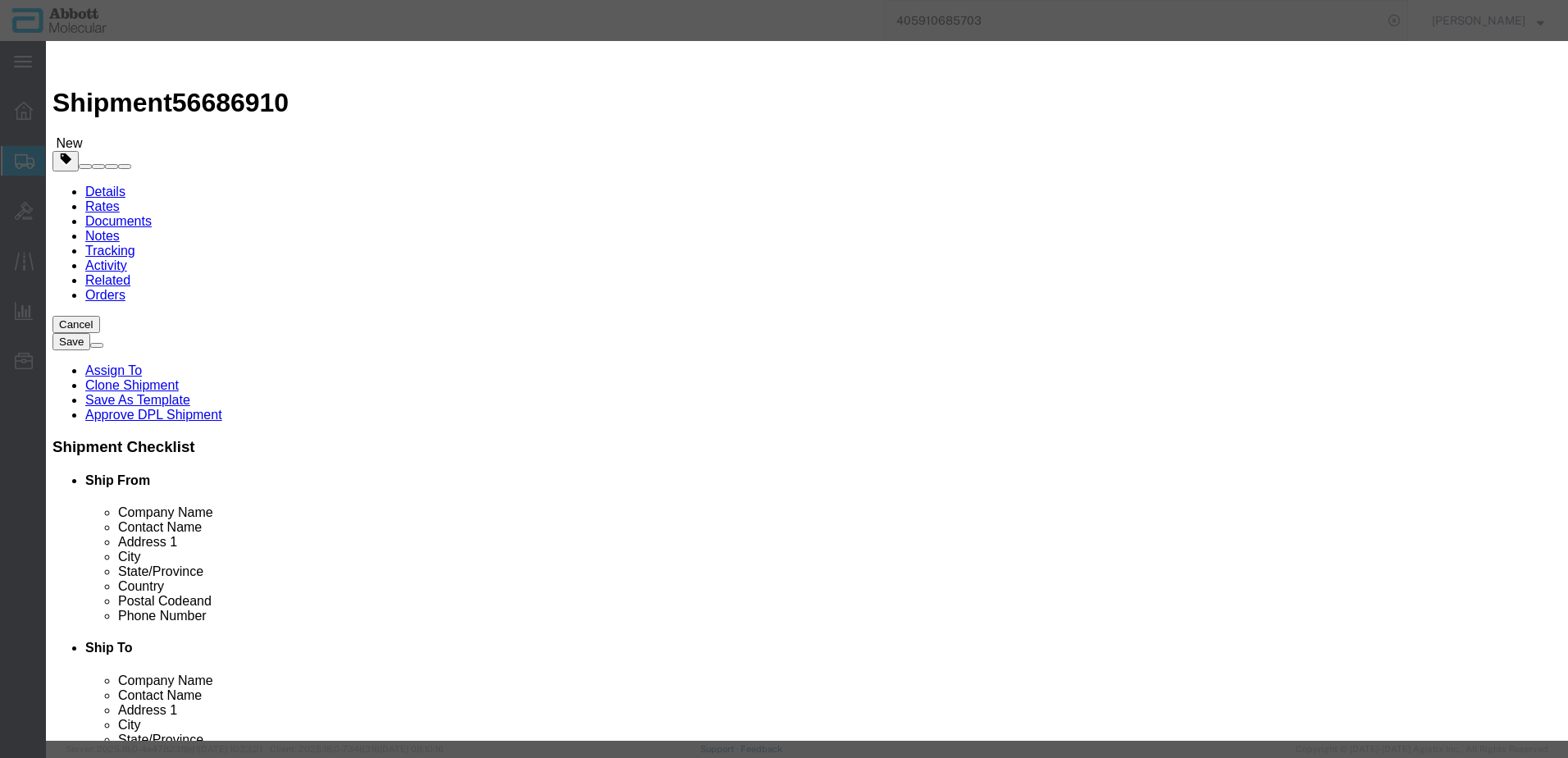
click button "Save & Close"
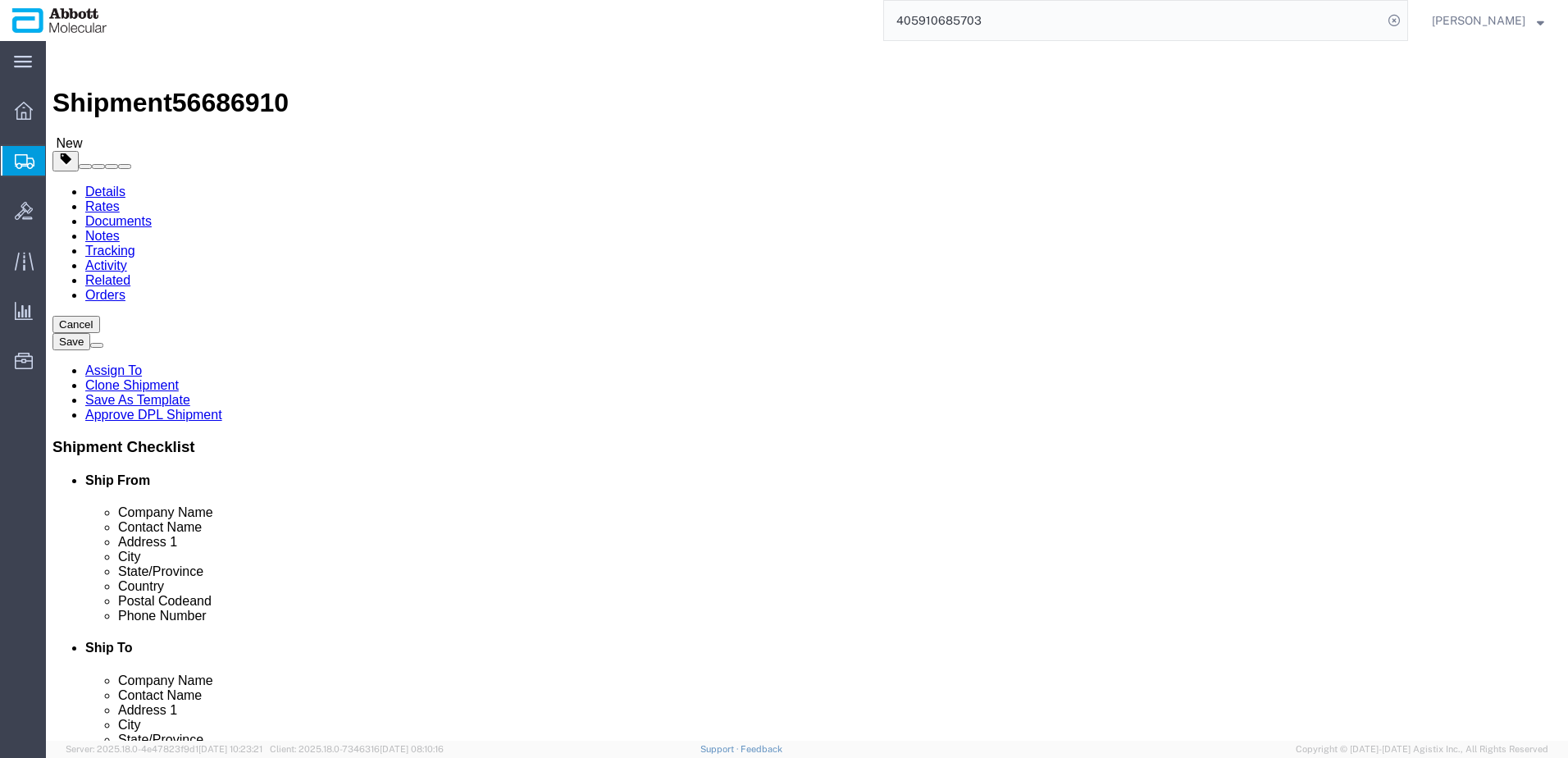
drag, startPoint x: 44, startPoint y: 454, endPoint x: 644, endPoint y: 451, distance: 600.0
click icon
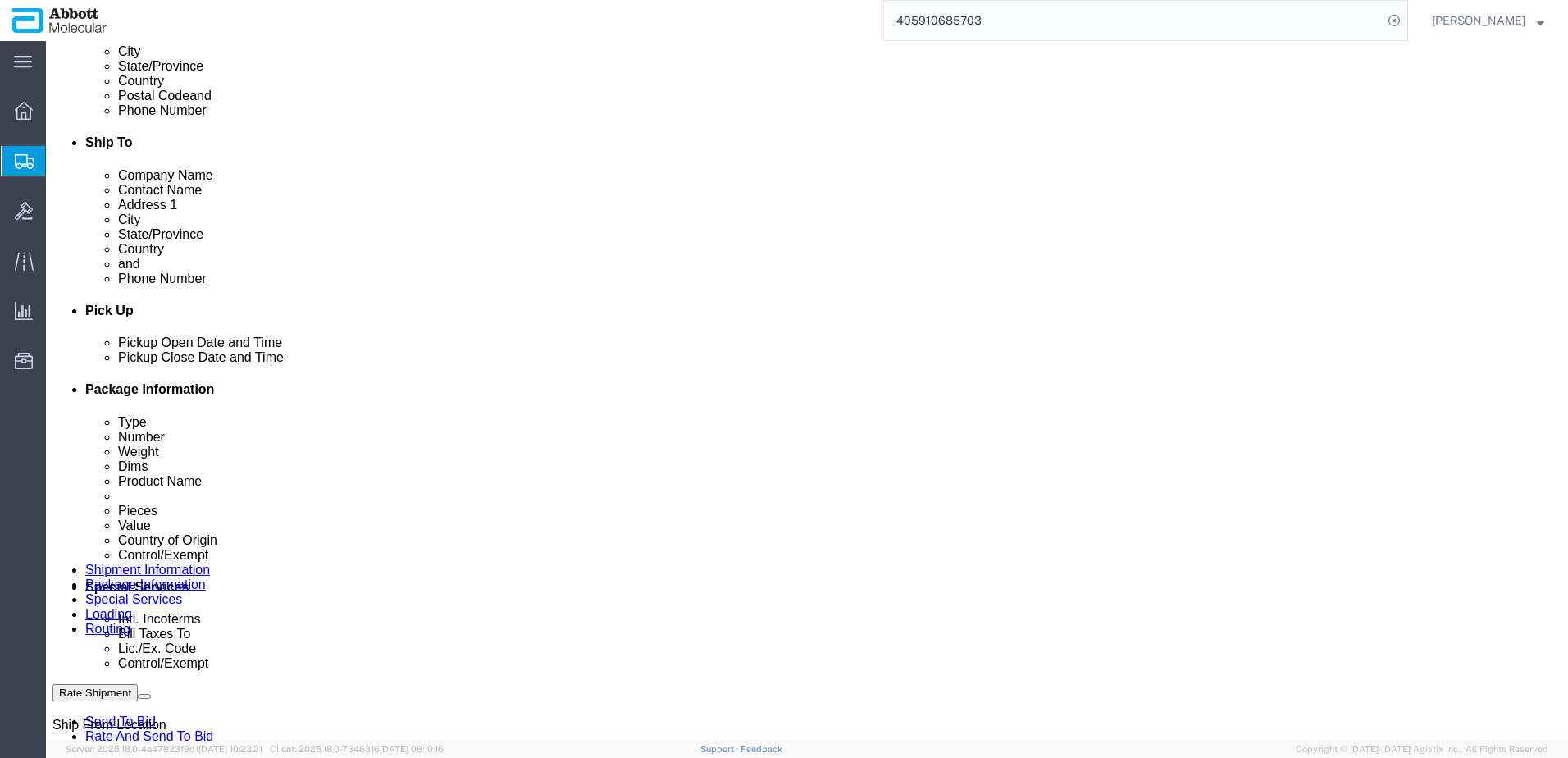
scroll to position [509, 0]
click button "Continue"
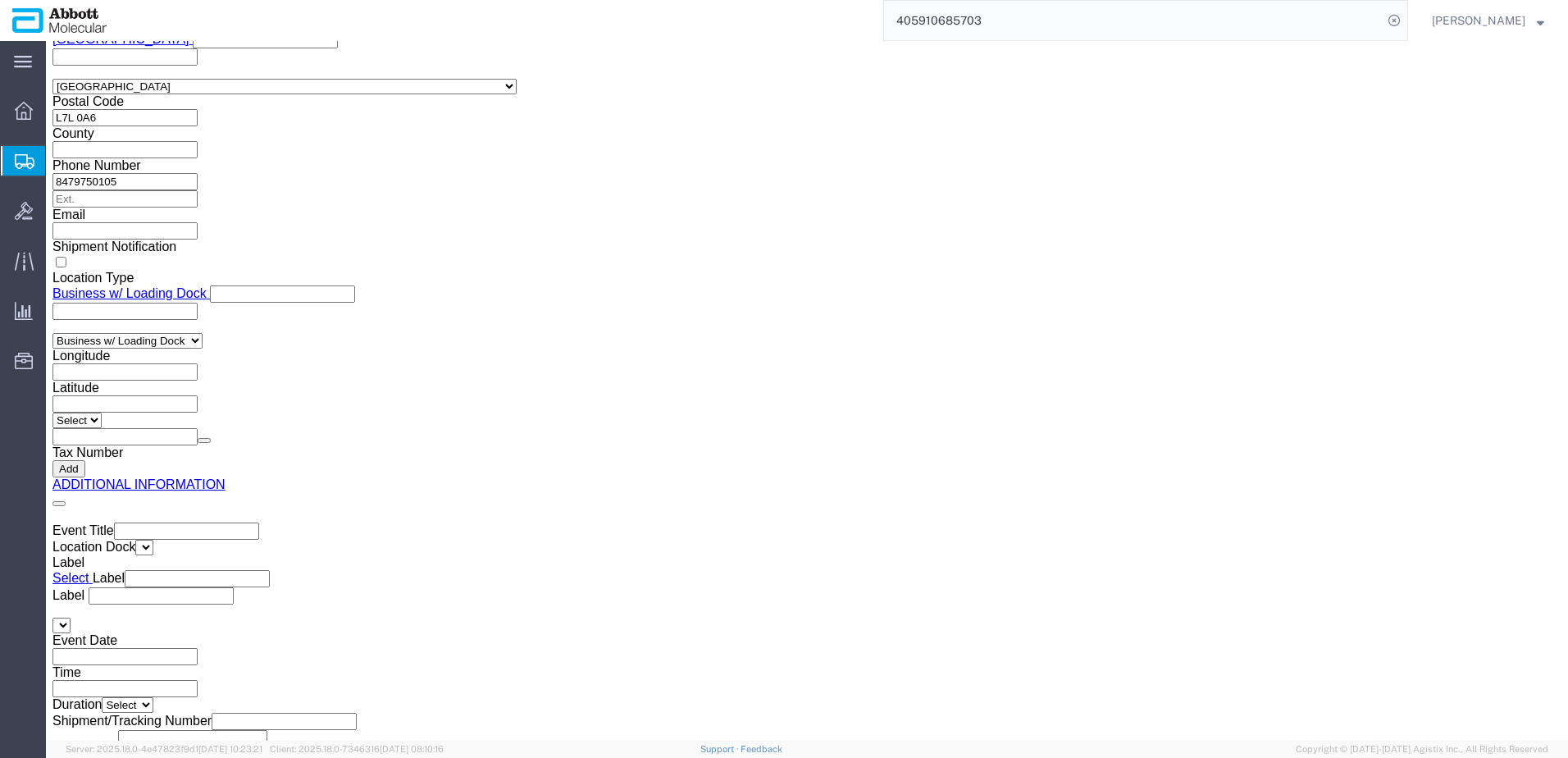
click button "Upload"
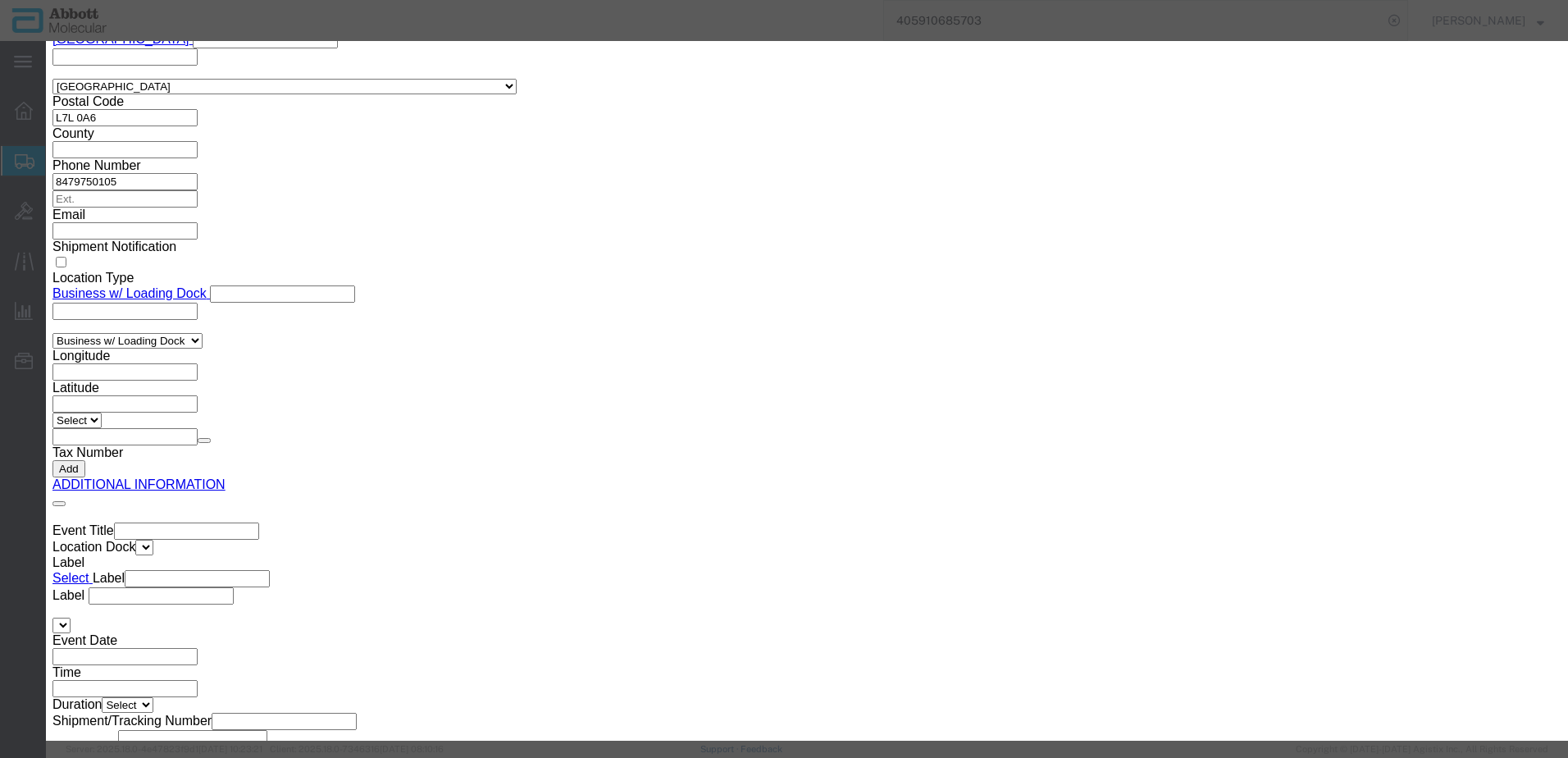
click button "Browse"
click button "Upload"
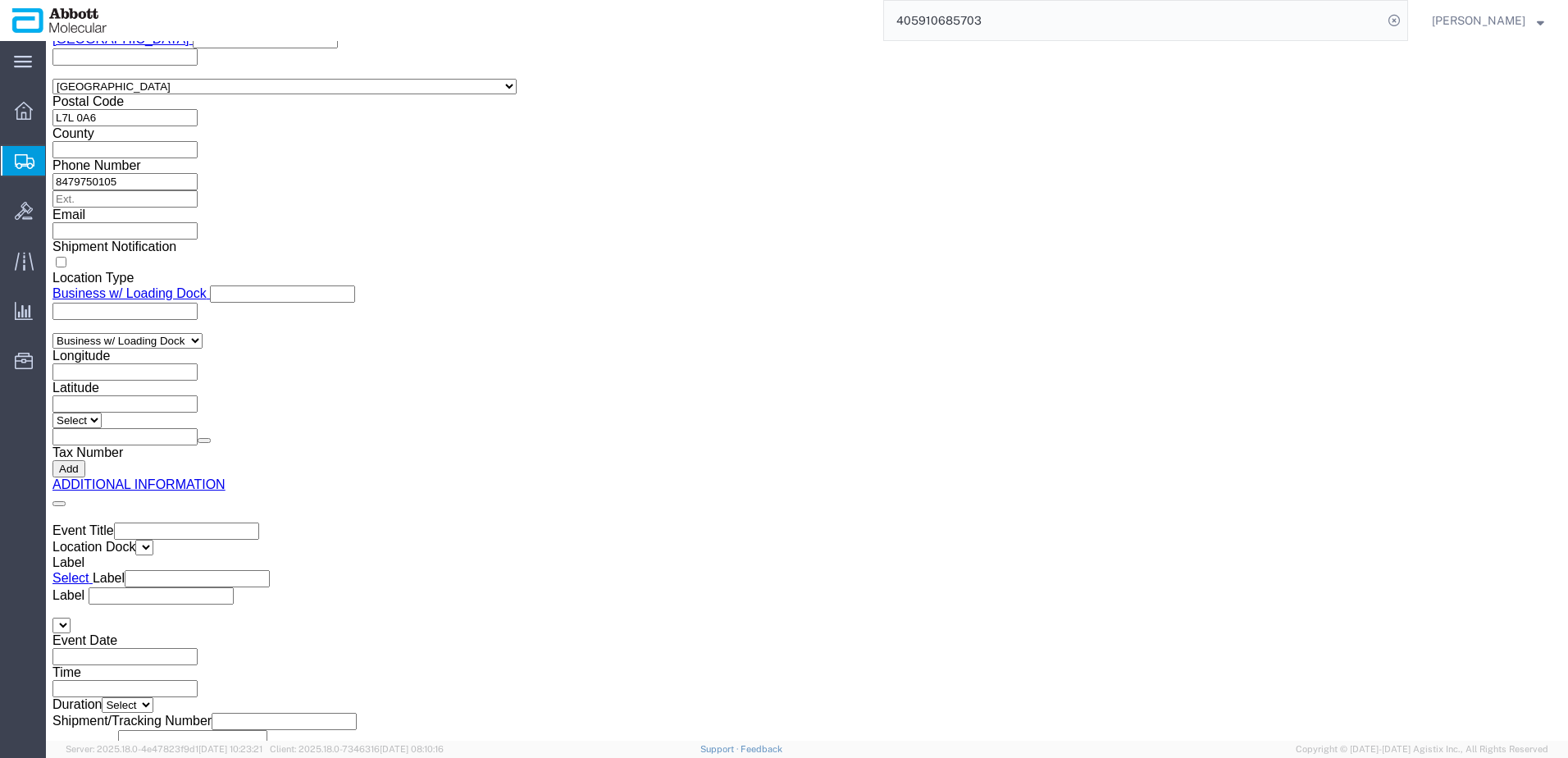
drag, startPoint x: 45, startPoint y: 19, endPoint x: 222, endPoint y: 20, distance: 177.0
click h1 "Shipment 56686910"
copy h1 "Shipment 56686910"
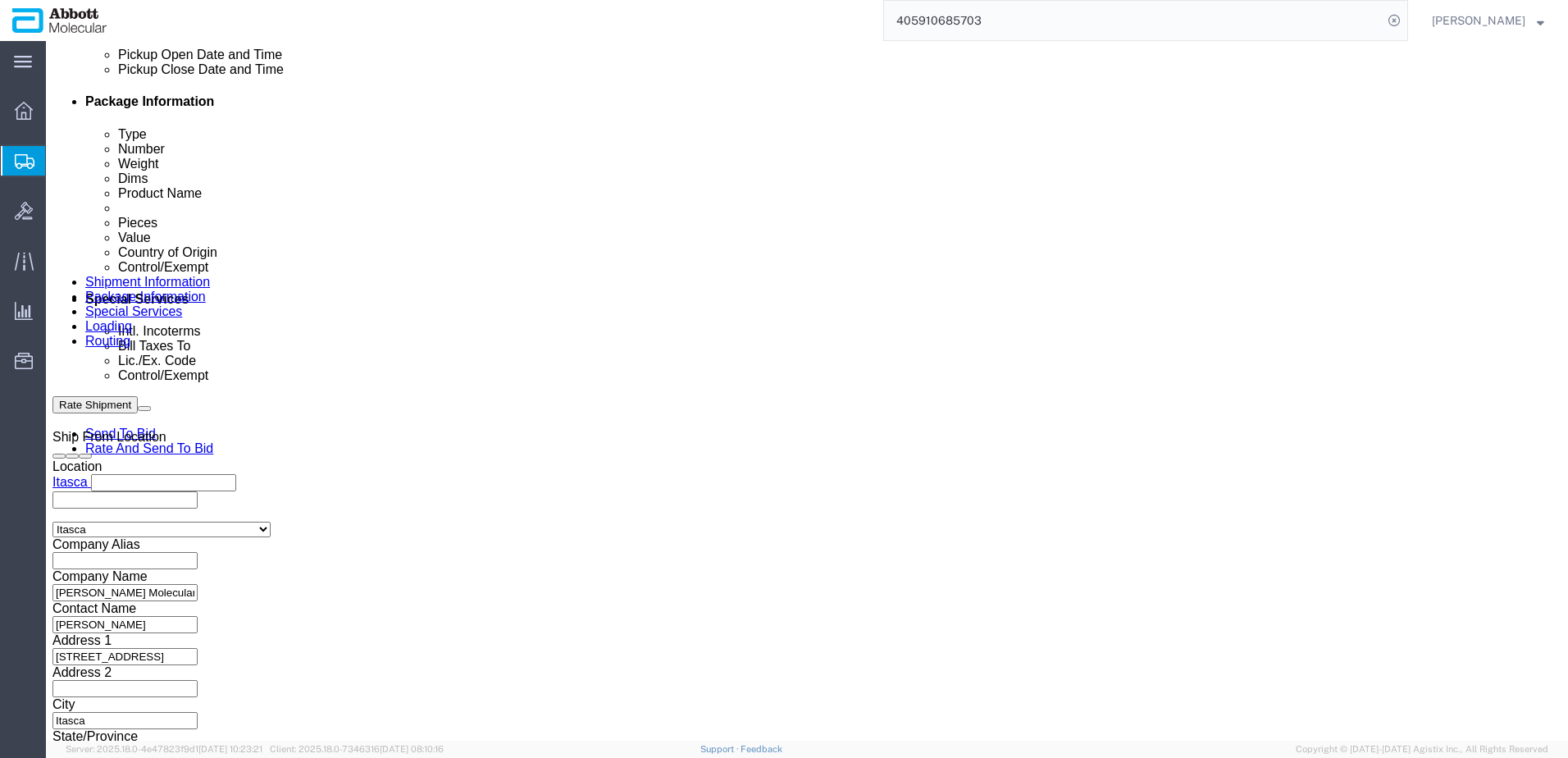
scroll to position [746, 0]
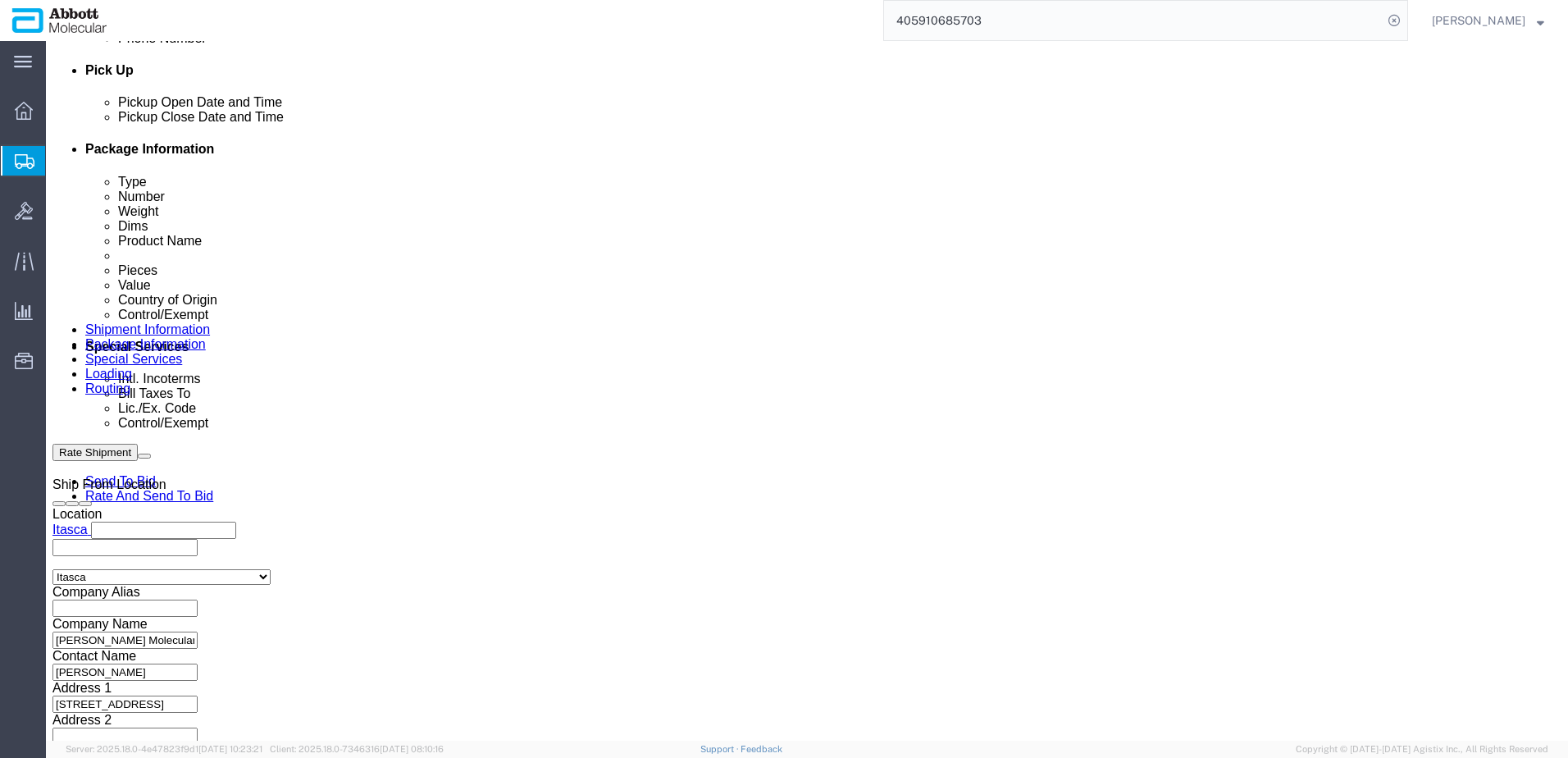
drag, startPoint x: 1327, startPoint y: 674, endPoint x: 34, endPoint y: 254, distance: 1359.5
click button "Rate Shipment"
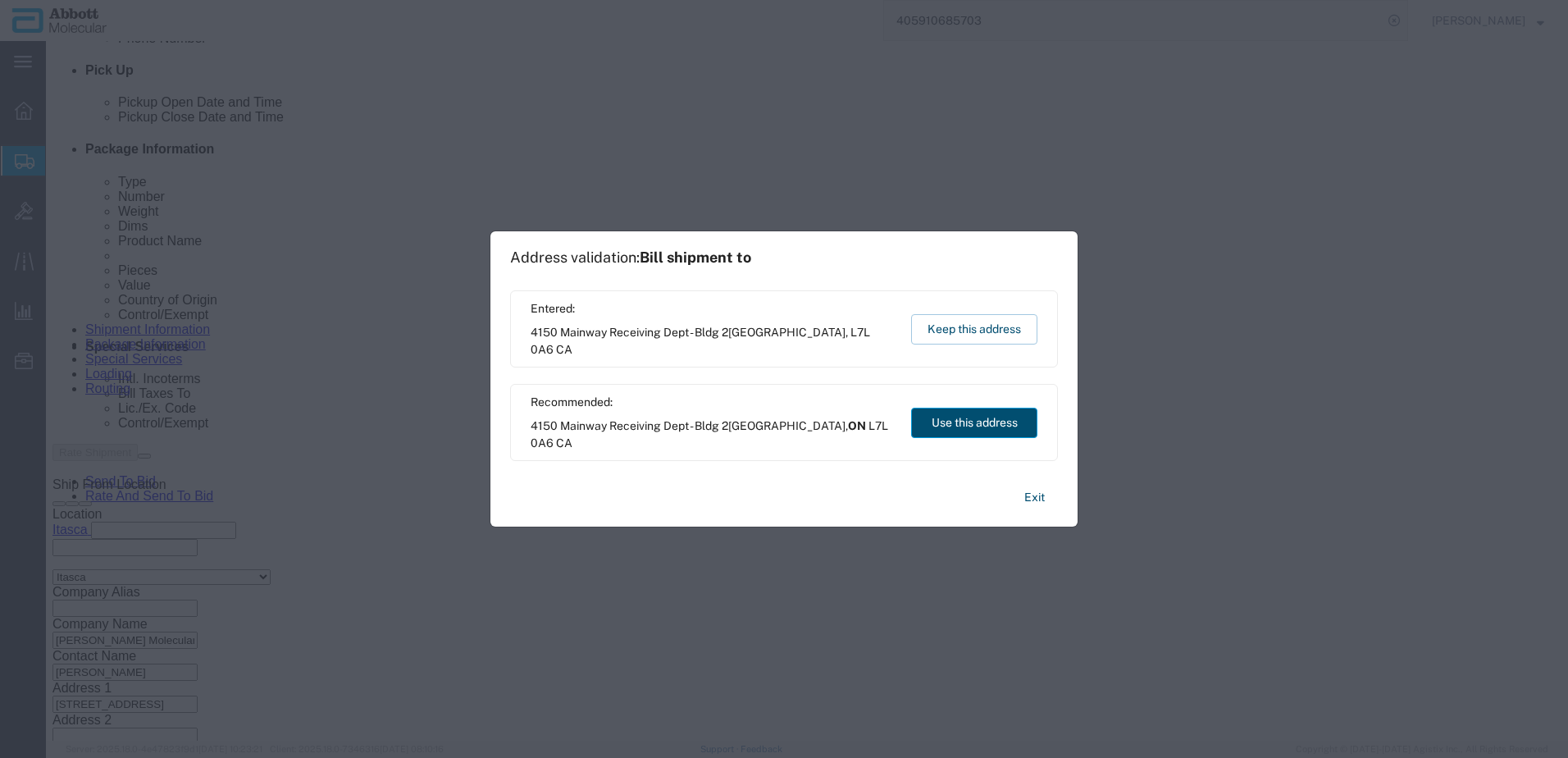
click at [974, 428] on button "Use this address" at bounding box center [974, 422] width 126 height 30
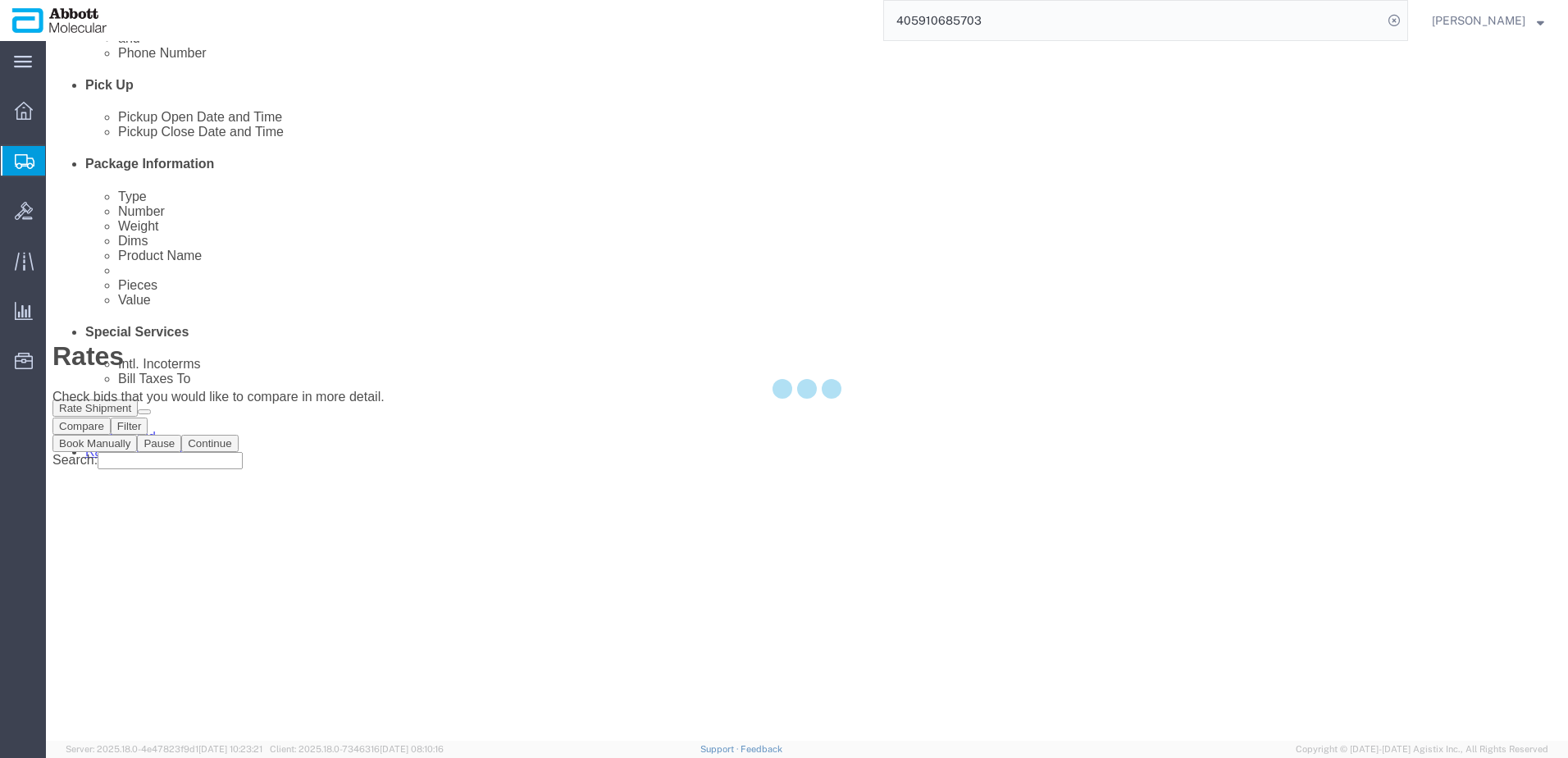
scroll to position [0, 0]
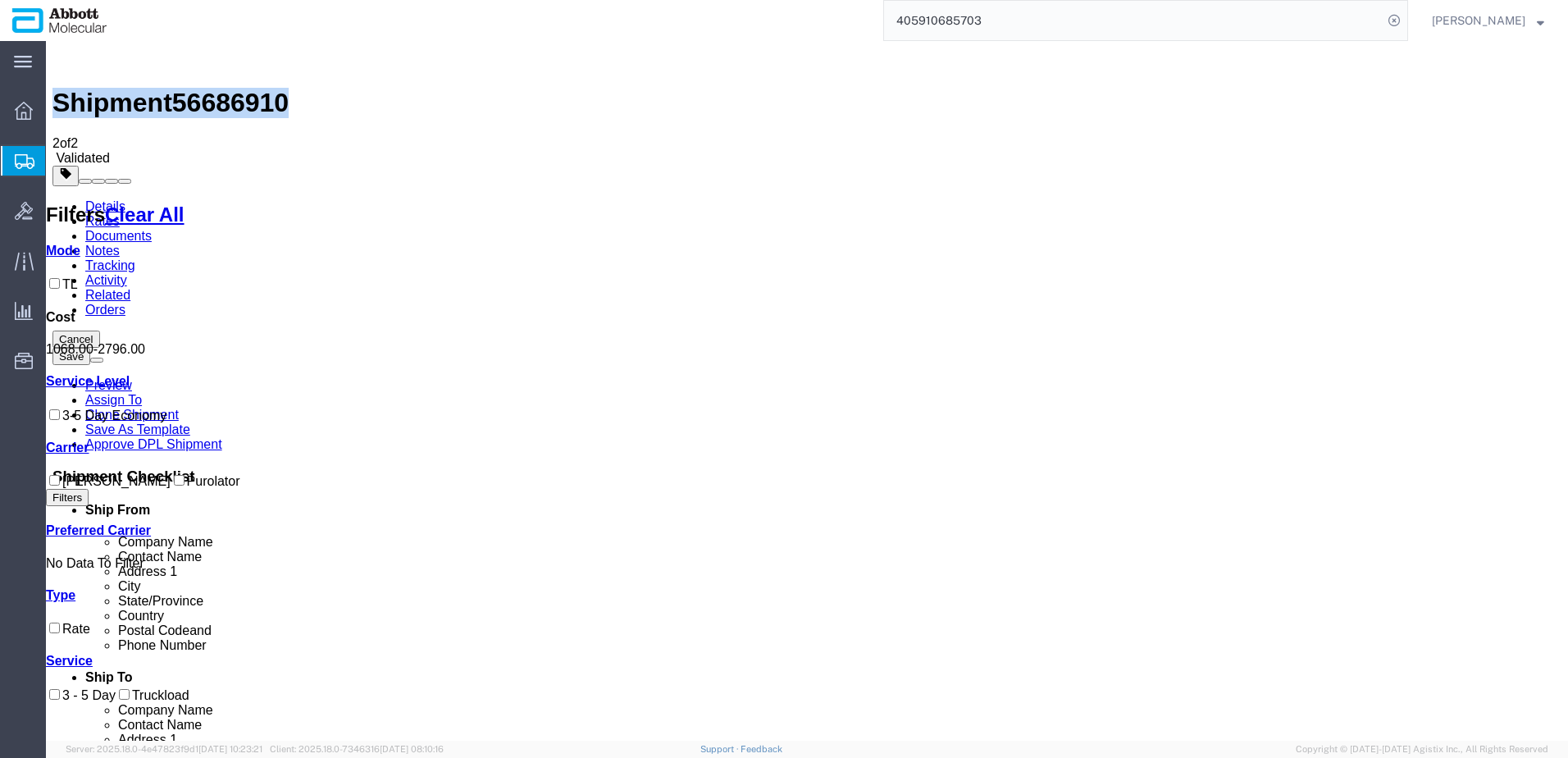
click at [174, 486] on input "Purolator" at bounding box center [179, 480] width 10 height 10
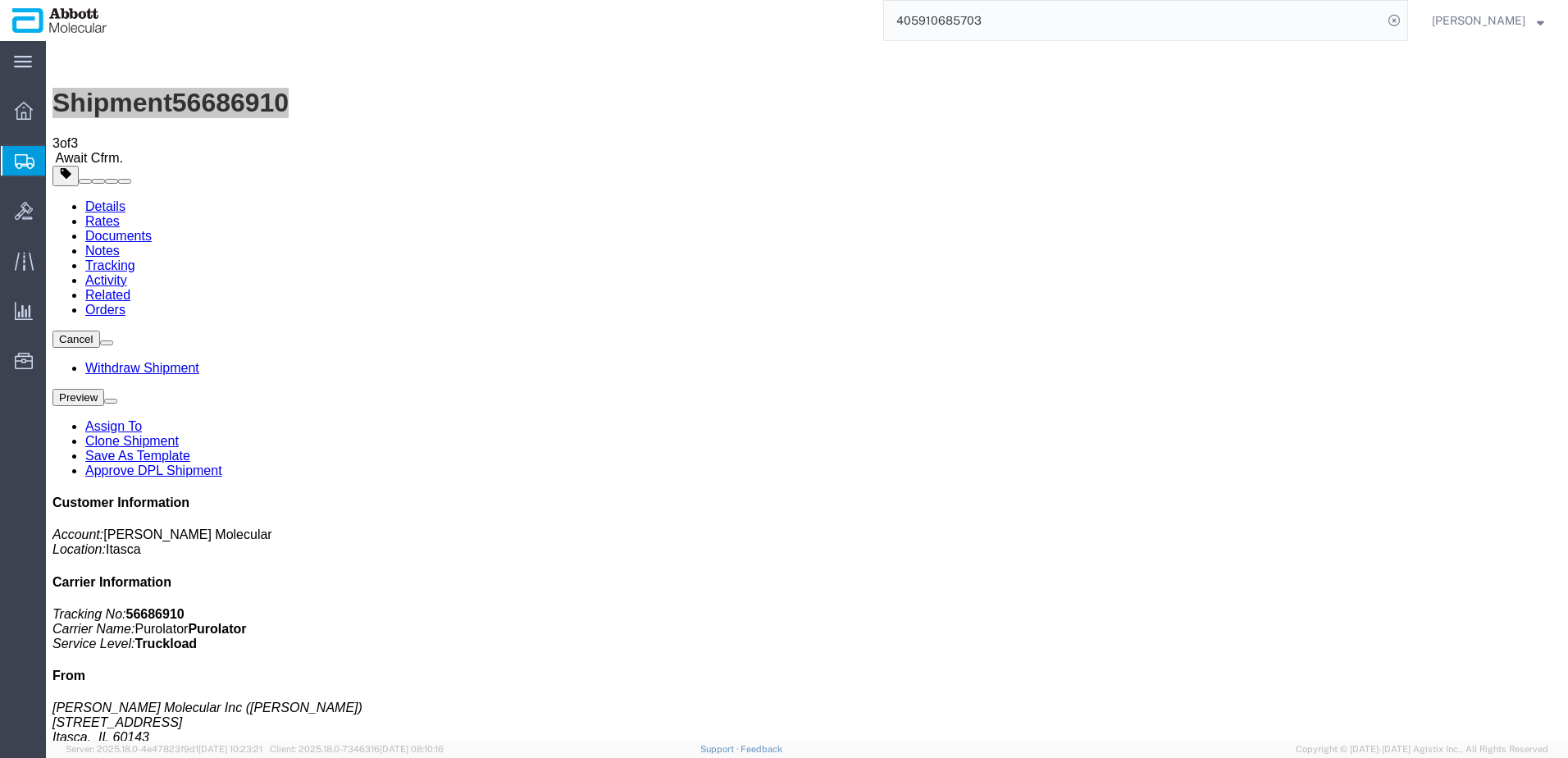
click at [0, 0] on span "Create from Template" at bounding box center [0, 0] width 0 height 0
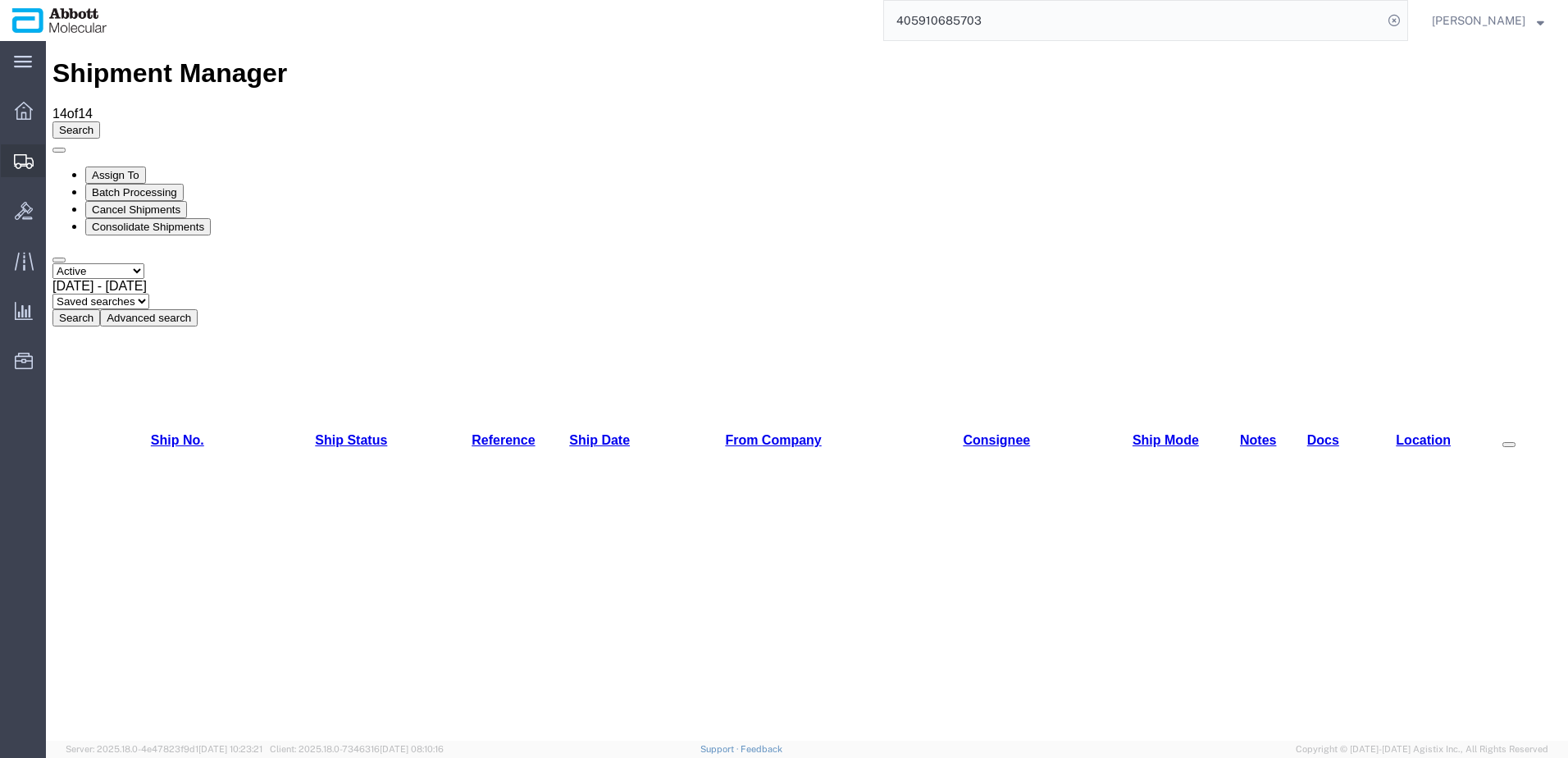
click at [0, 0] on span "Shipment Manager" at bounding box center [0, 0] width 0 height 0
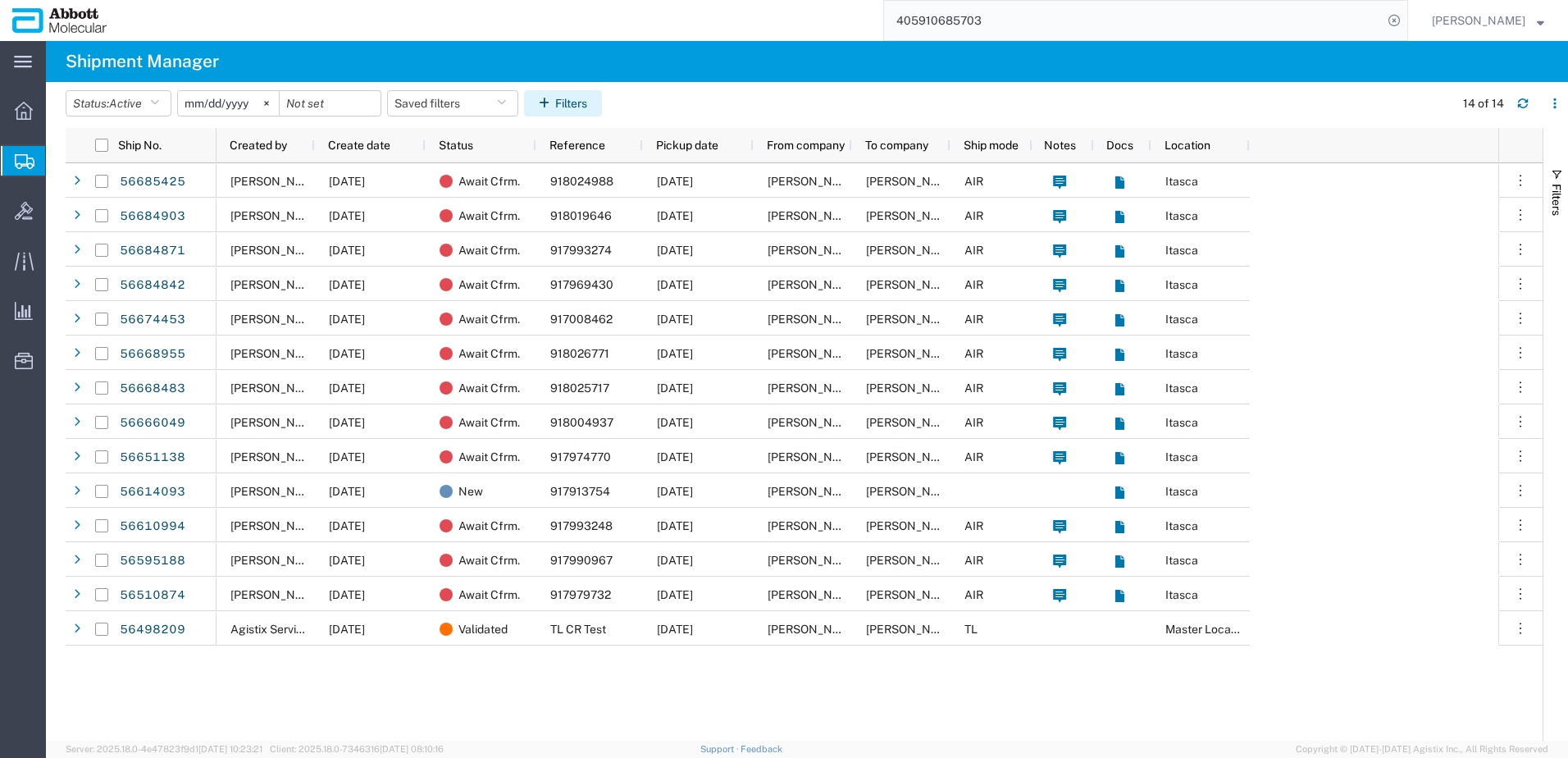
click at [577, 106] on button "Filters" at bounding box center [563, 103] width 78 height 27
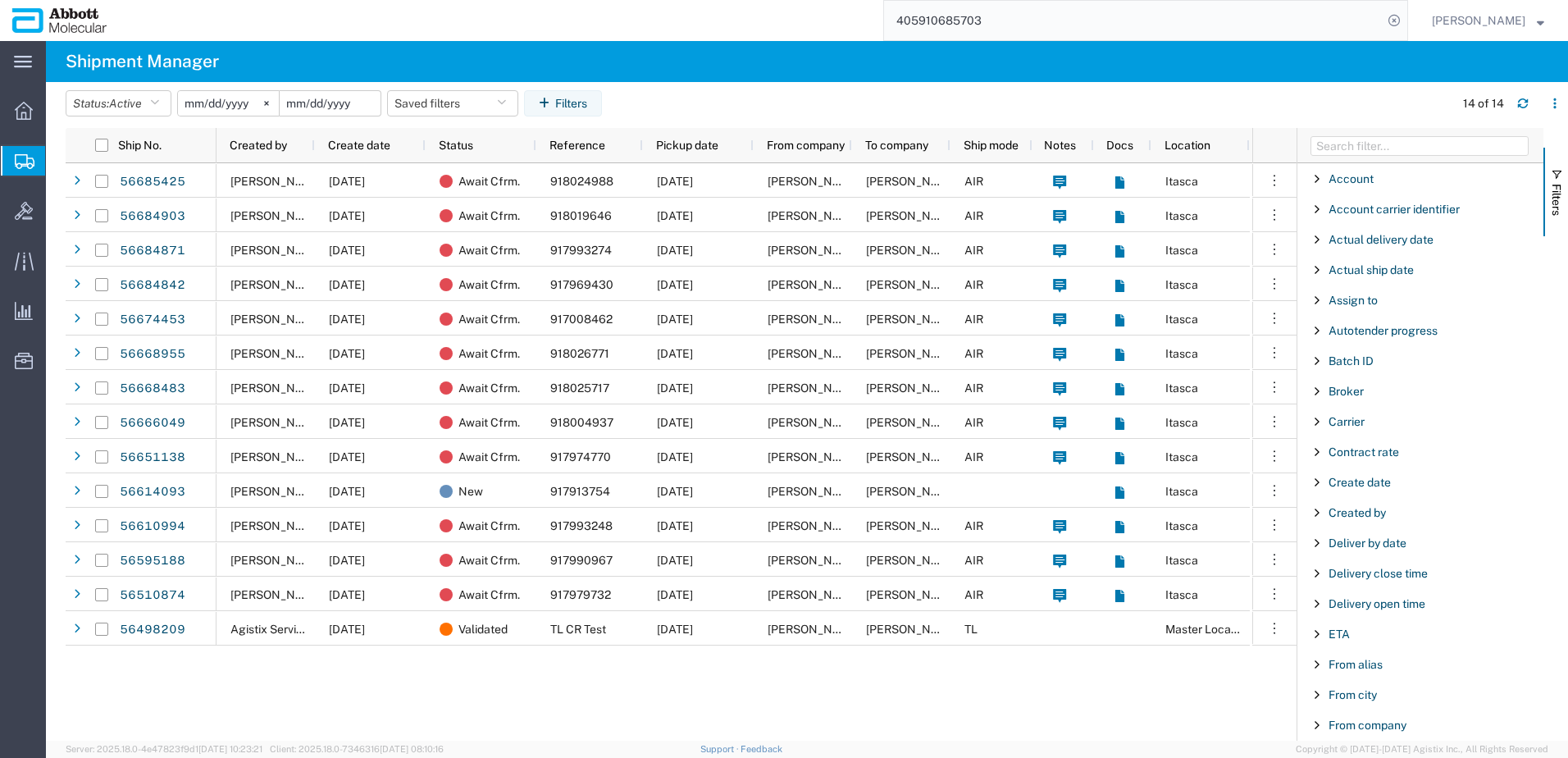
click at [344, 102] on input "date" at bounding box center [330, 103] width 101 height 25
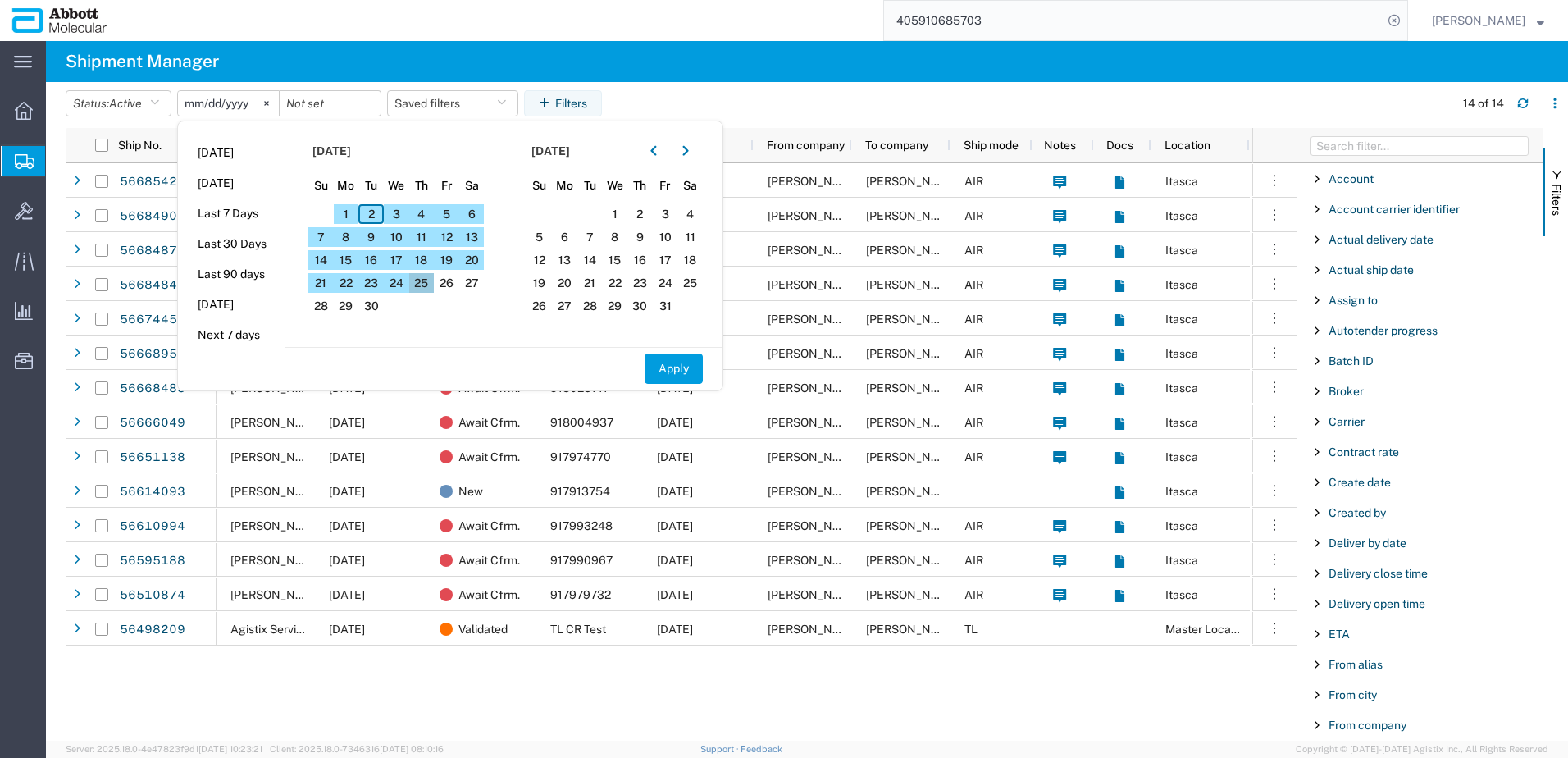
click at [427, 286] on span "25" at bounding box center [422, 282] width 26 height 20
click at [355, 307] on span "29" at bounding box center [347, 306] width 26 height 20
click at [379, 221] on span "2" at bounding box center [372, 214] width 26 height 20
click at [419, 283] on span "25" at bounding box center [422, 282] width 26 height 20
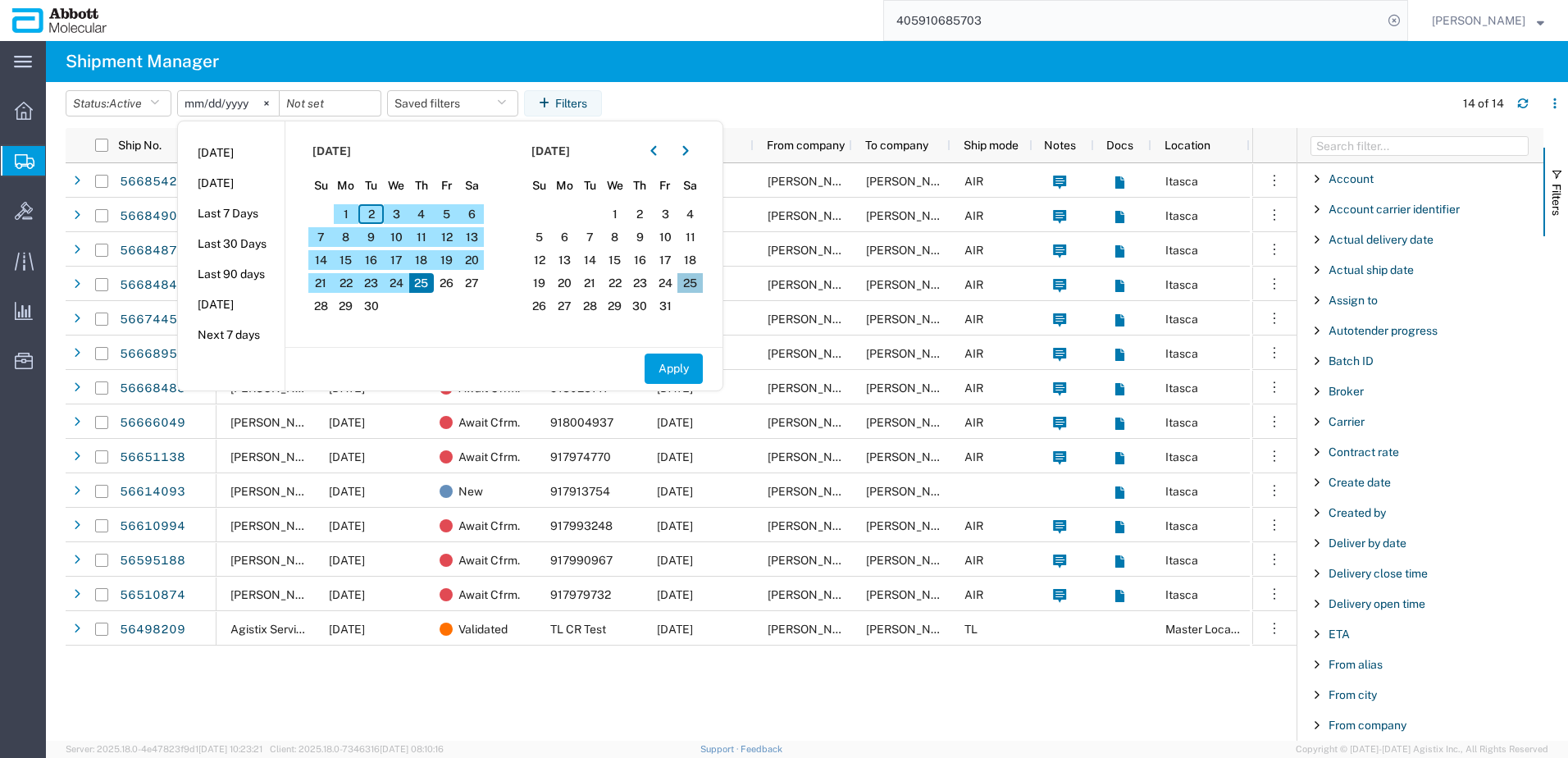
click at [699, 279] on span "25" at bounding box center [690, 282] width 26 height 20
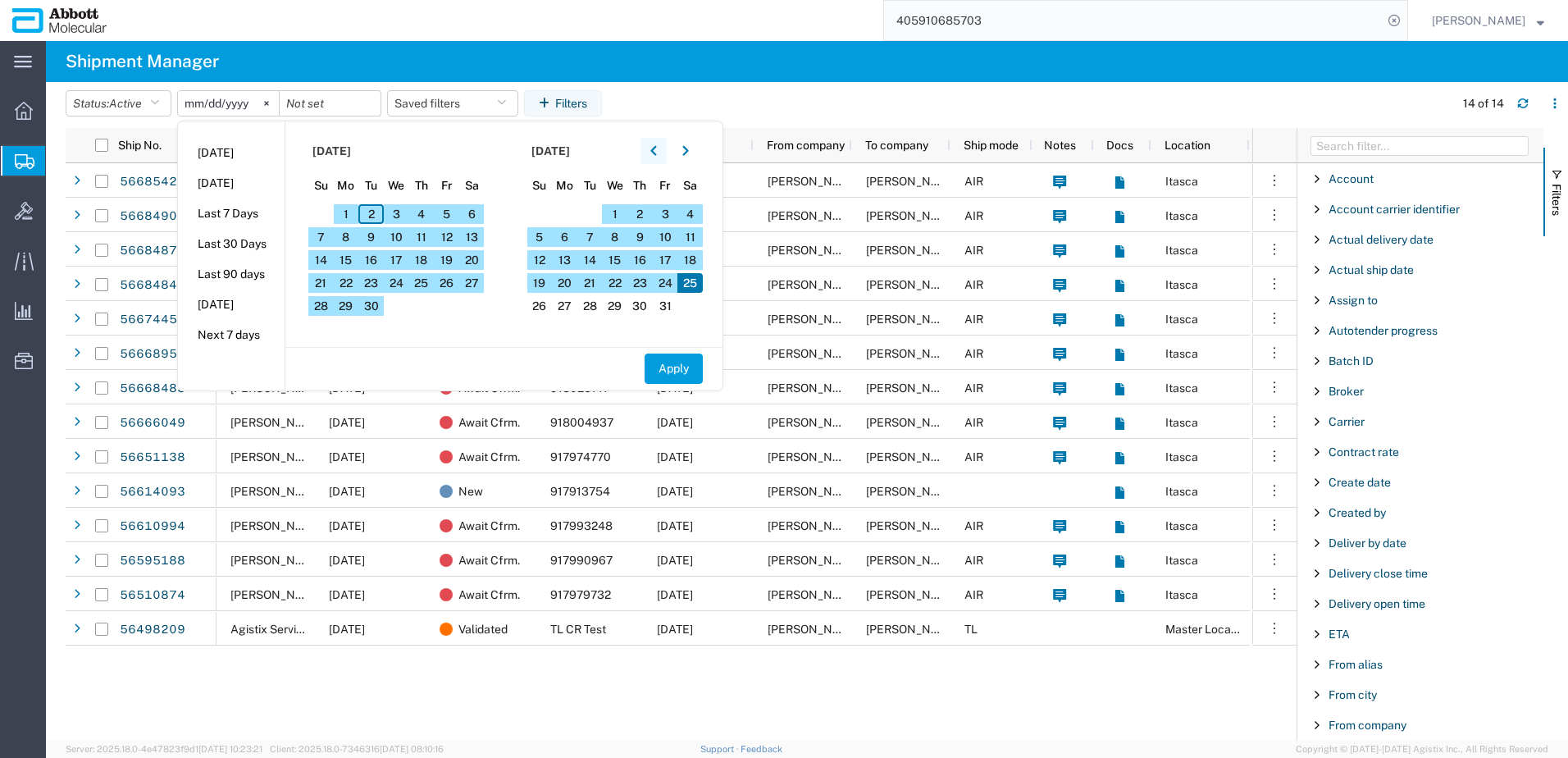
click at [657, 156] on icon "button" at bounding box center [654, 150] width 7 height 11
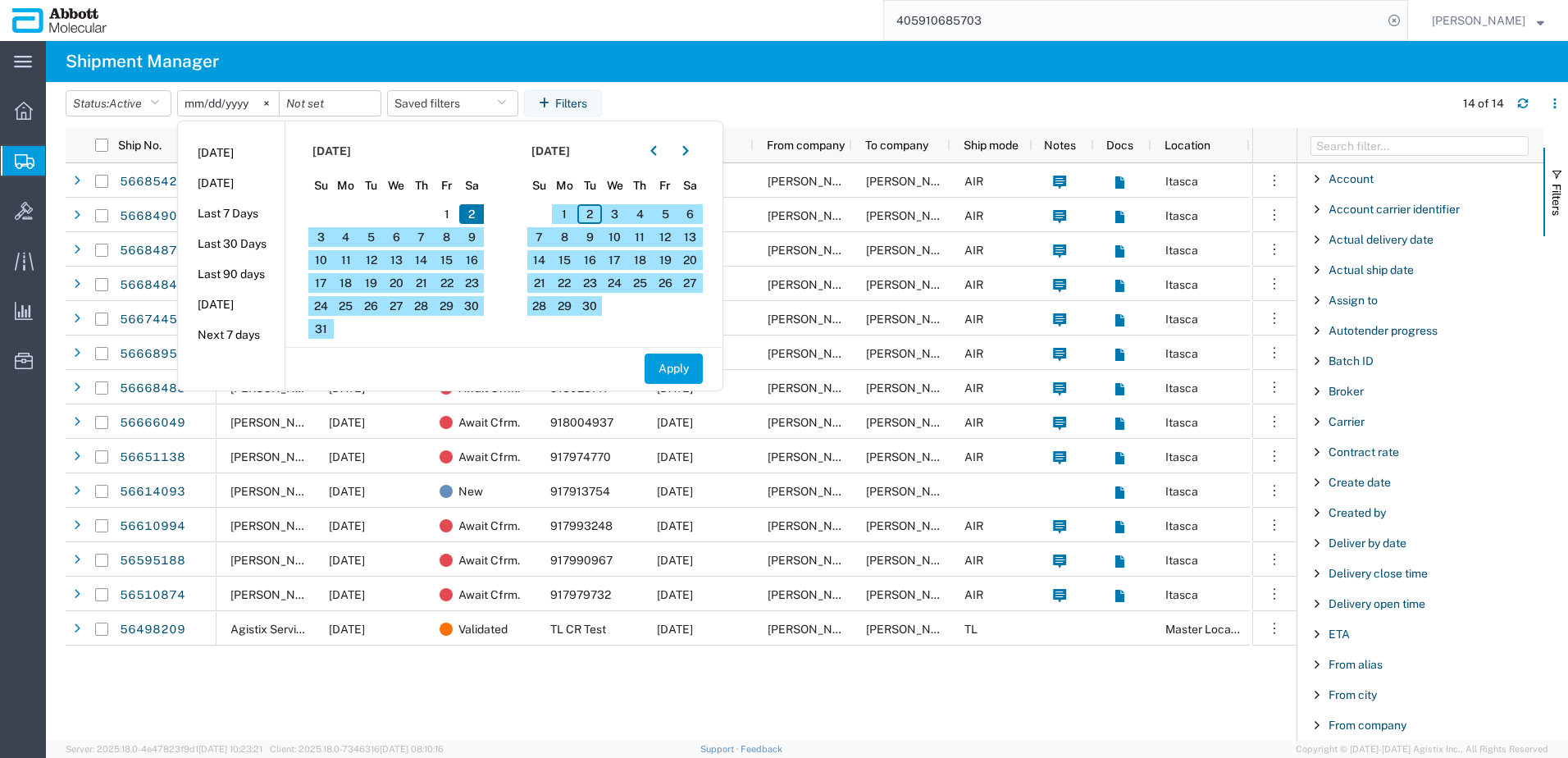
click at [514, 316] on section "September 2025 Su Mo Tu We Th Fr Sa 31 1 2 3 4 5 6 7 8 9 10 11 12 13 14 15 16 1…" at bounding box center [614, 233] width 219 height 226
click at [496, 264] on section "August 2025 Su Mo Tu We Th Fr Sa 27 28 29 30 31 1 2 3 4 5 6 7 8 9 10 11 12 13 1…" at bounding box center [395, 233] width 219 height 226
click at [459, 215] on span "1" at bounding box center [447, 214] width 26 height 20
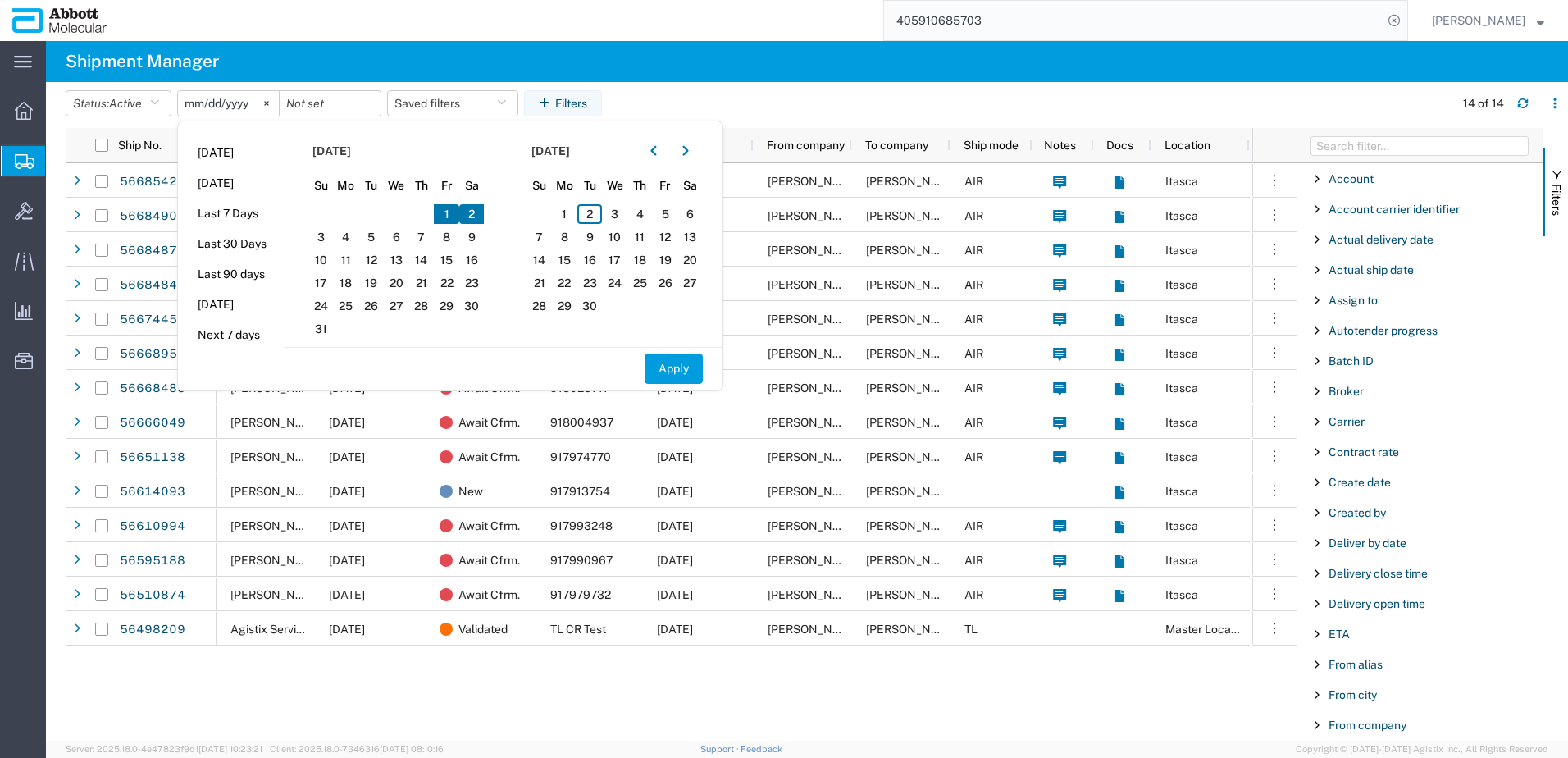
click at [512, 334] on section "September 2025 Su Mo Tu We Th Fr Sa 31 1 2 3 4 5 6 7 8 9 10 11 12 13 14 15 16 1…" at bounding box center [614, 233] width 219 height 226
click at [357, 303] on span "25" at bounding box center [347, 306] width 26 height 20
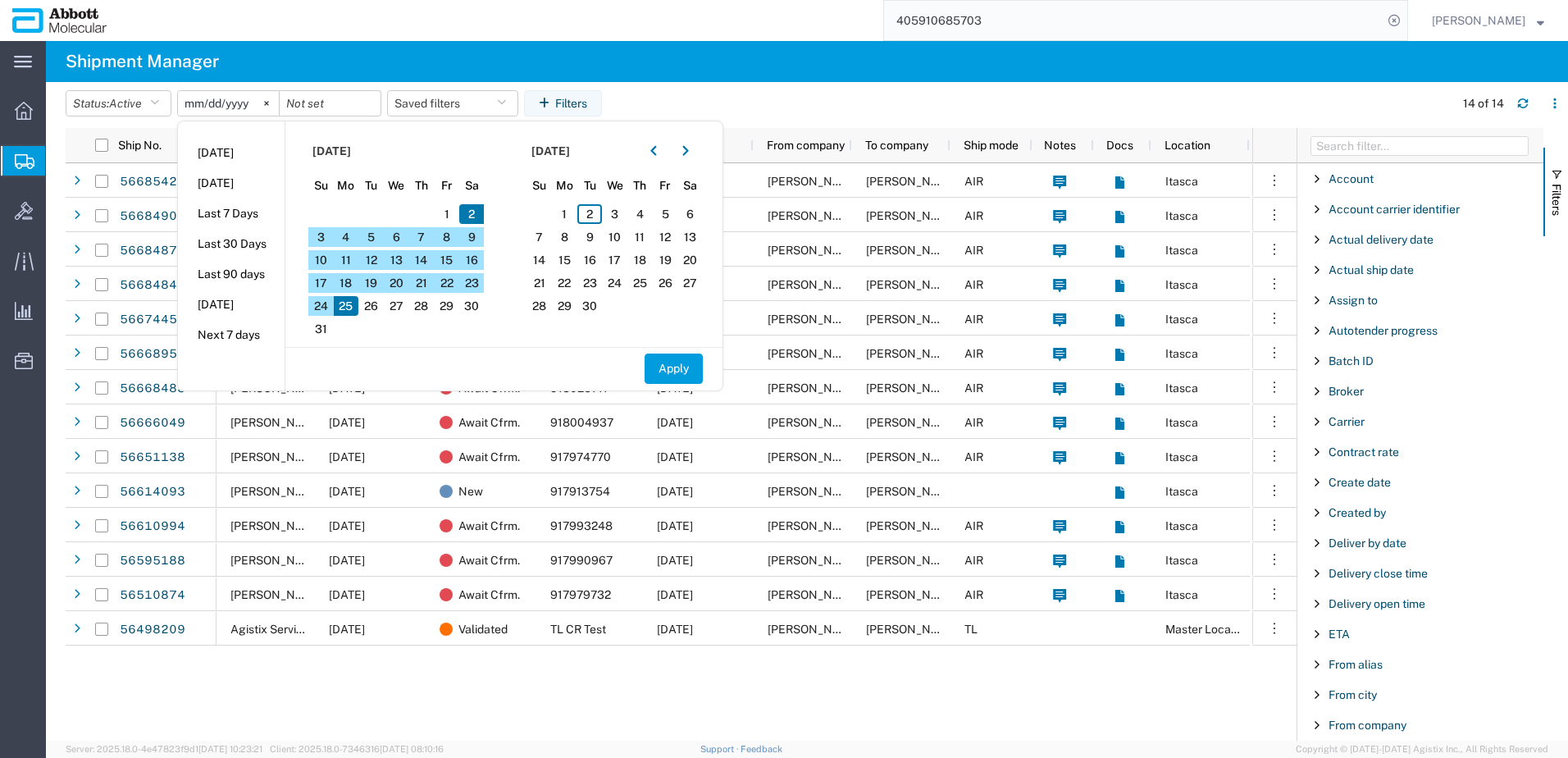
click at [349, 306] on span "25" at bounding box center [347, 306] width 26 height 20
click at [453, 306] on span "29" at bounding box center [447, 306] width 26 height 20
click at [358, 304] on span "25" at bounding box center [347, 306] width 26 height 20
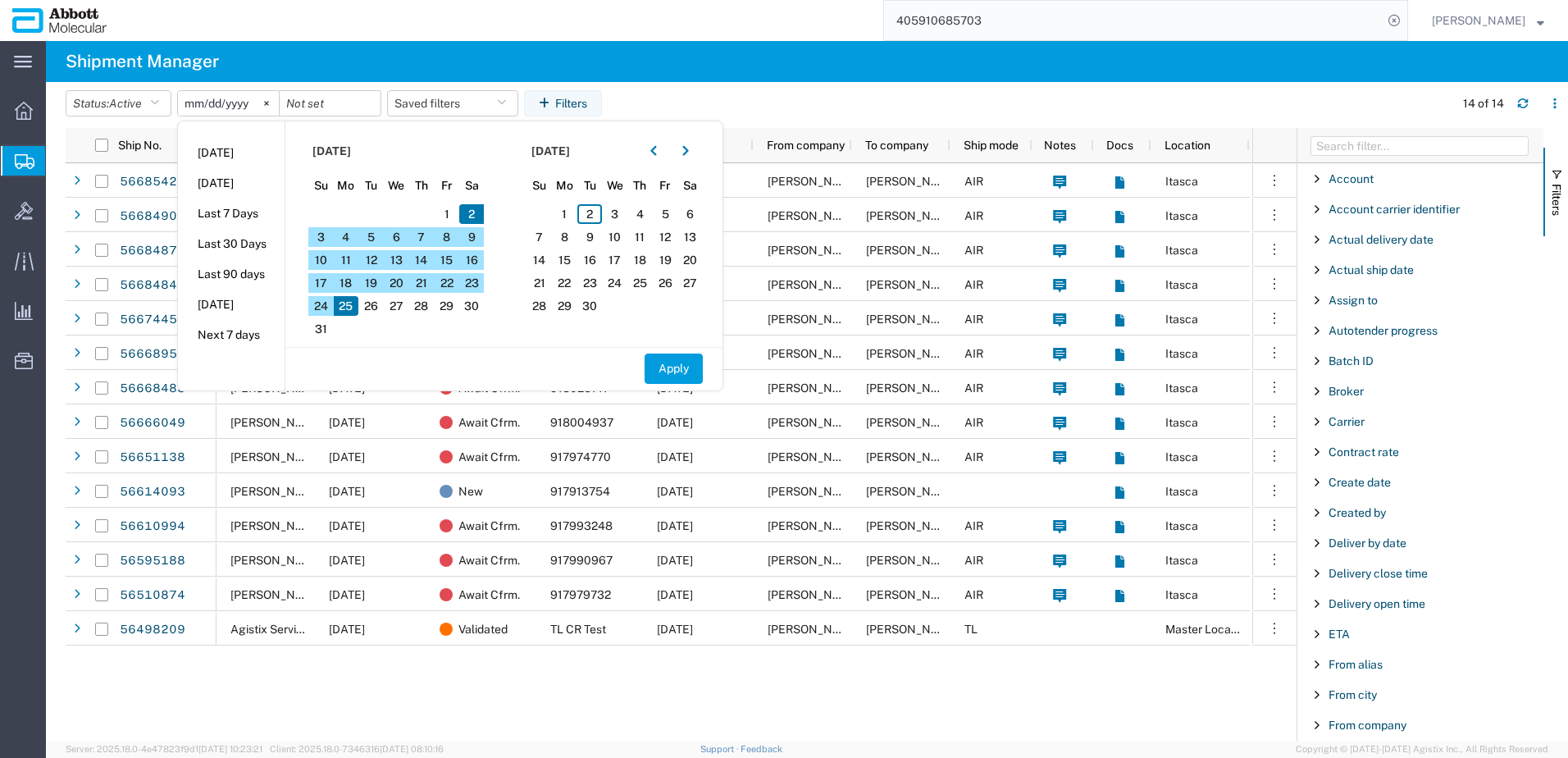
click at [476, 206] on span "2" at bounding box center [472, 214] width 26 height 20
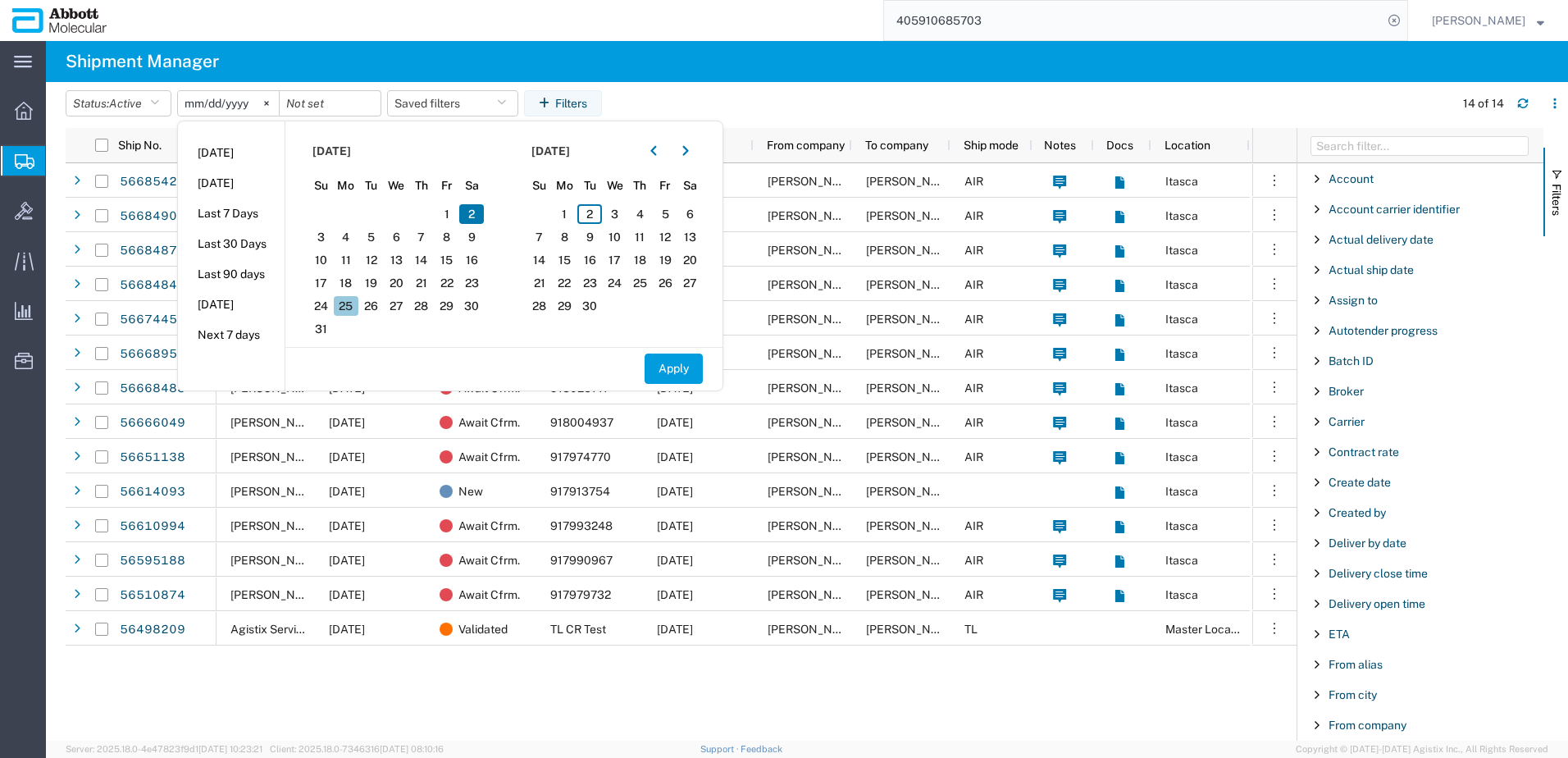
click at [351, 306] on span "25" at bounding box center [347, 306] width 26 height 20
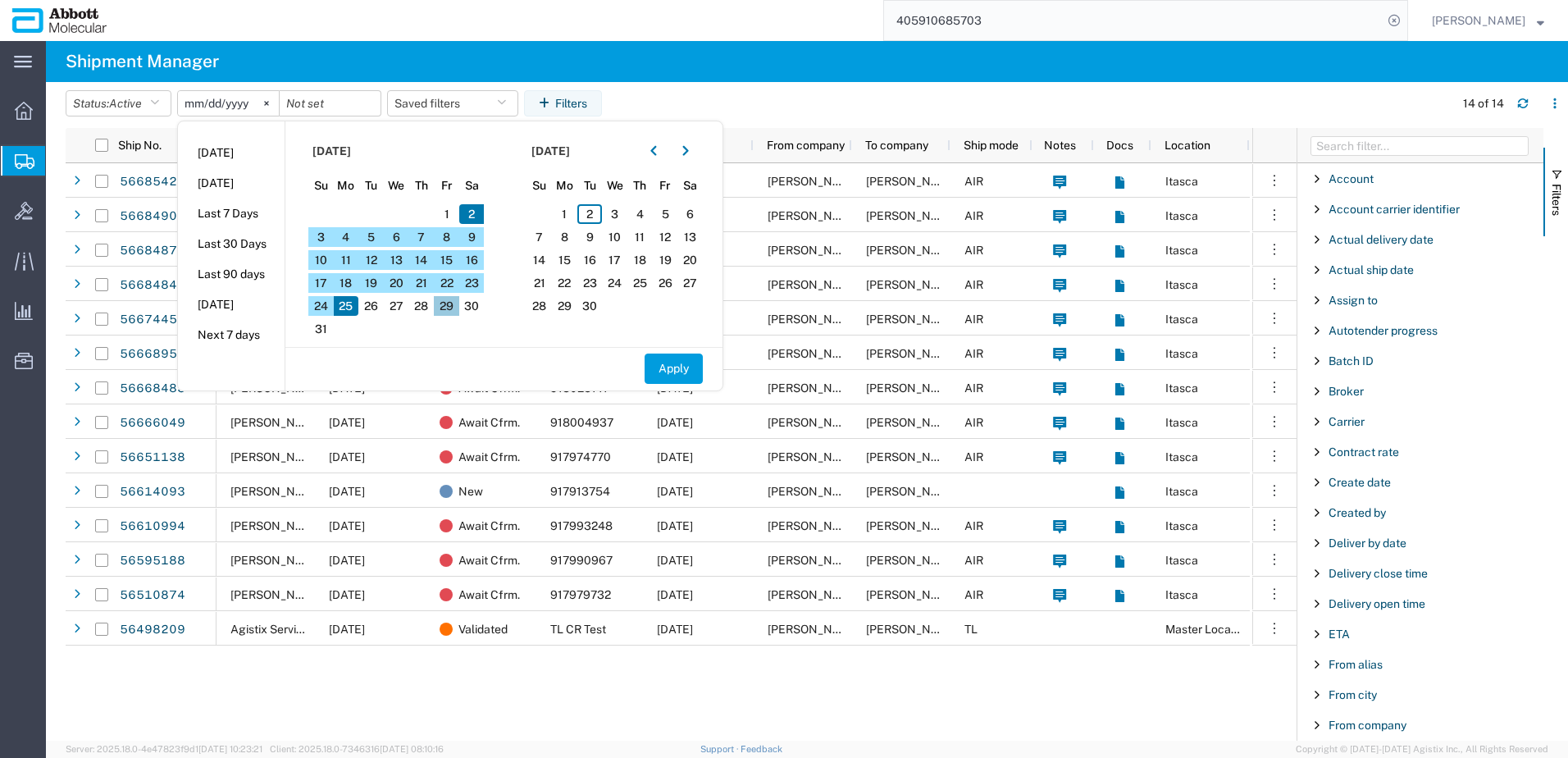
click at [447, 306] on span "29" at bounding box center [447, 306] width 26 height 20
click at [355, 312] on span "25" at bounding box center [347, 306] width 26 height 20
click at [455, 306] on span "29" at bounding box center [447, 306] width 26 height 20
click at [698, 100] on agx-table-filter-chips "Status: Active Active All Approved Booked Canceled Delivered Denied New On Hold…" at bounding box center [755, 109] width 1381 height 38
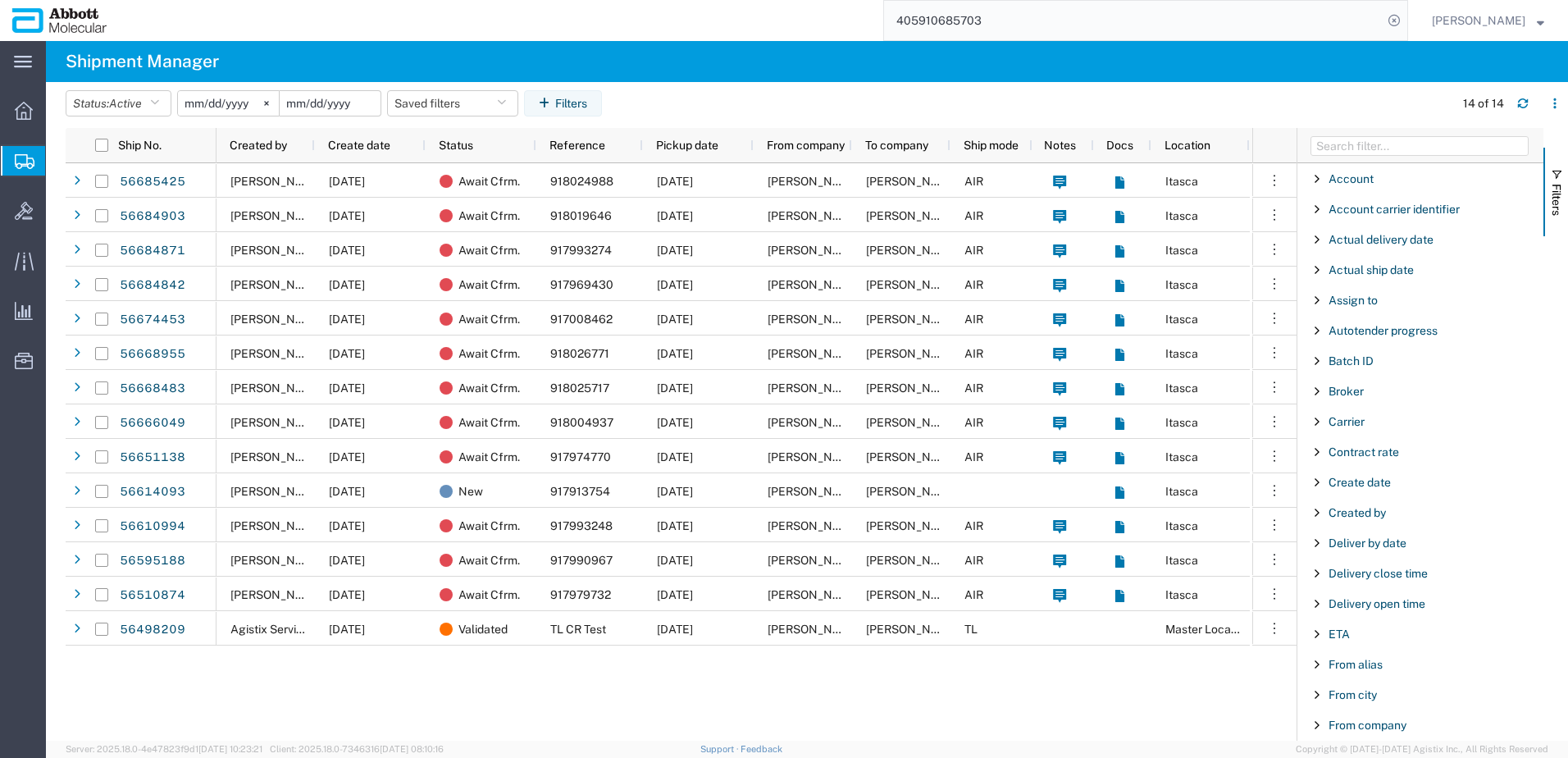
click at [323, 100] on input "date" at bounding box center [330, 103] width 101 height 25
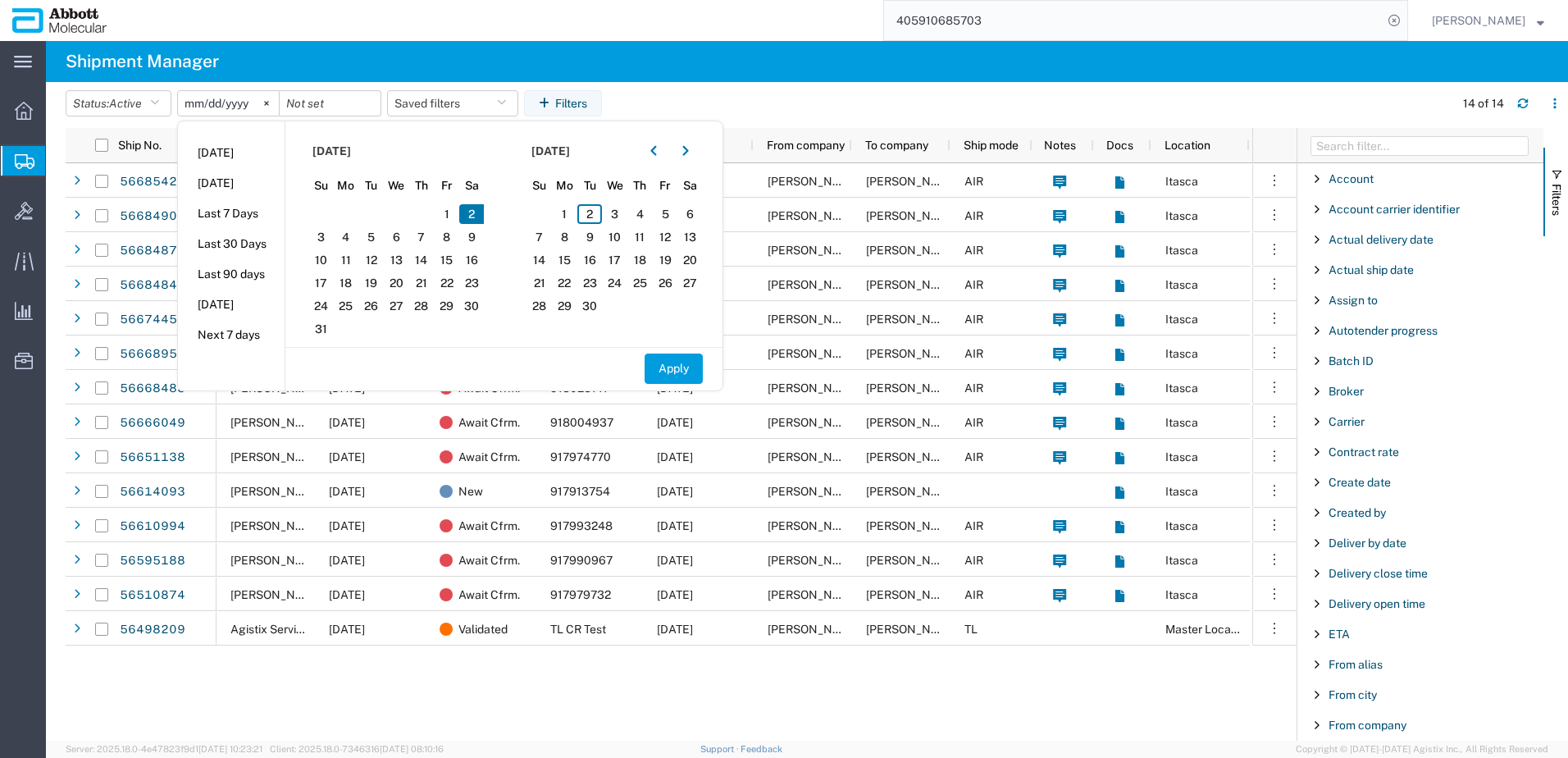
click at [234, 103] on input "2025-08-02" at bounding box center [228, 103] width 101 height 25
click at [195, 101] on input "2025-08-02" at bounding box center [228, 103] width 101 height 25
click at [215, 102] on input "2025-08-02" at bounding box center [228, 103] width 101 height 25
click at [455, 309] on span "29" at bounding box center [447, 306] width 26 height 20
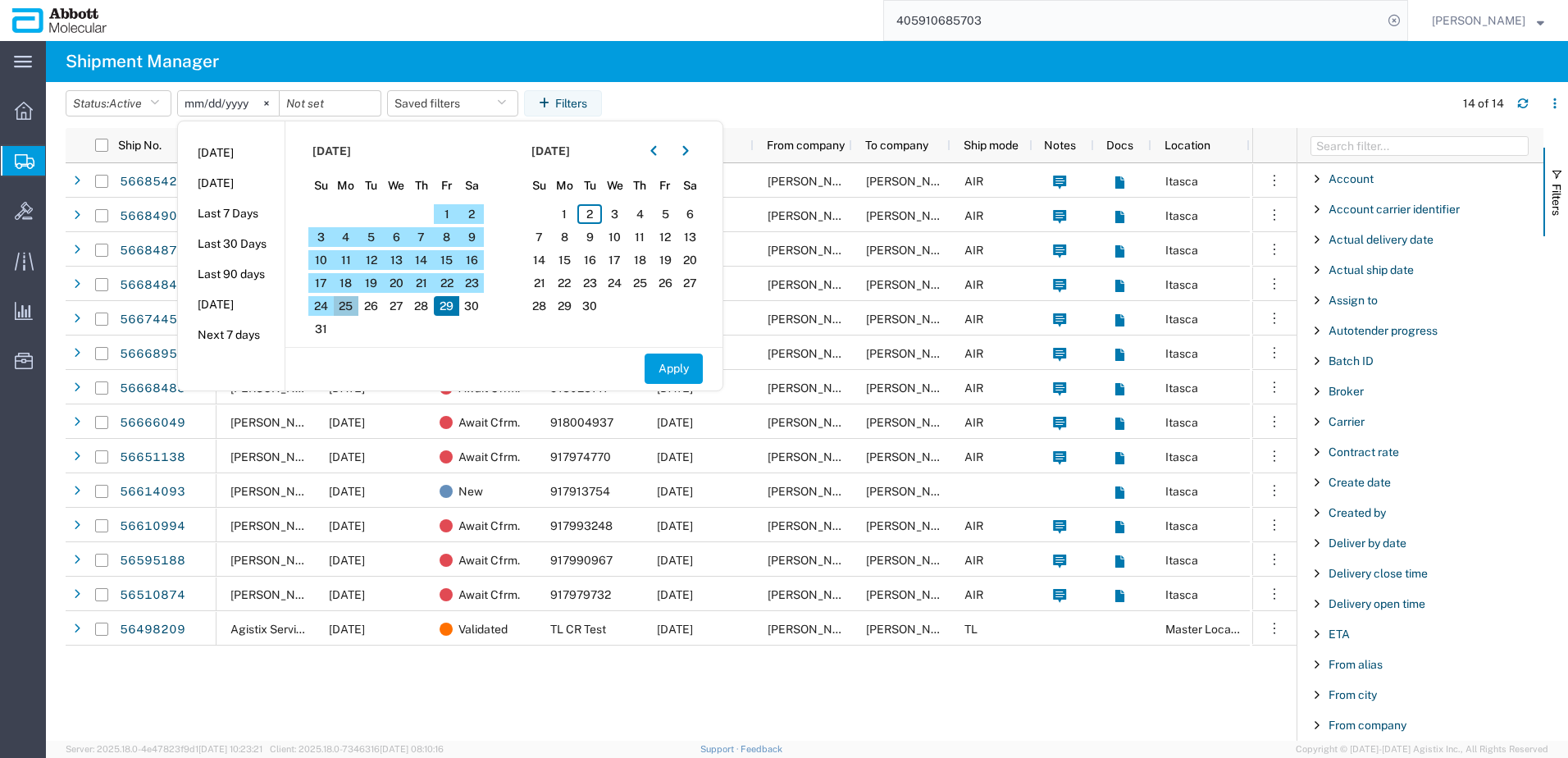
click at [360, 306] on span "25" at bounding box center [347, 306] width 26 height 20
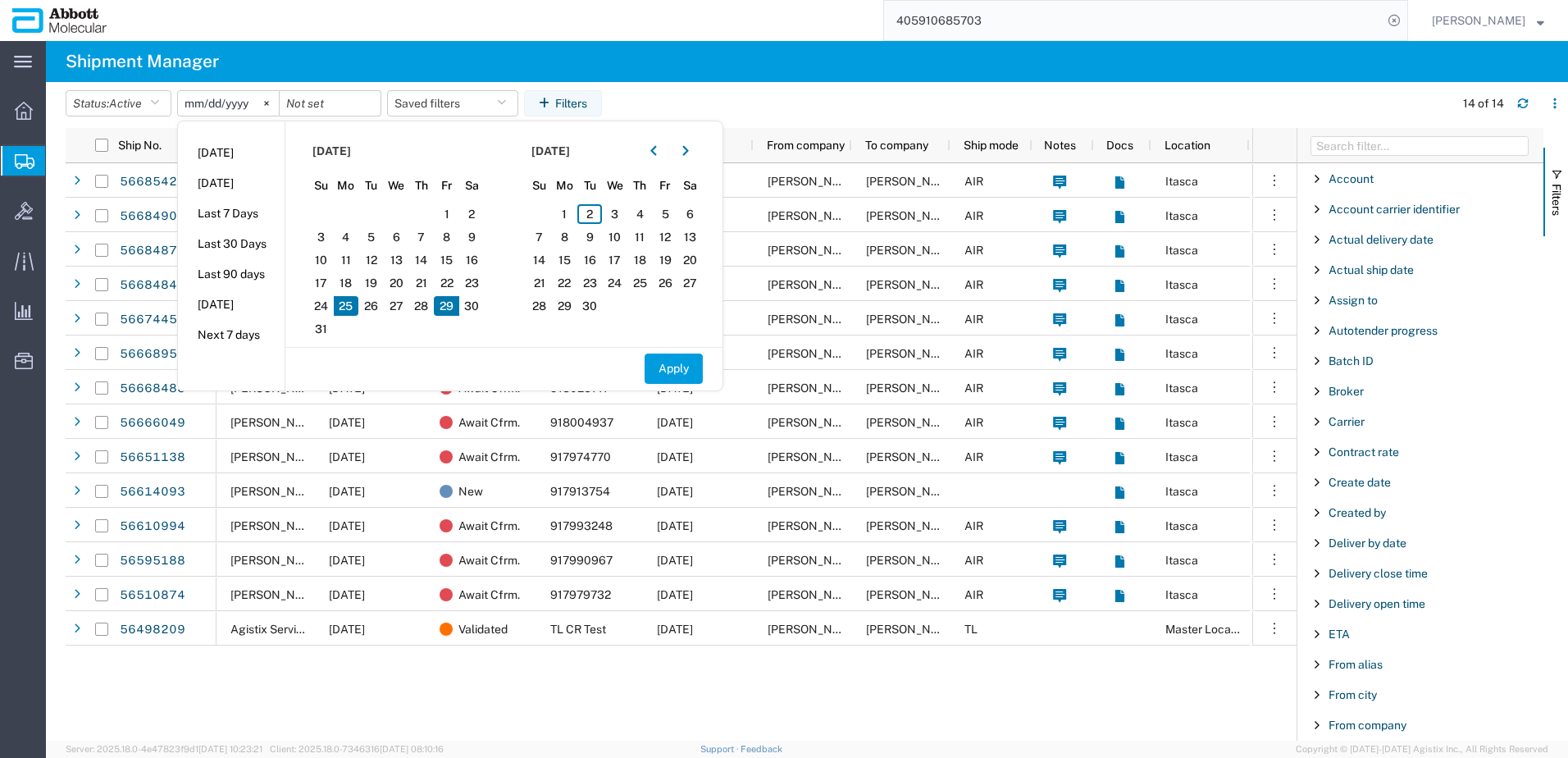
click at [445, 306] on span "29" at bounding box center [447, 306] width 26 height 20
click at [360, 306] on span "25" at bounding box center [347, 306] width 26 height 20
click at [343, 104] on input "date" at bounding box center [330, 103] width 101 height 25
click at [447, 310] on span "29" at bounding box center [447, 306] width 26 height 20
click at [234, 104] on input "[DATE]" at bounding box center [228, 103] width 101 height 25
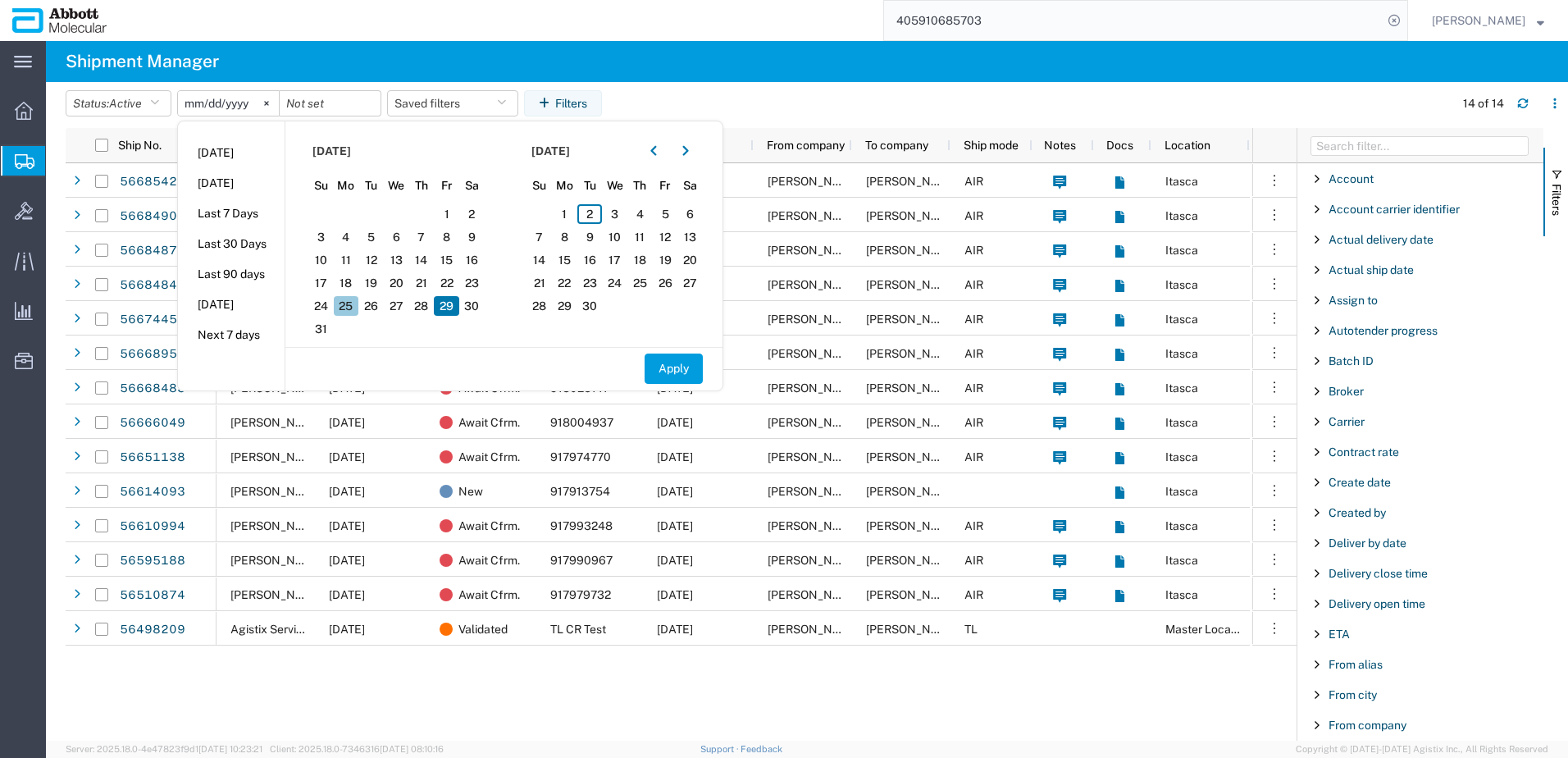
click at [359, 306] on span "25" at bounding box center [347, 306] width 26 height 20
click at [685, 371] on button "Apply" at bounding box center [674, 368] width 58 height 30
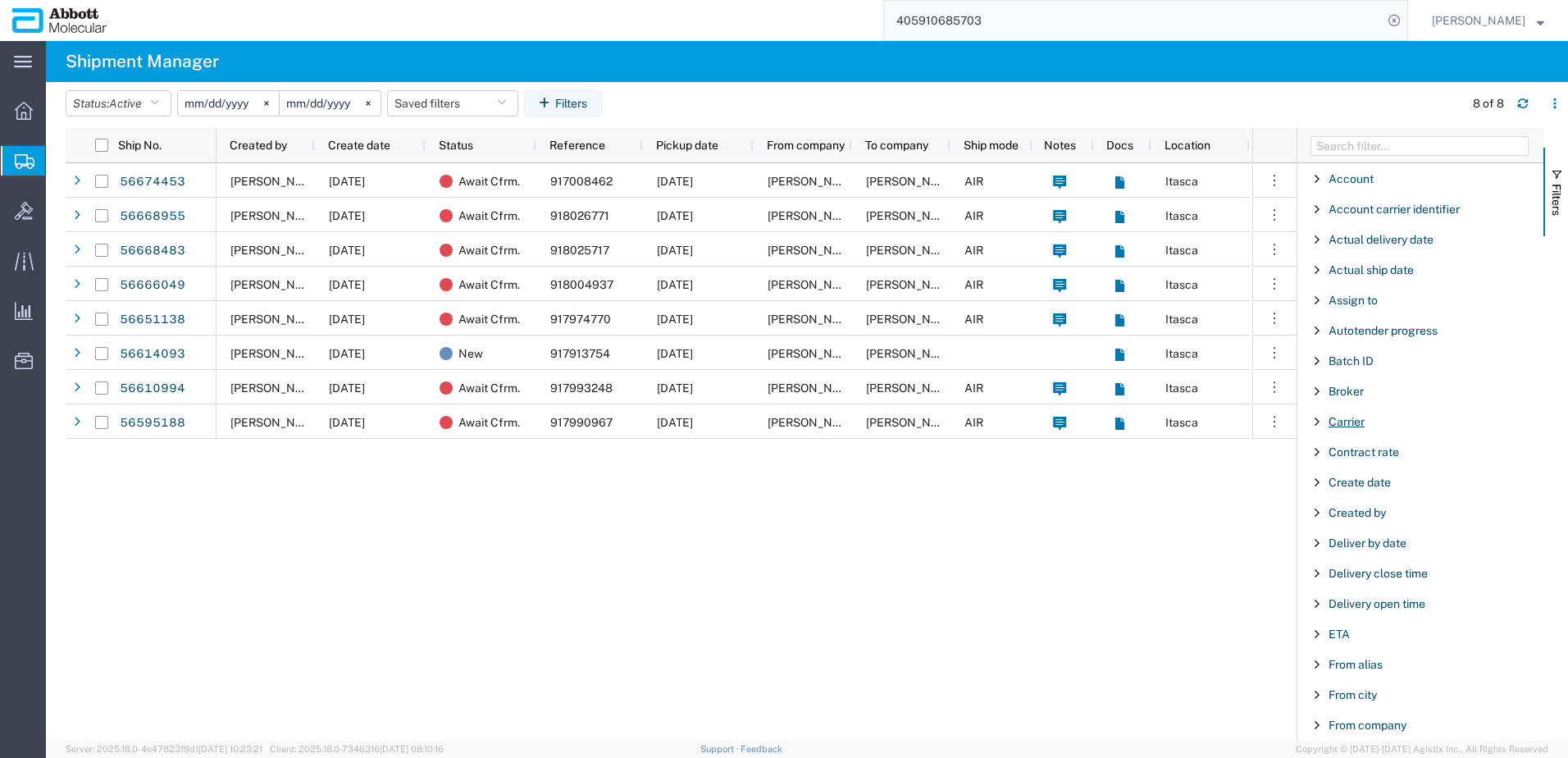
click at [1347, 420] on span "Carrier" at bounding box center [1347, 421] width 36 height 13
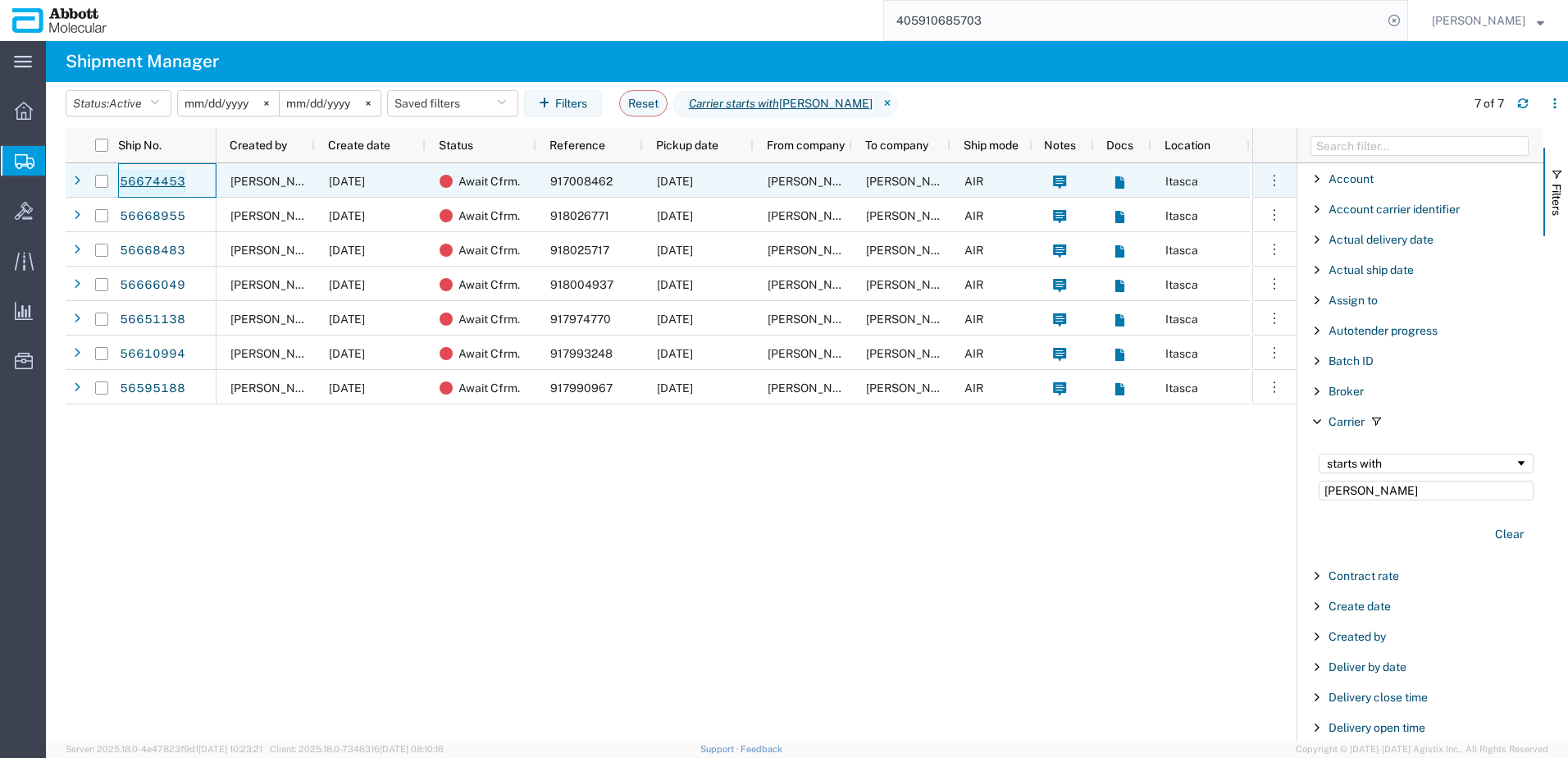
drag, startPoint x: 174, startPoint y: 173, endPoint x: 148, endPoint y: 184, distance: 28.2
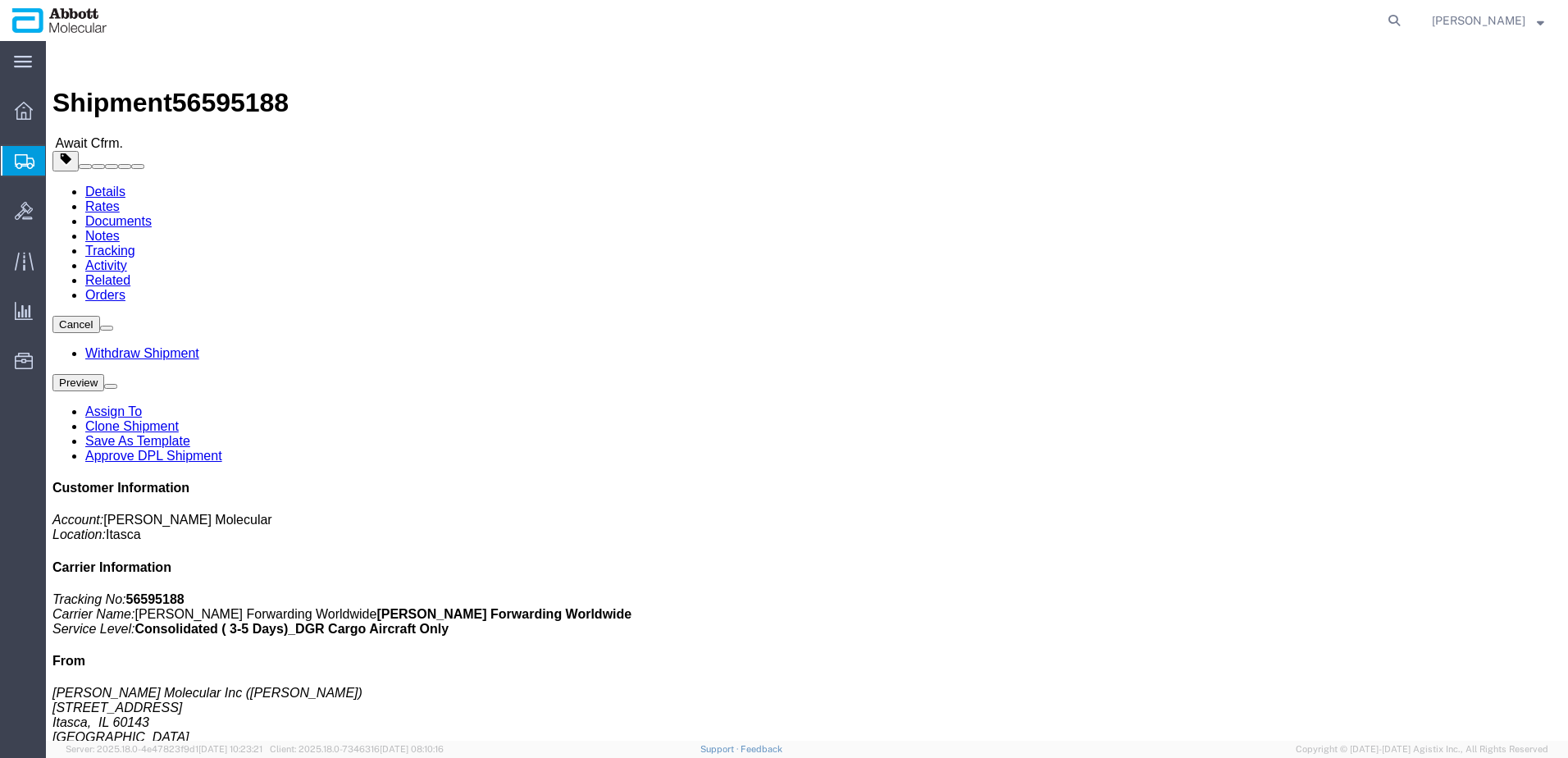
click b "917990967"
copy b "917990967"
click link "Tracking"
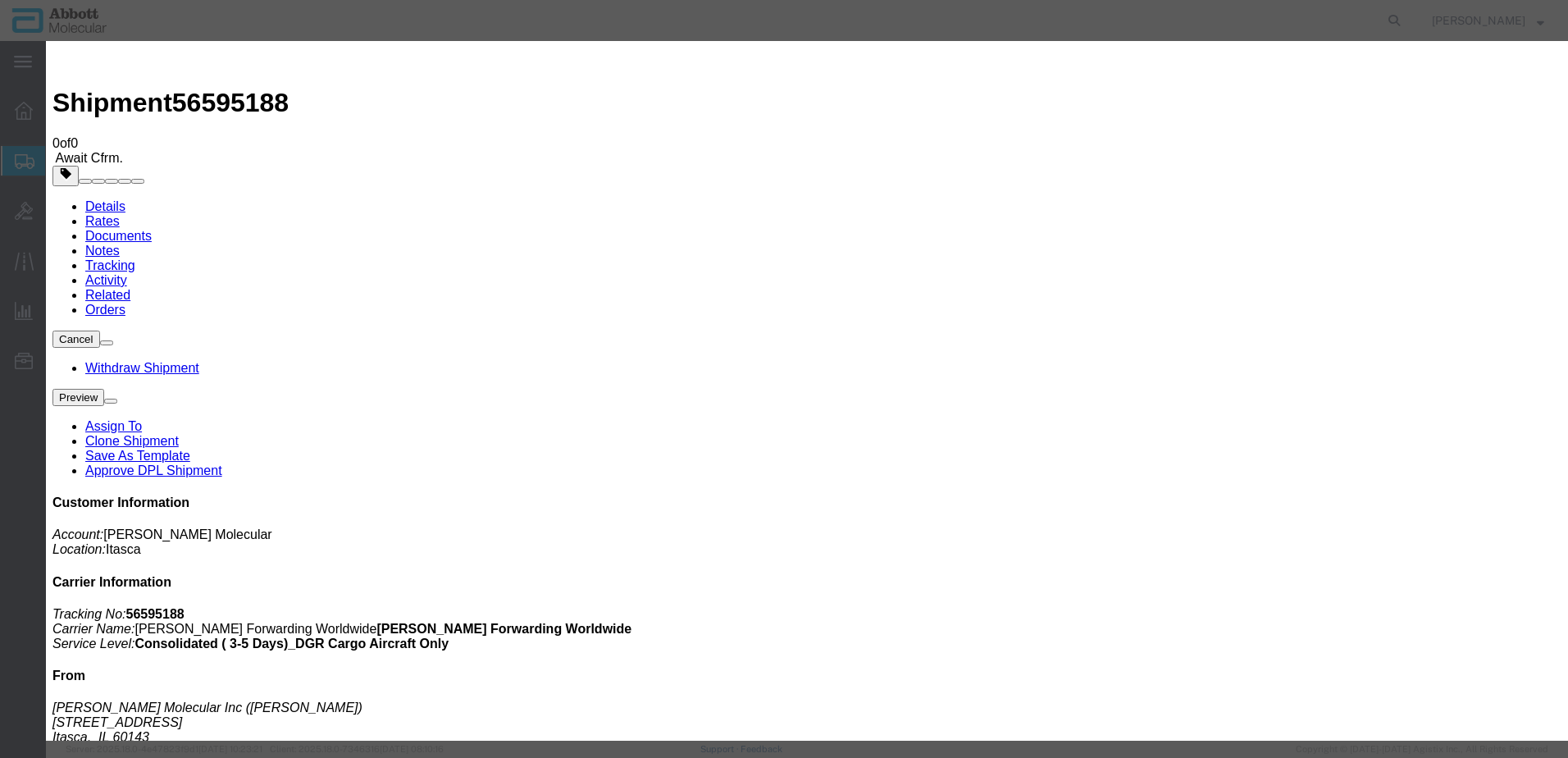
type input "[DATE]"
type input "1:00 PM"
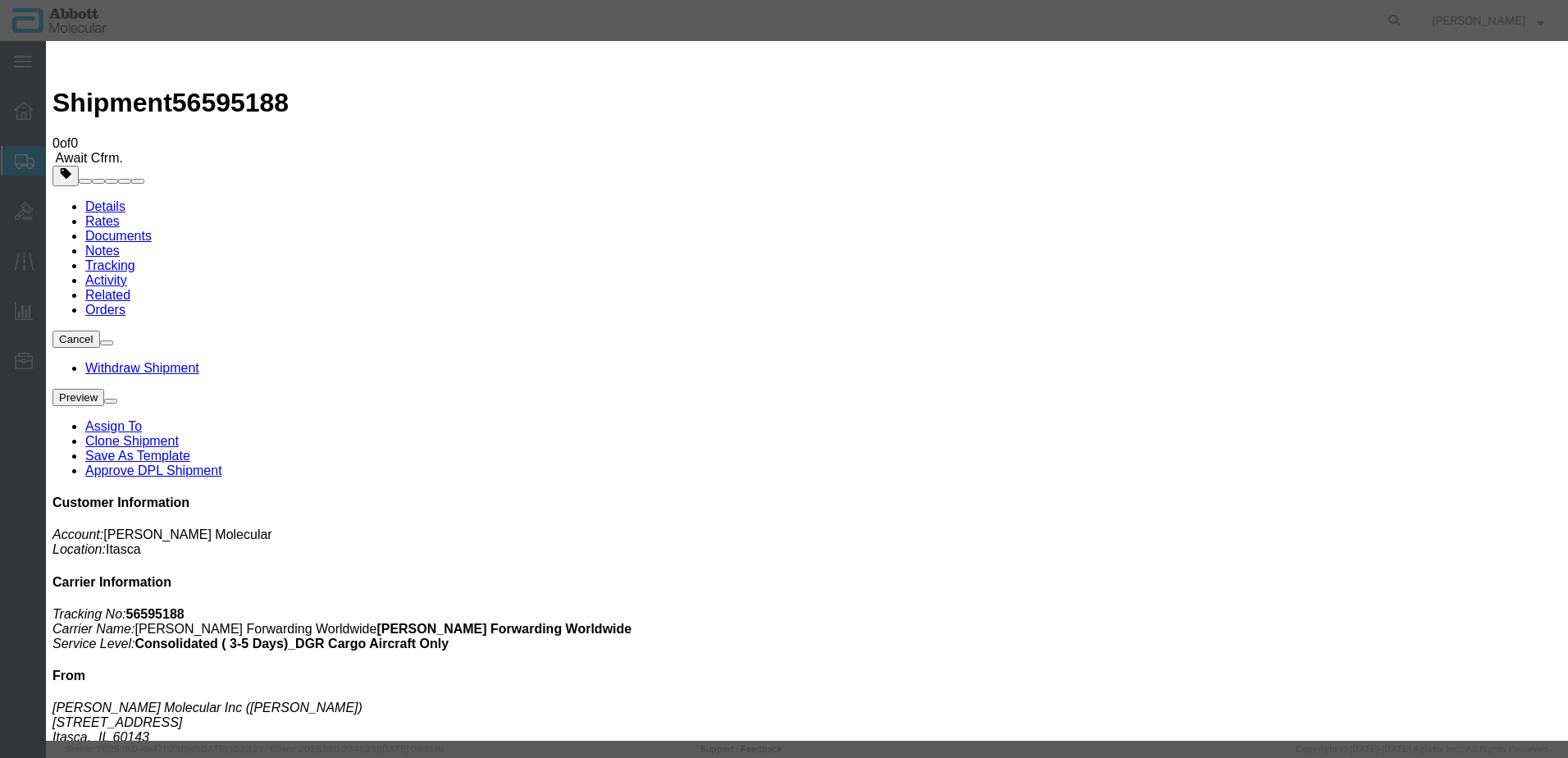
type input "08/29/2025"
drag, startPoint x: 519, startPoint y: 240, endPoint x: 519, endPoint y: 252, distance: 12.0
select select "DELIVRED"
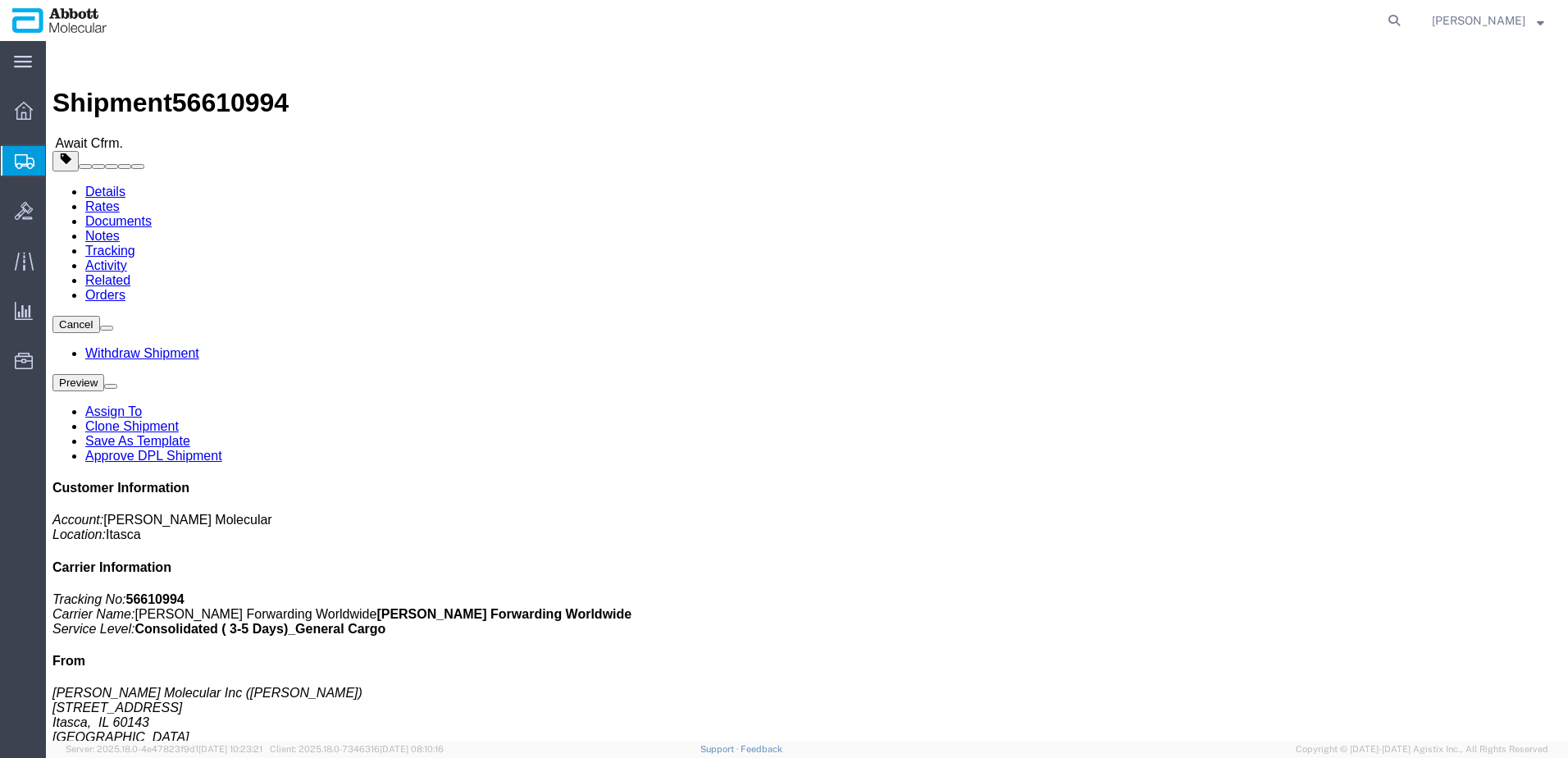
click b "917993248"
copy b "917993248"
click link "Related"
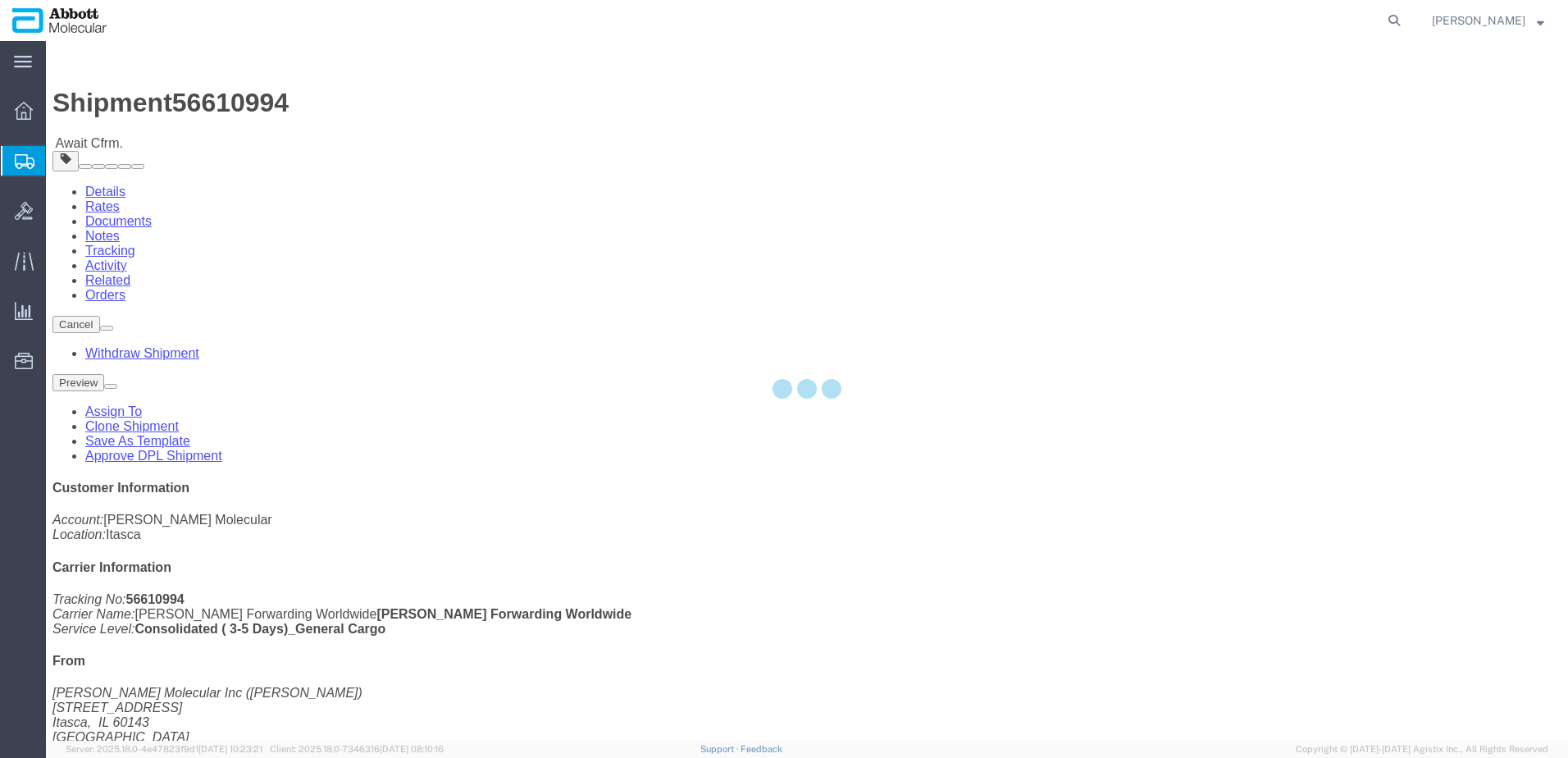
click at [362, 104] on div at bounding box center [808, 391] width 1523 height 700
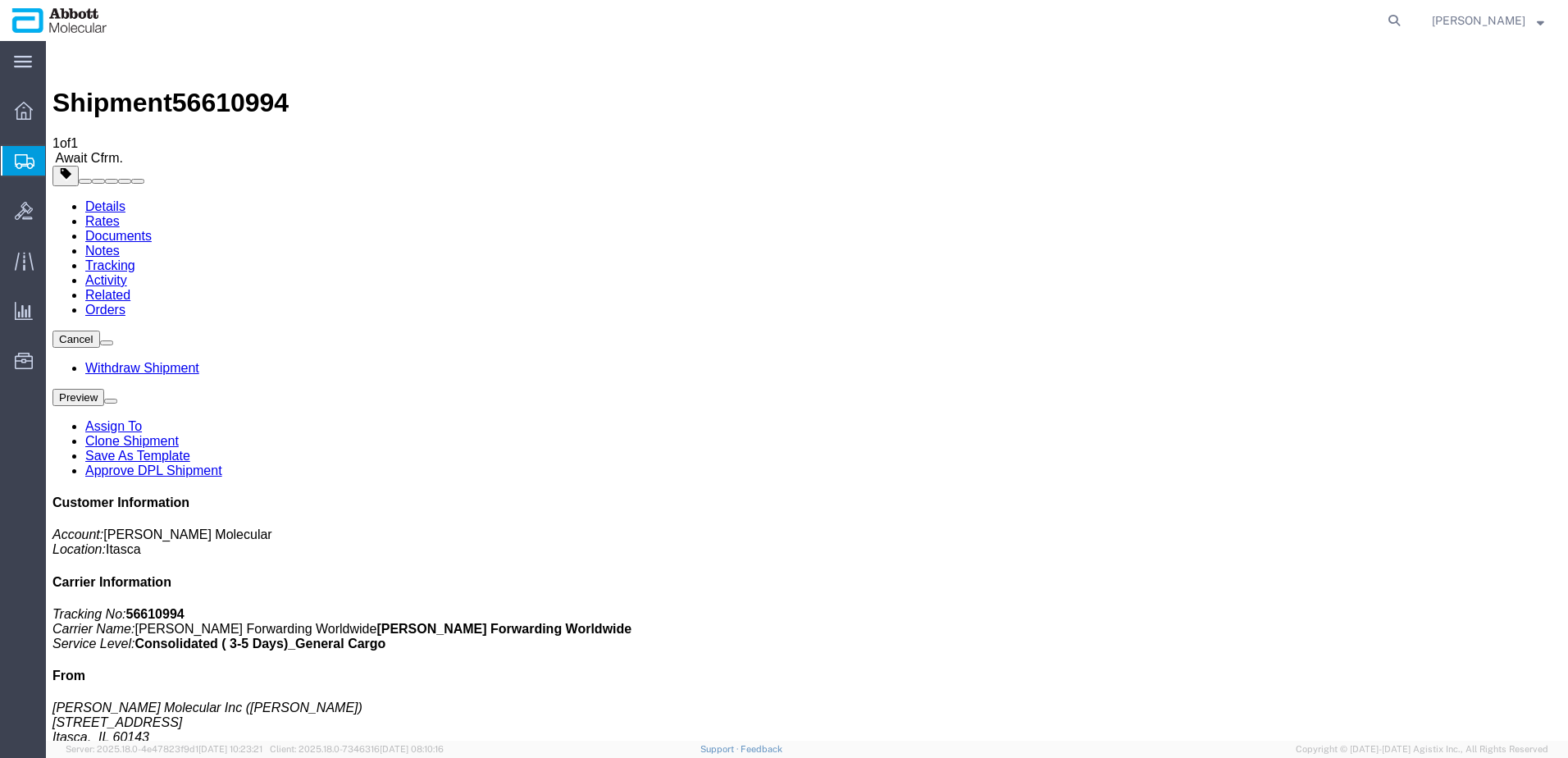
click at [136, 258] on link "Tracking" at bounding box center [110, 265] width 50 height 14
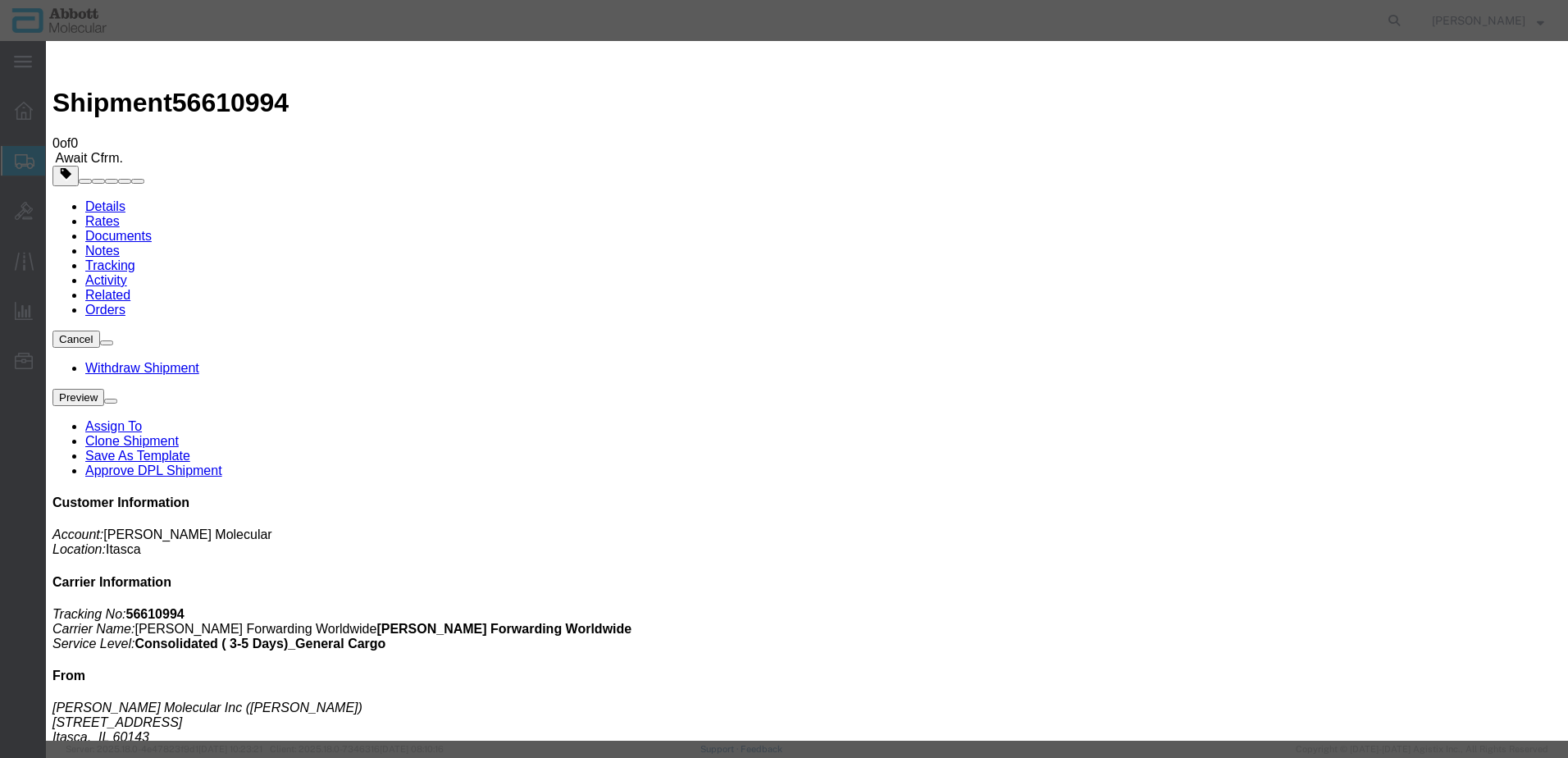
type input "[DATE]"
type input "1:00 PM"
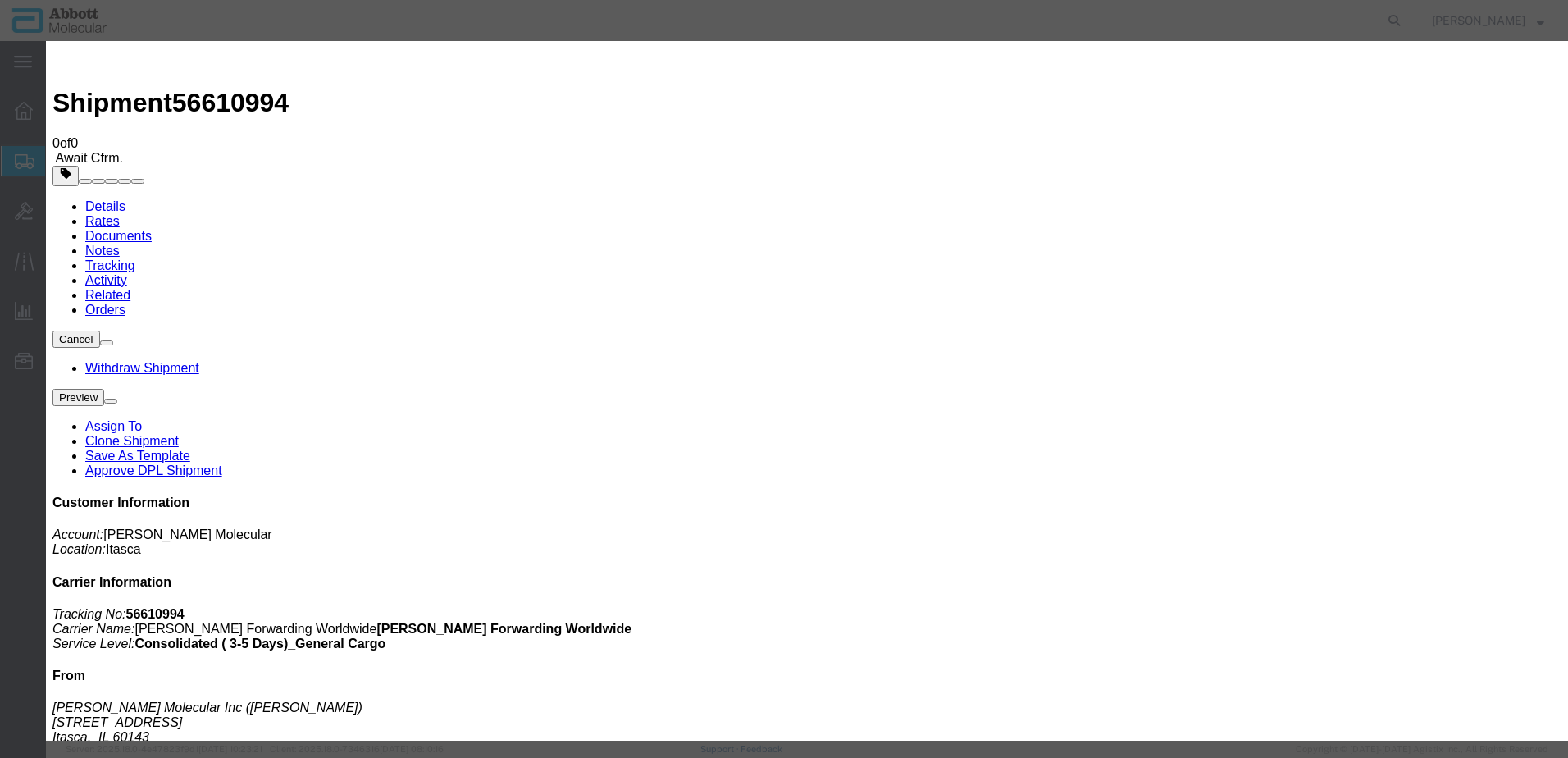
type input "[DATE]"
select select "DELIVRED"
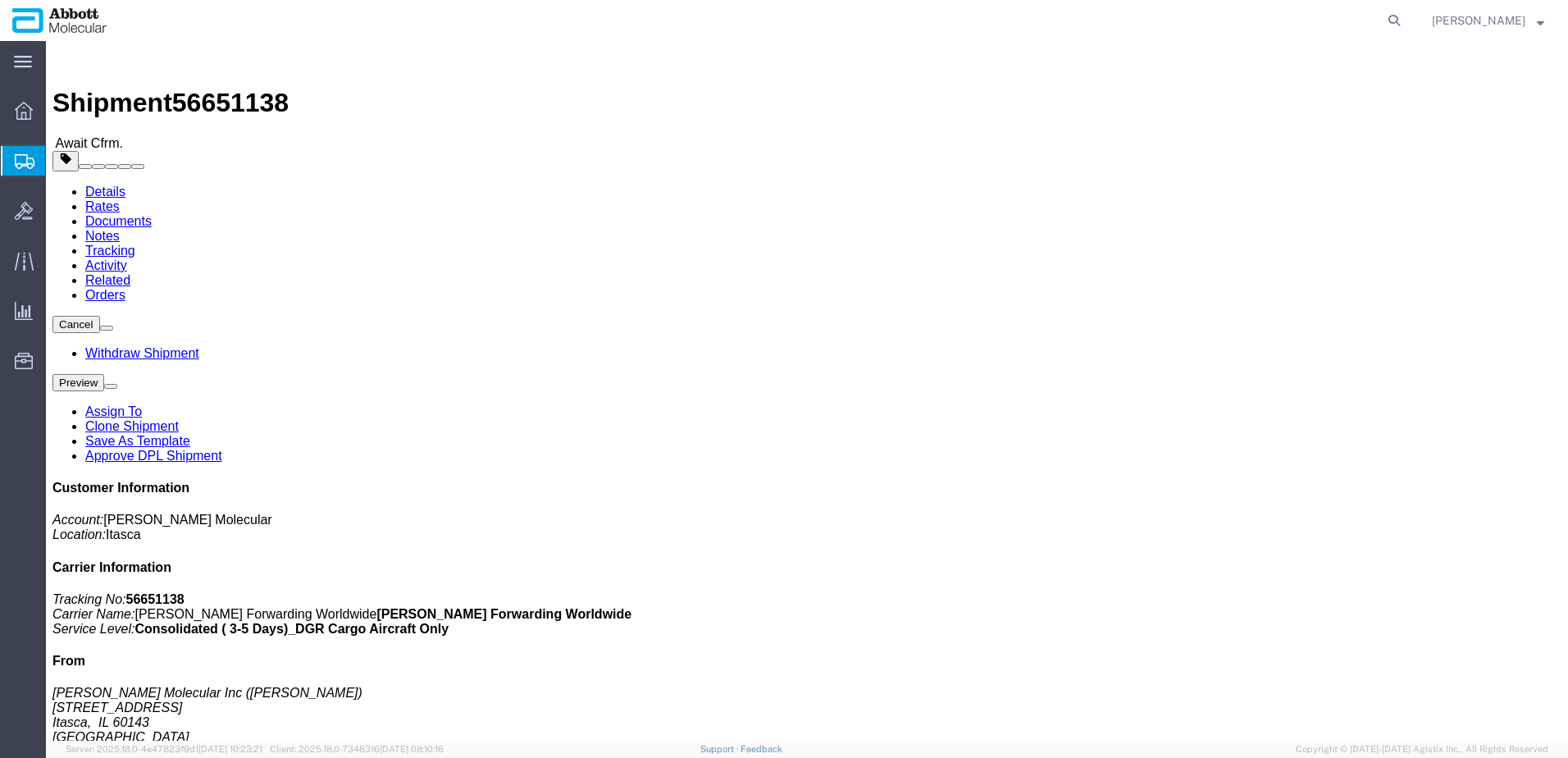
click b "917974770"
copy b "917974770"
click link "Tracking"
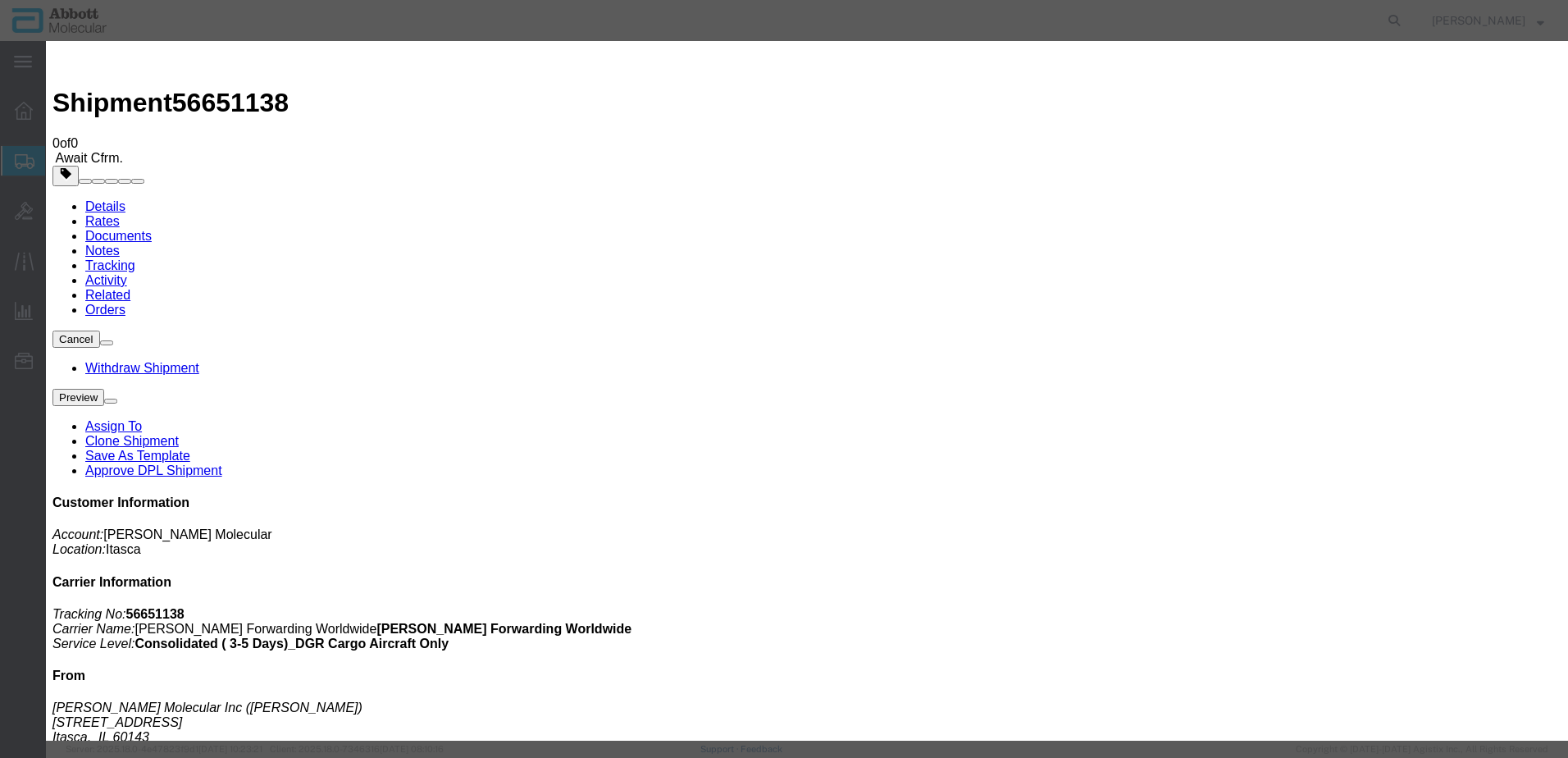
type input "[DATE]"
type input "1:00 PM"
select select "DELIVRED"
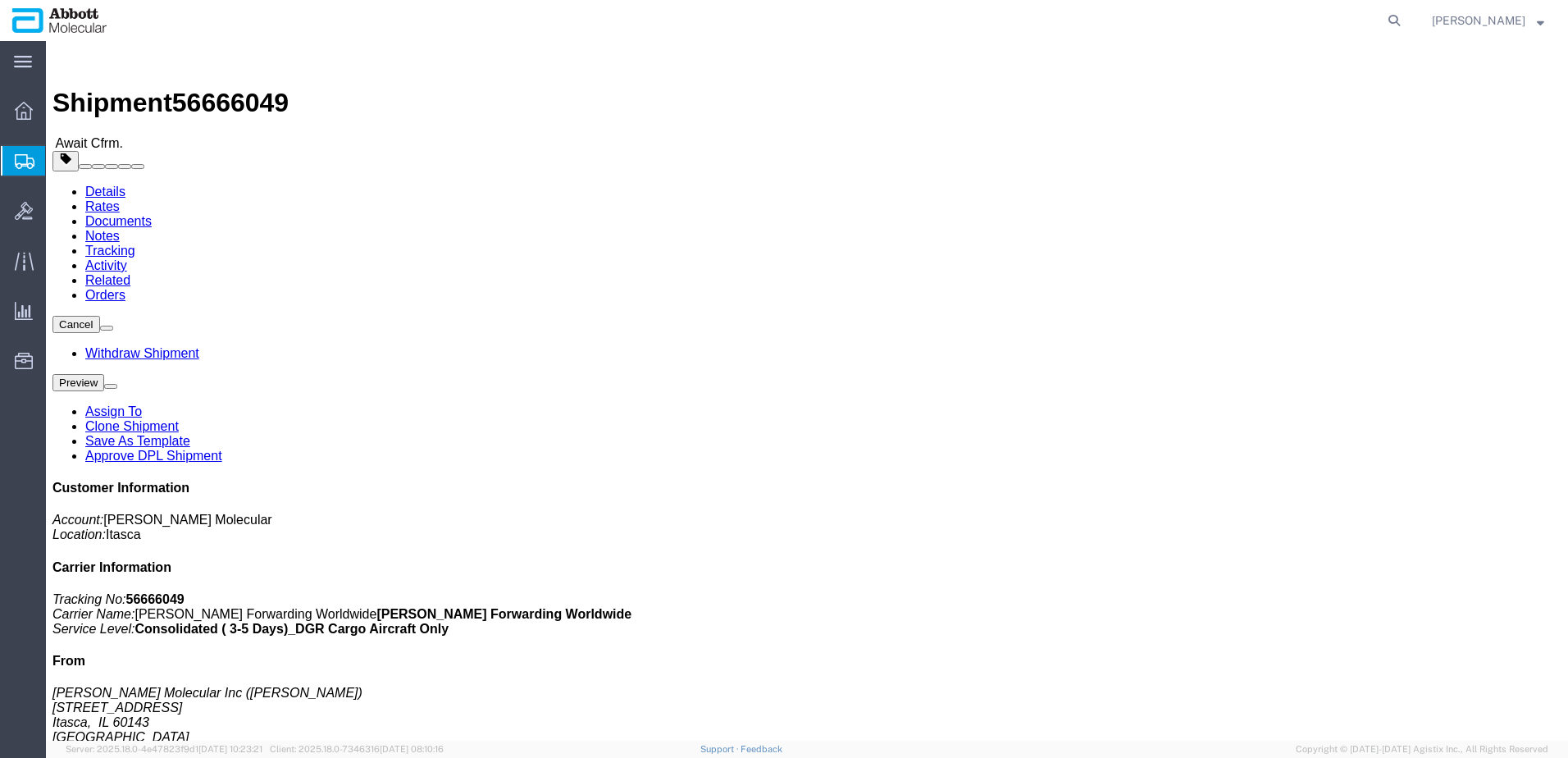
click b "918004937"
copy b "918004937"
click link "Tracking"
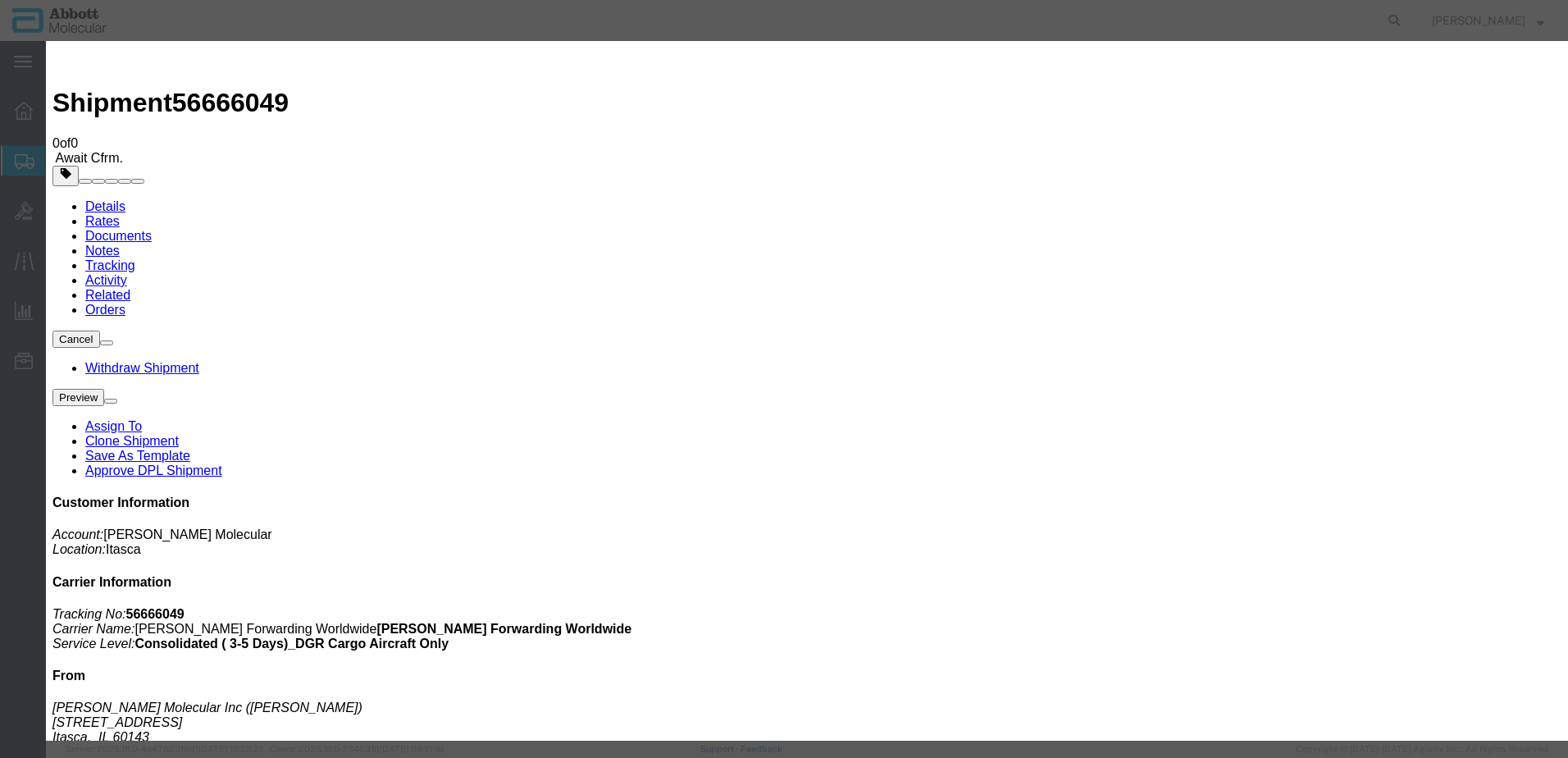
type input "[DATE]"
type input "1:00 PM"
drag, startPoint x: 523, startPoint y: 239, endPoint x: 522, endPoint y: 250, distance: 11.0
select select "DELIVRED"
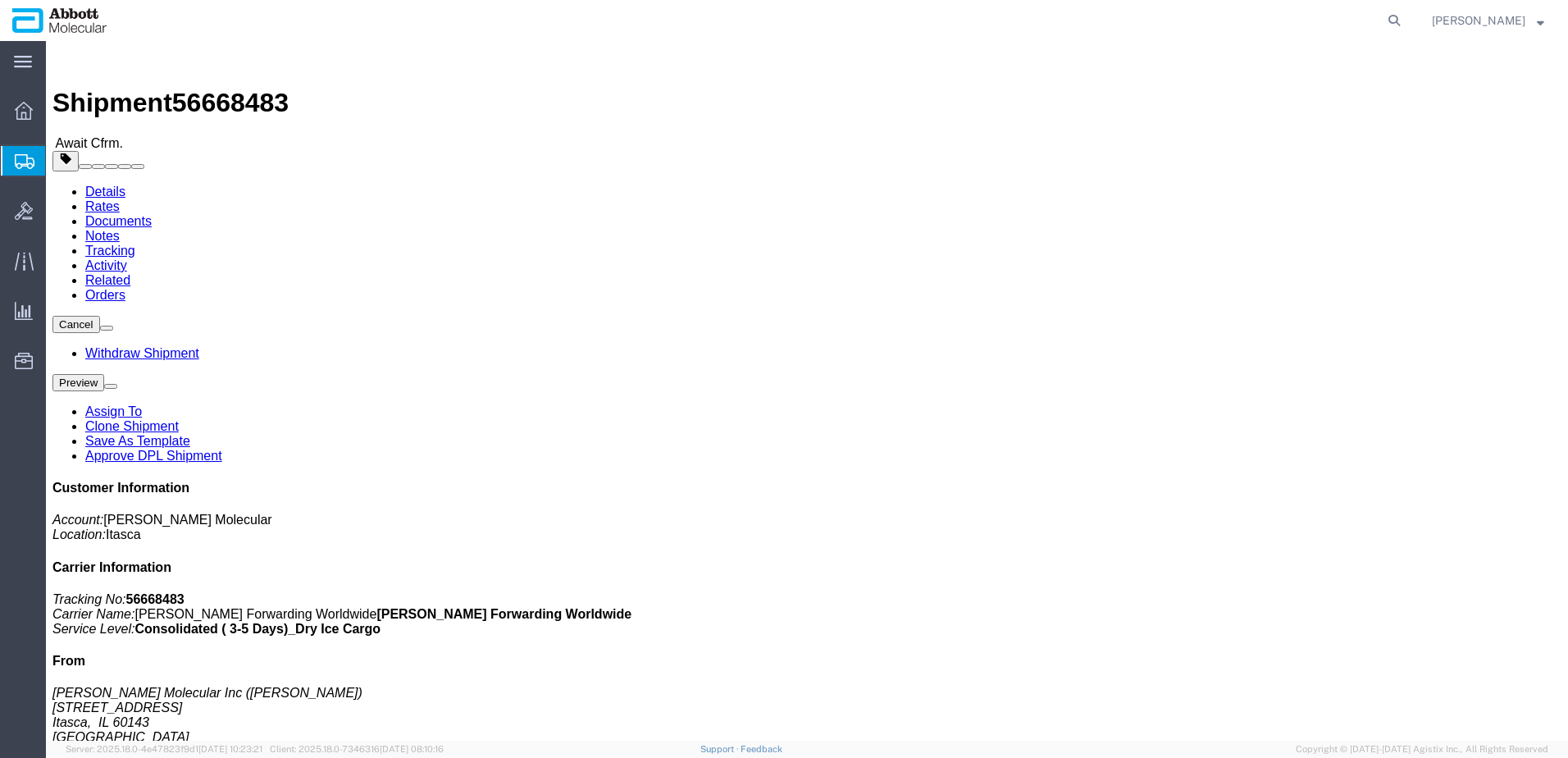
click b "918025717"
copy b "918025717"
click link "Tracking"
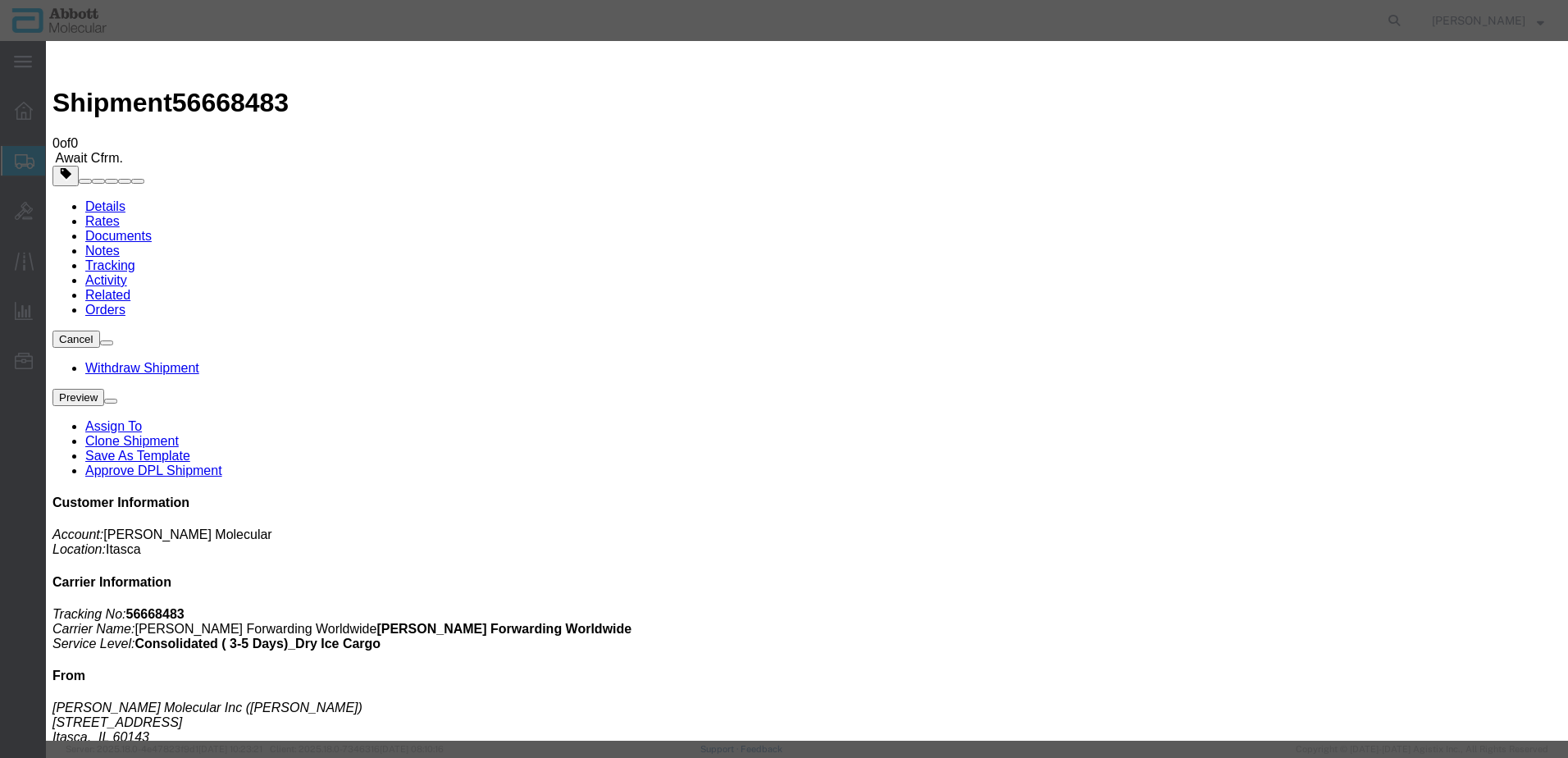
type input "[DATE]"
type input "1:00 PM"
type input "09/01/2025"
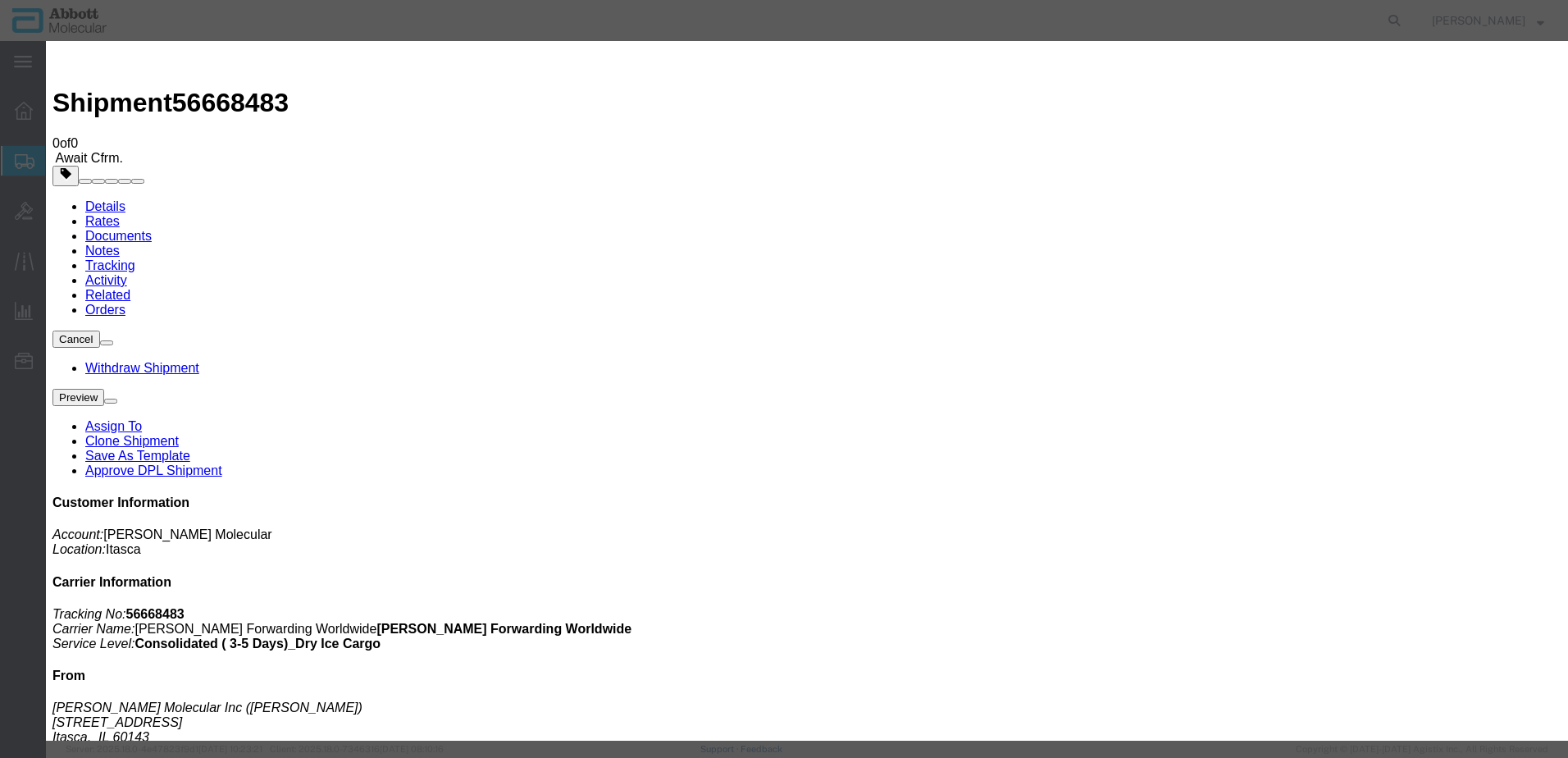
select select "DELIVRED"
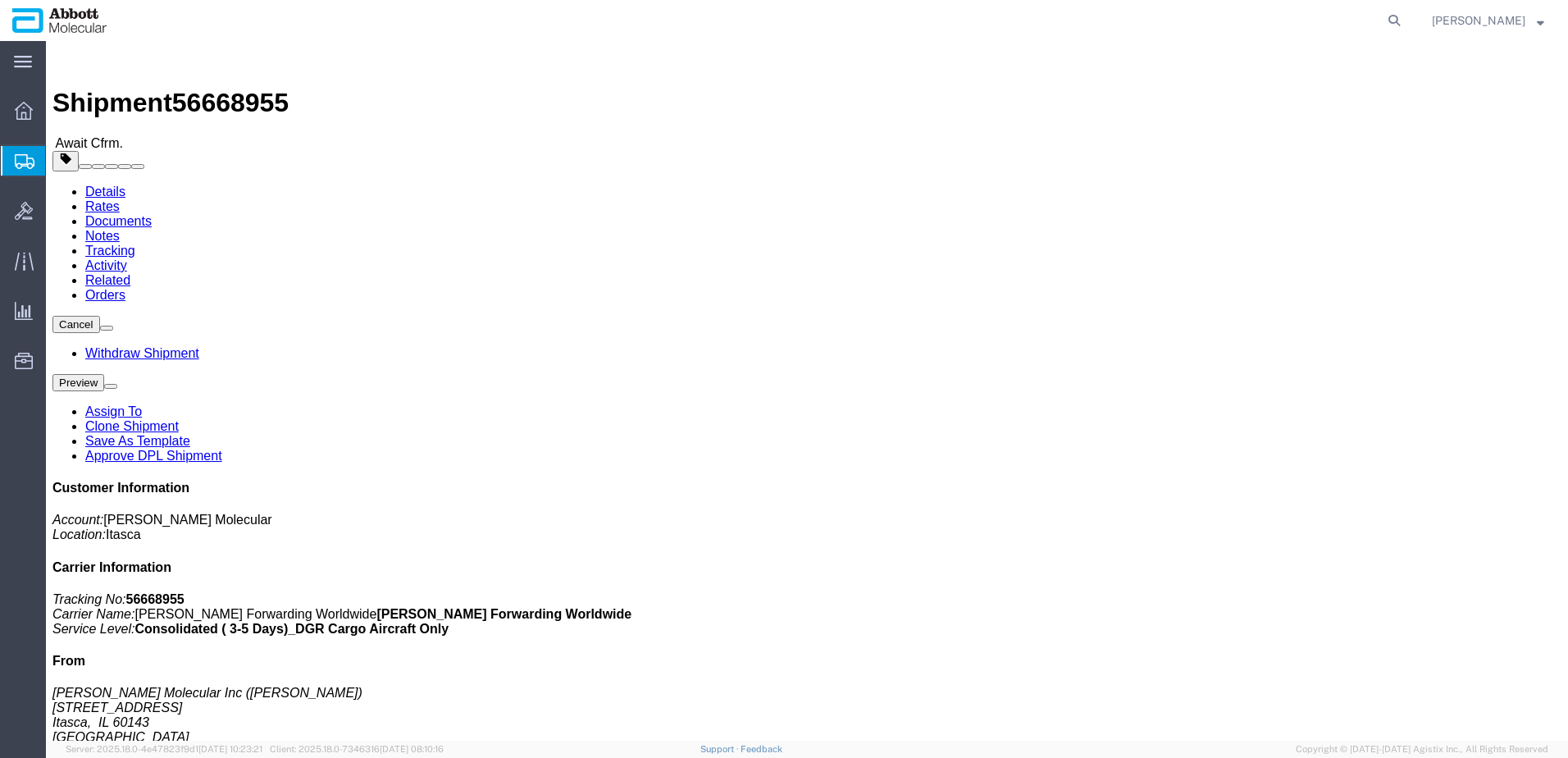
click b "918026771"
copy b "918026771"
click link "Tracking"
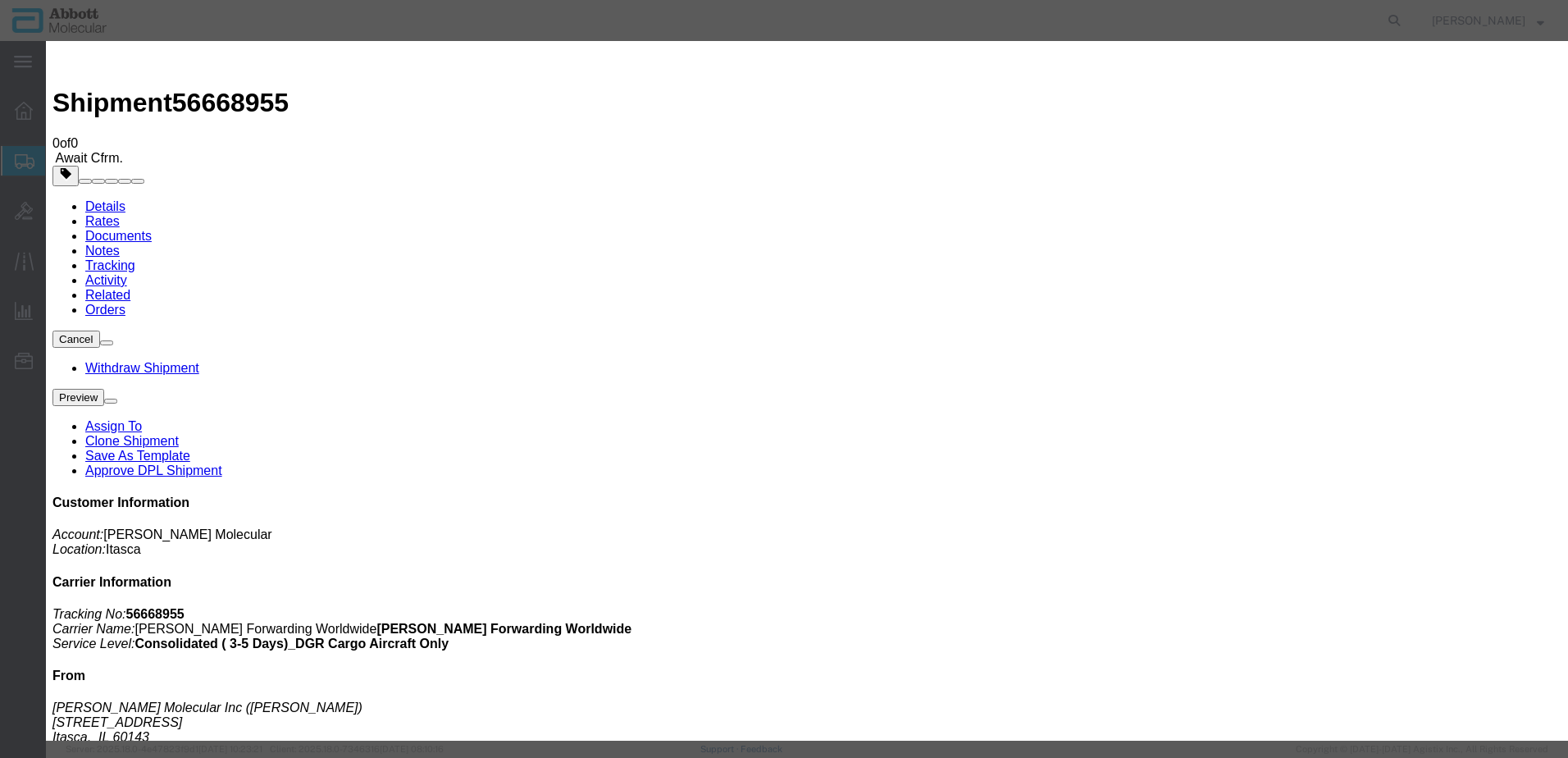
type input "09/02/2025"
type input "1:00 PM"
type input "09/01/2025"
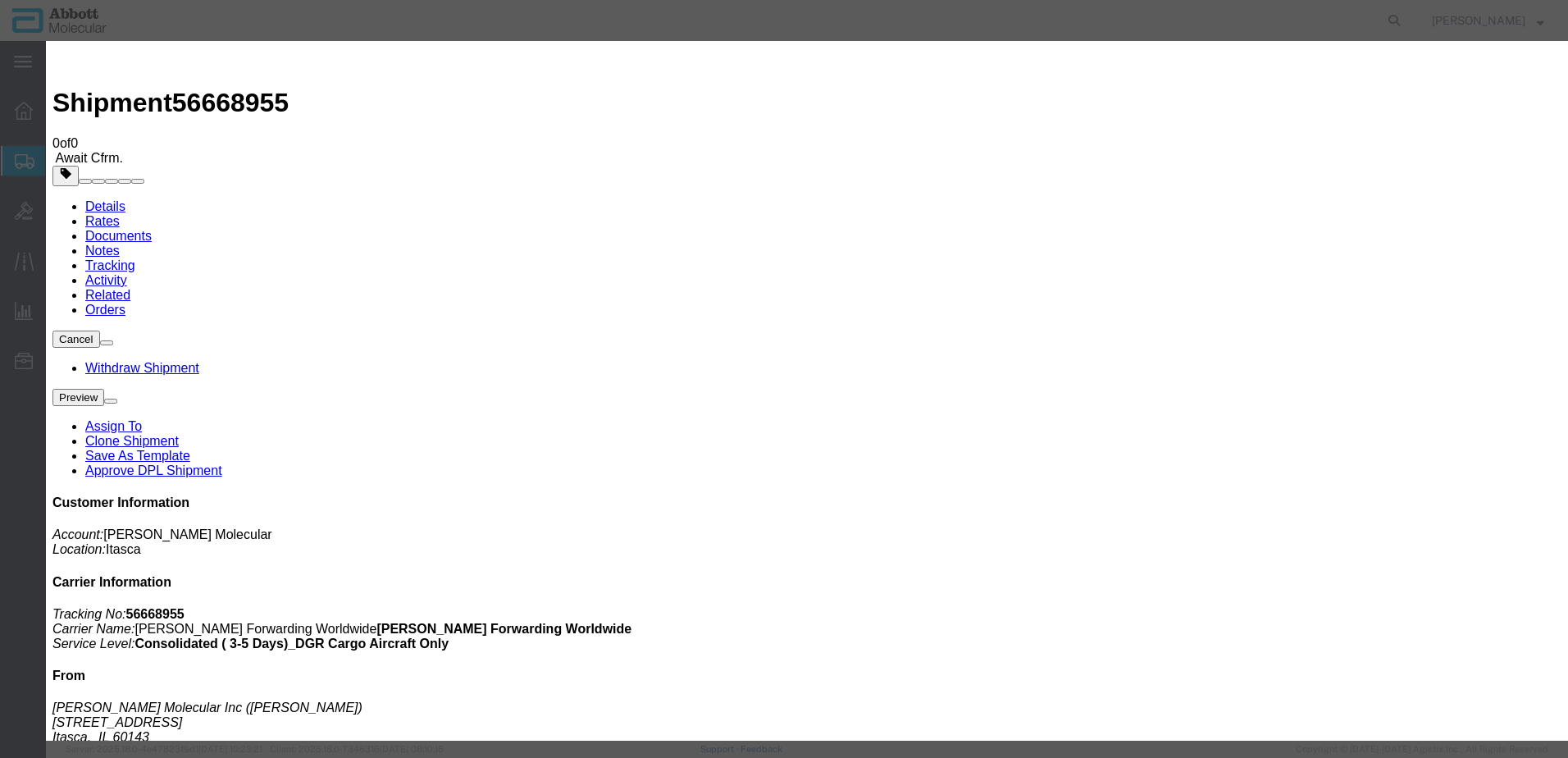
select select "DELIVRED"
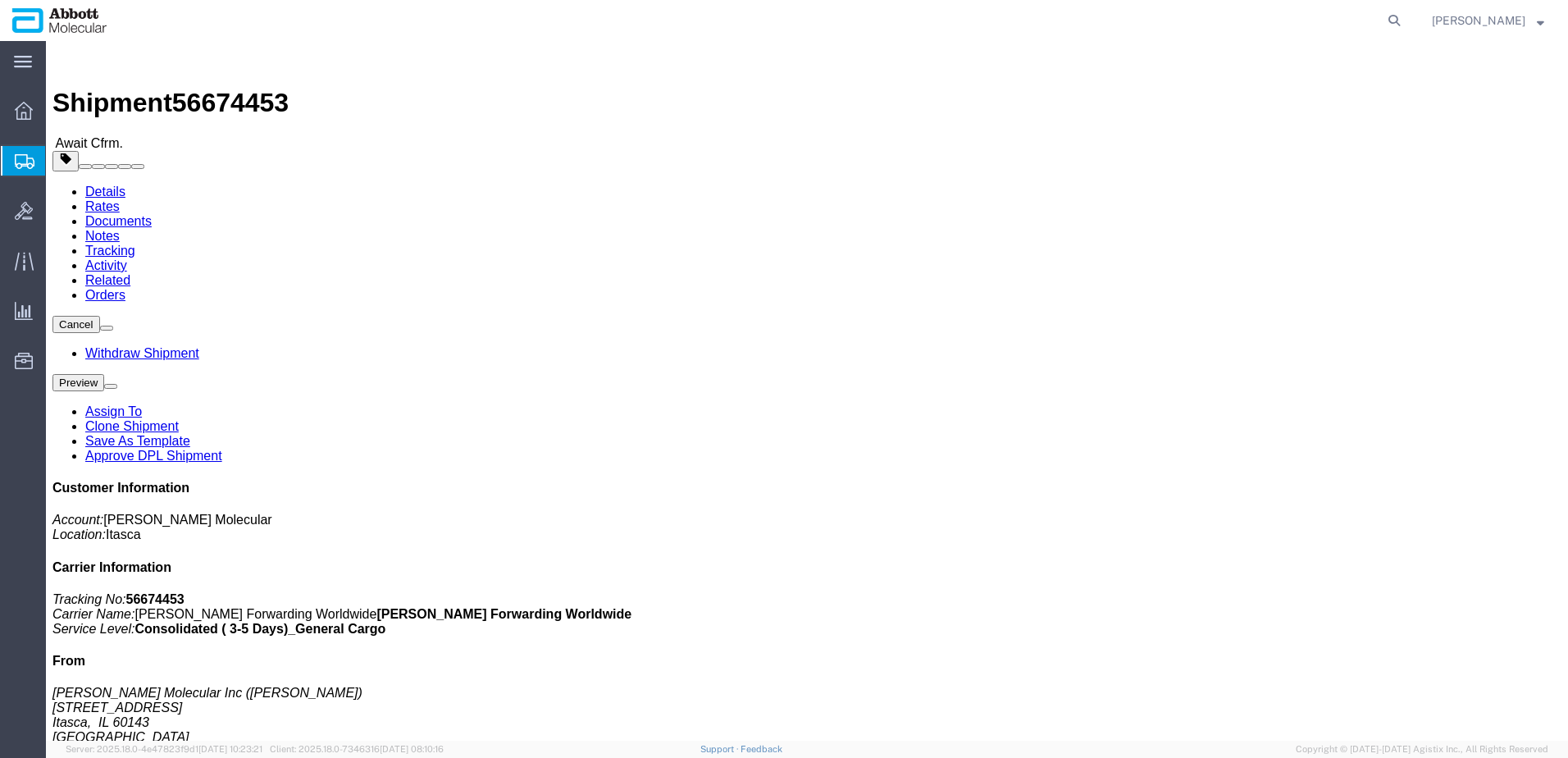
click b "917008462"
copy b "917008462"
click b "917008462"
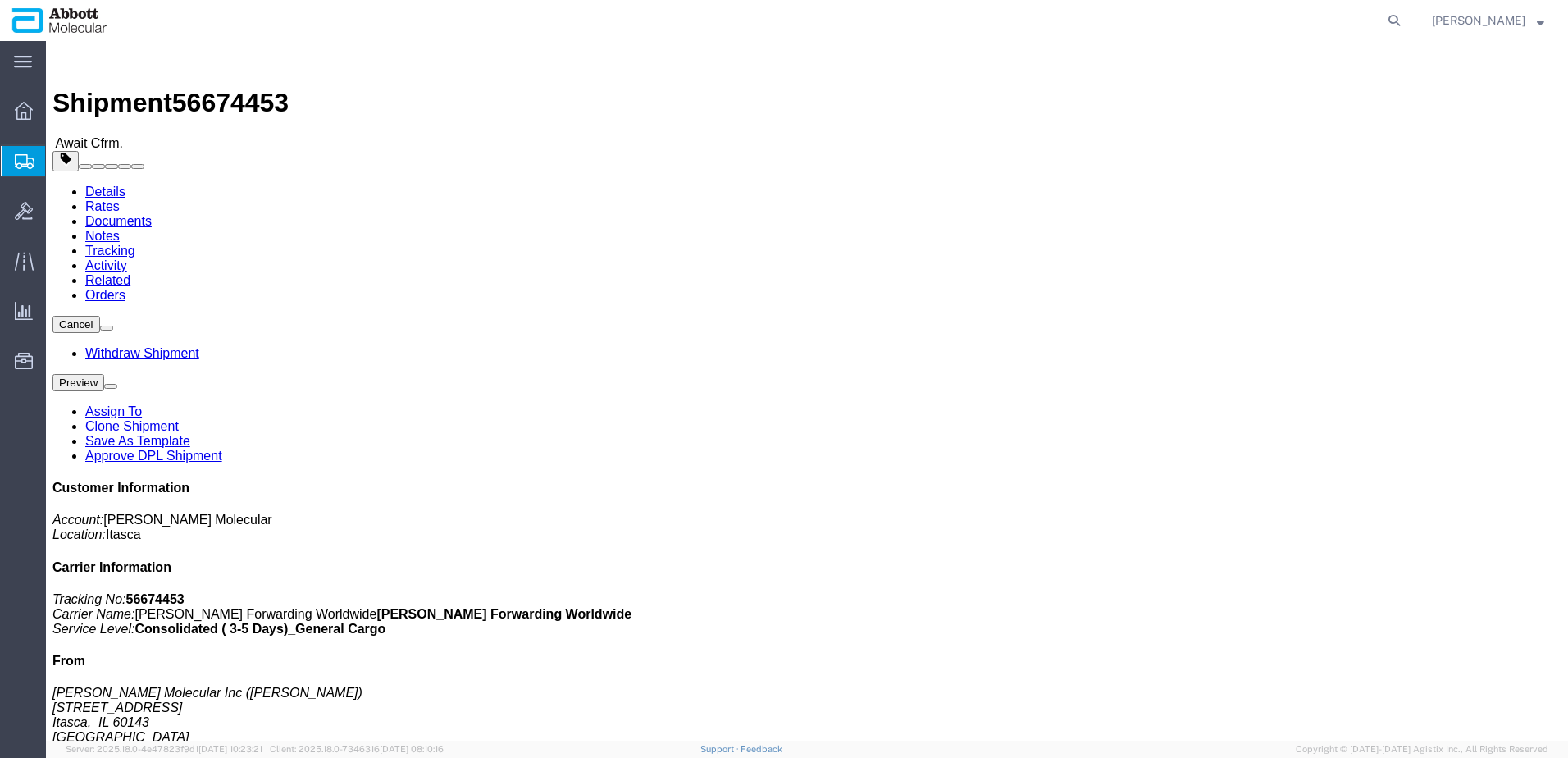
copy b "917008462"
click button "button"
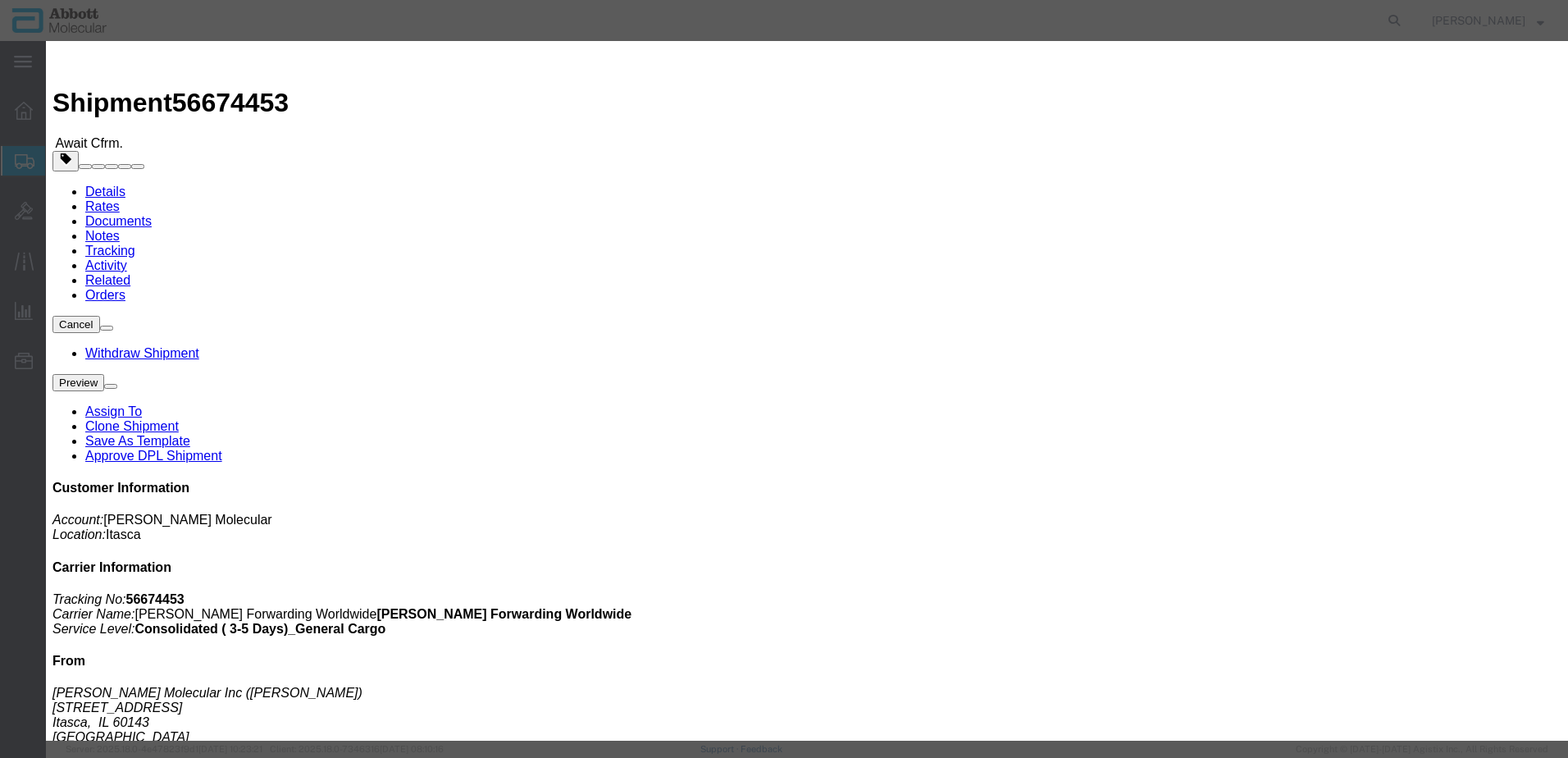
click input "917008462"
type input "918009462"
click button "Cancel"
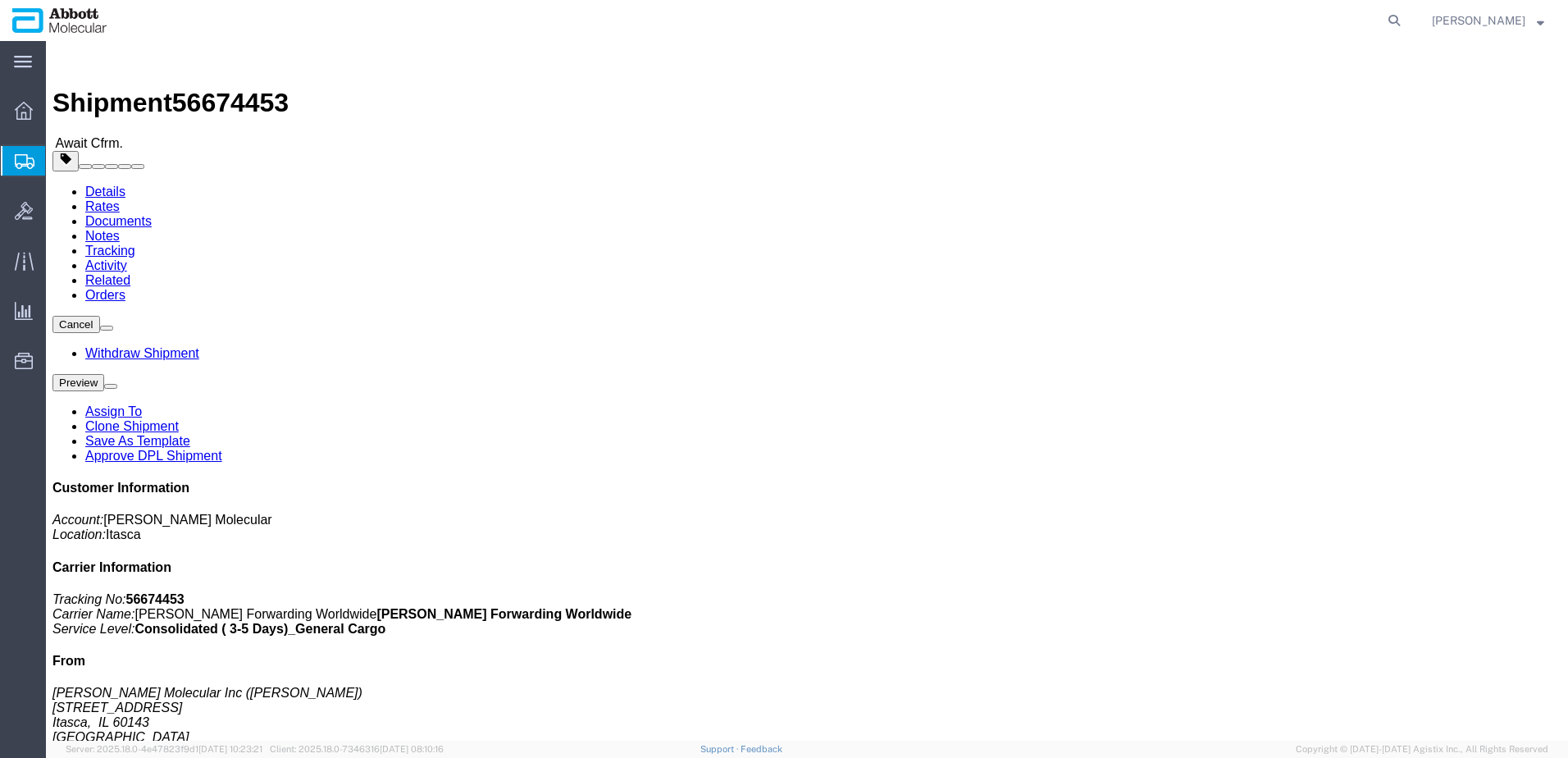
click button "button"
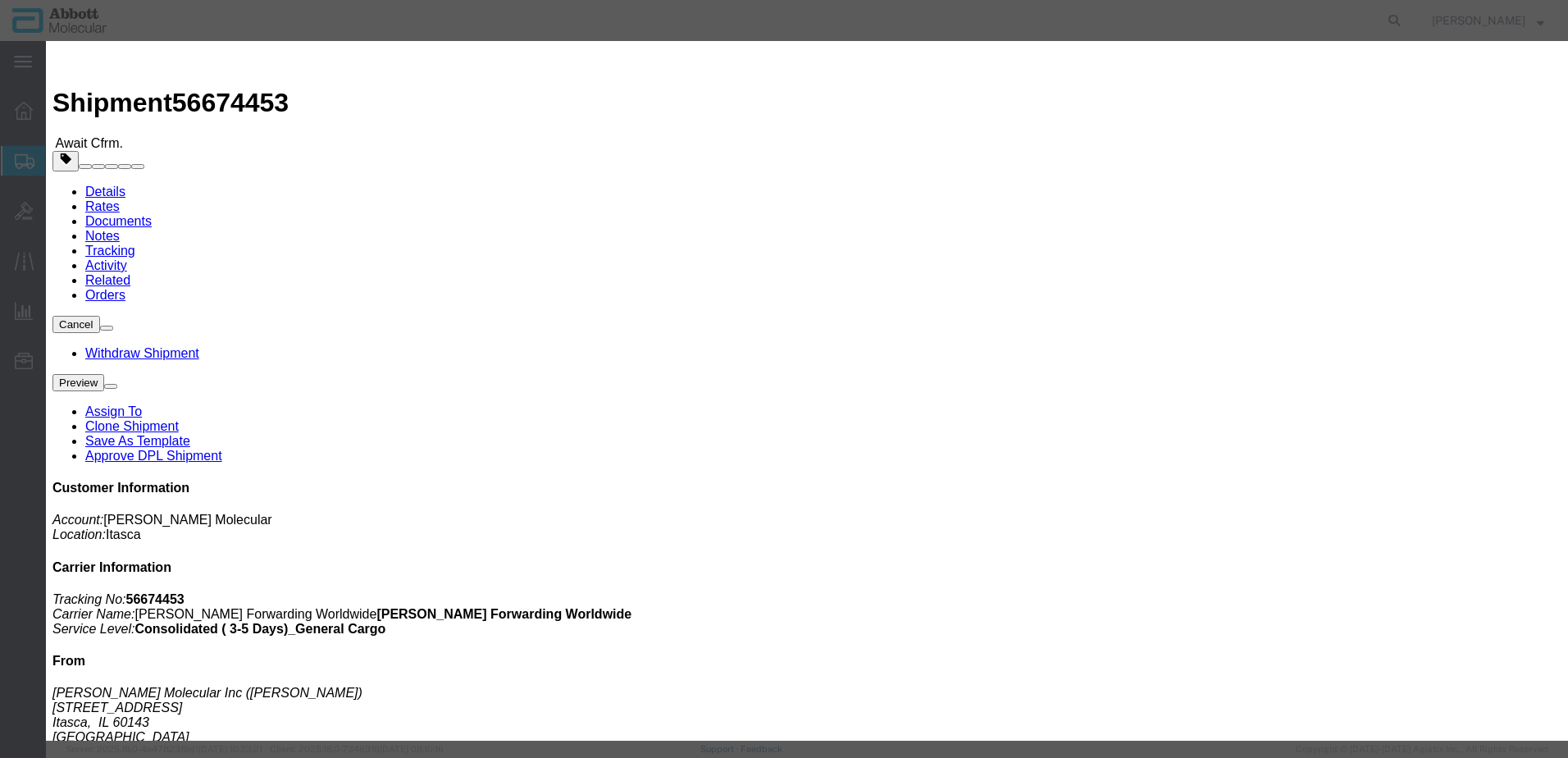
drag, startPoint x: 845, startPoint y: 86, endPoint x: 486, endPoint y: 101, distance: 359.3
click div "Select Account Type Activity ID Airline Appointment Number ASN Batch Request # …"
click button "Save"
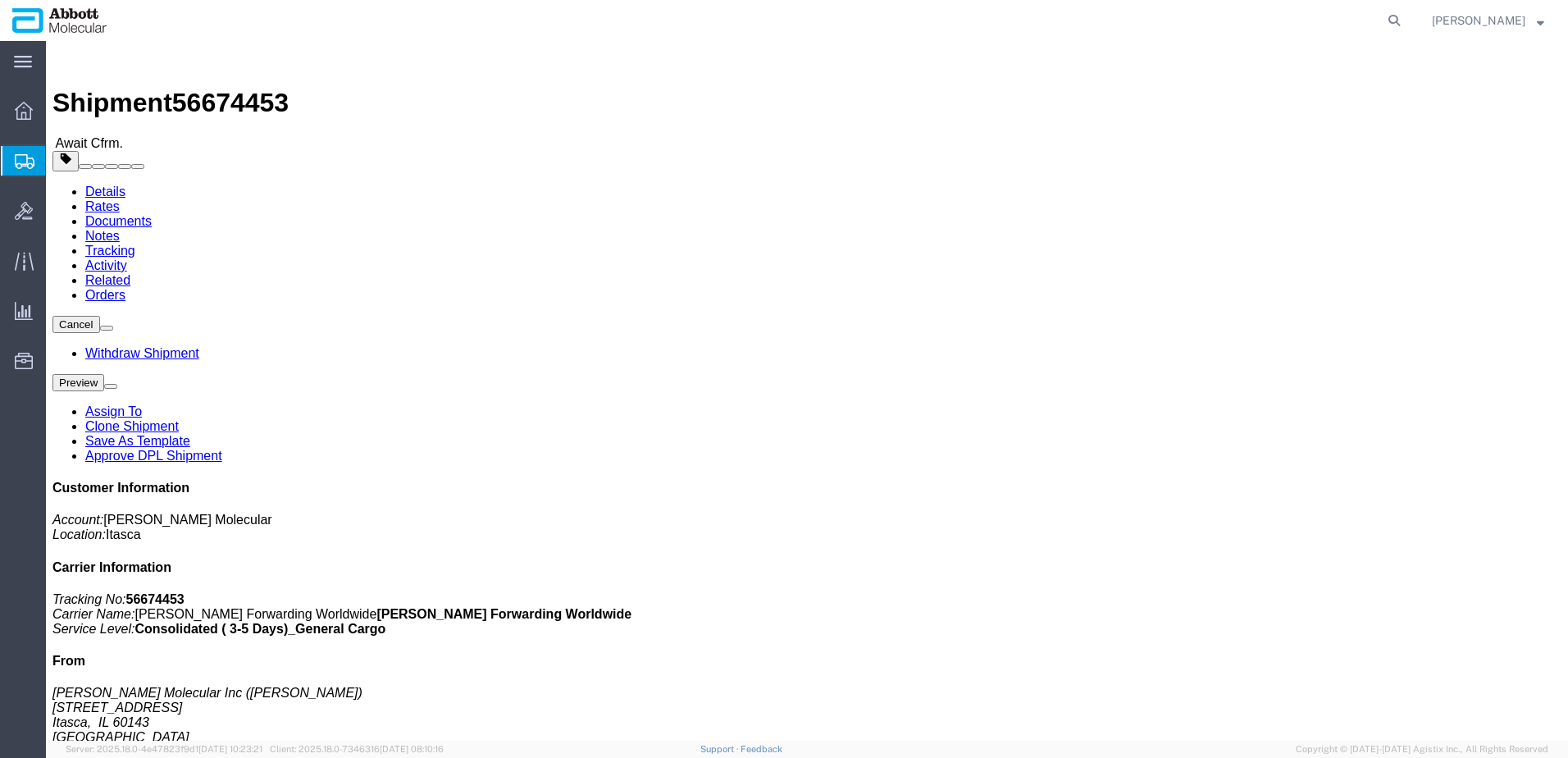
click link "Tracking"
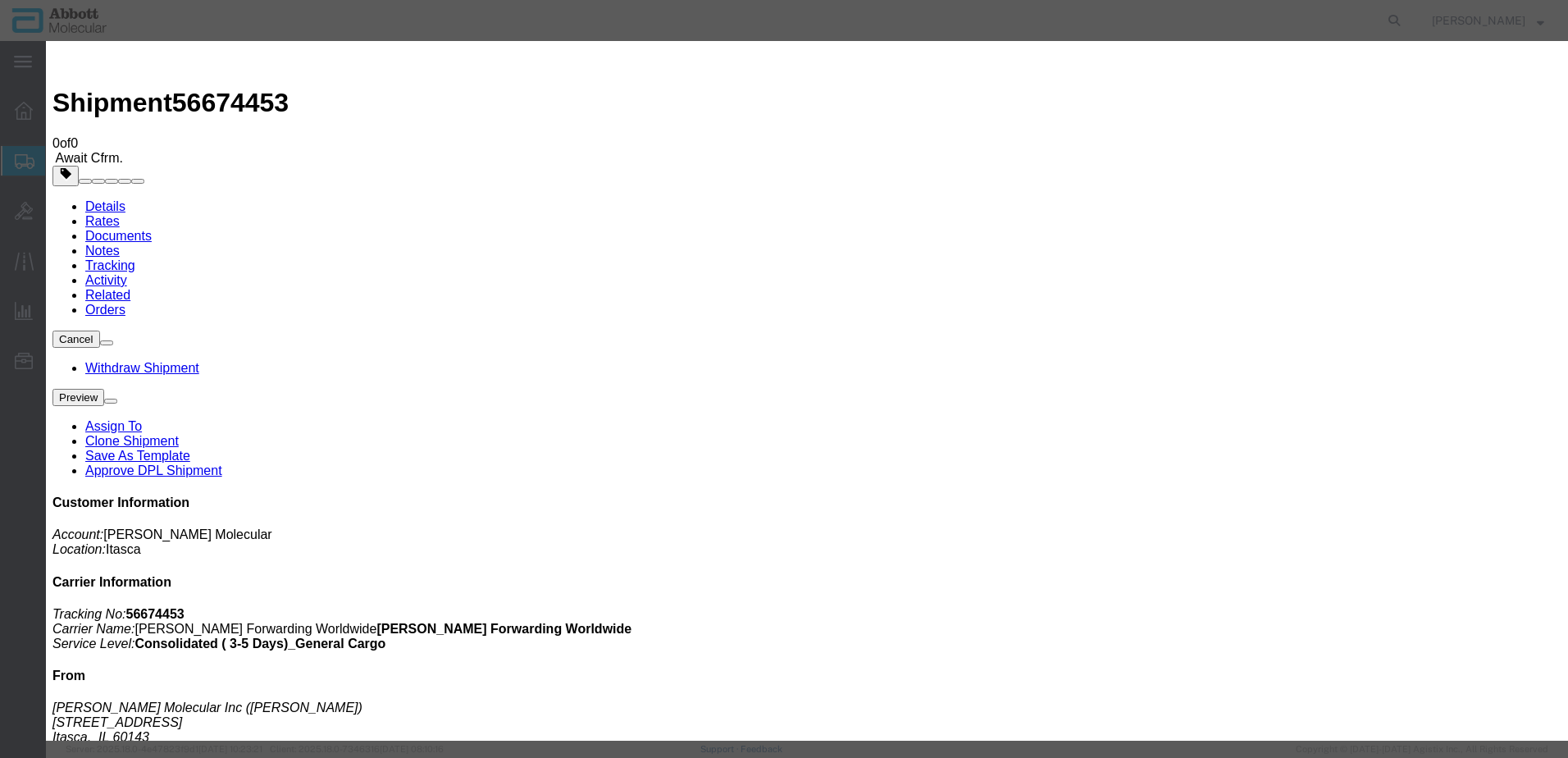
type input "09/02/2025"
type input "1:00 PM"
select select "DELIVRED"
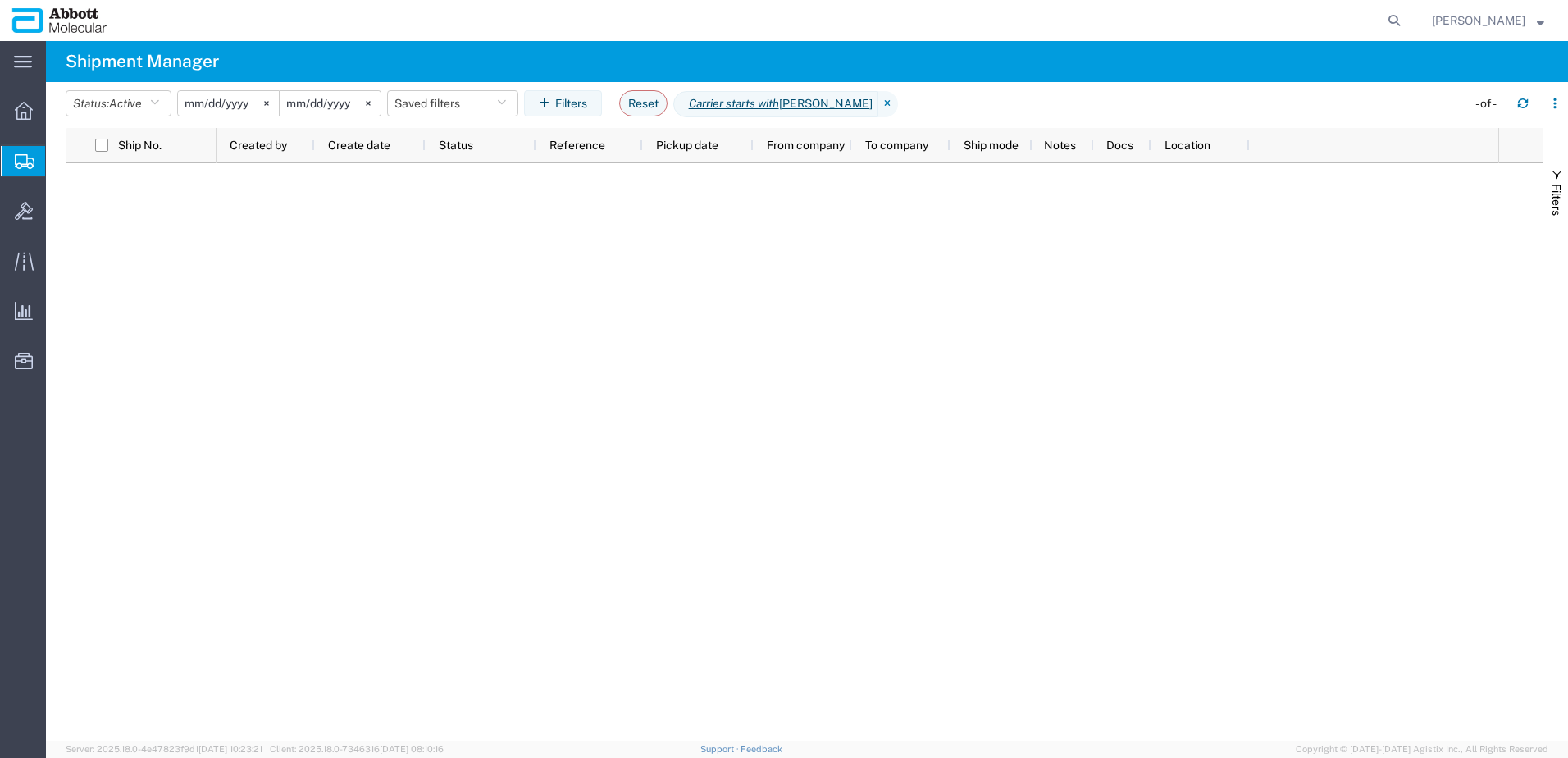
click at [58, 152] on span "Shipments" at bounding box center [51, 161] width 13 height 33
